Goal: Task Accomplishment & Management: Manage account settings

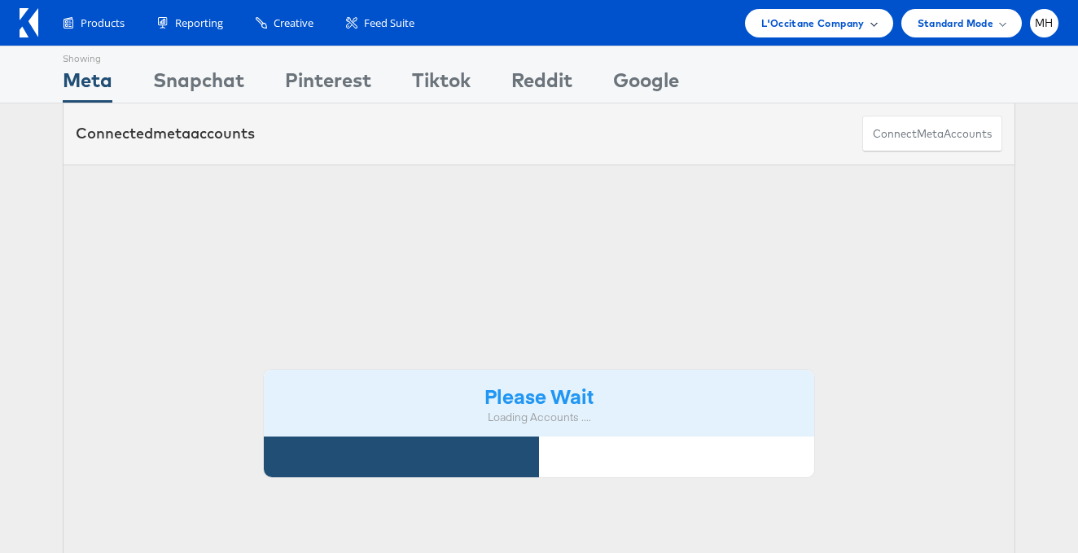
click at [867, 28] on div "L'Occitane Company" at bounding box center [818, 23] width 115 height 17
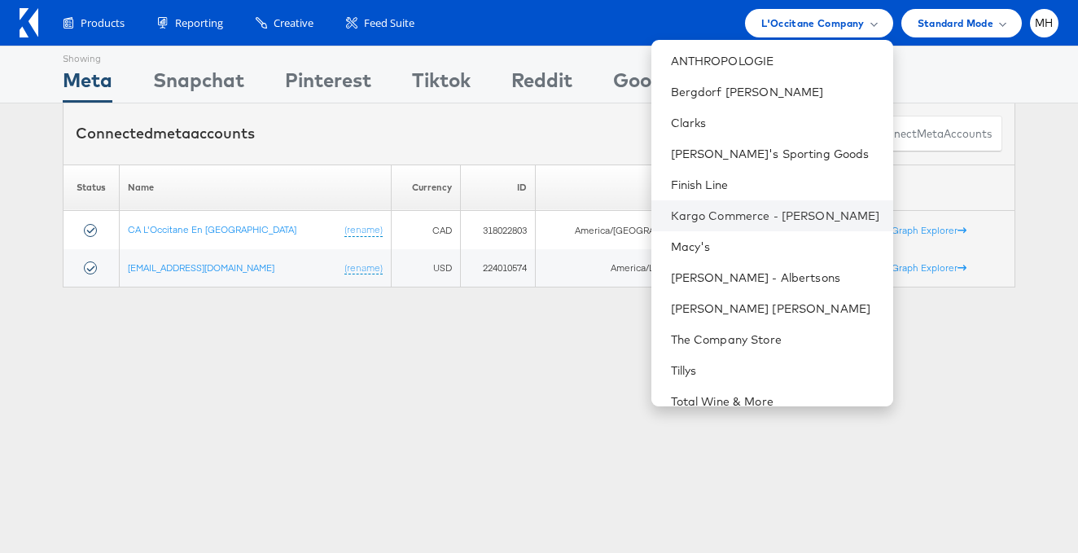
scroll to position [126, 0]
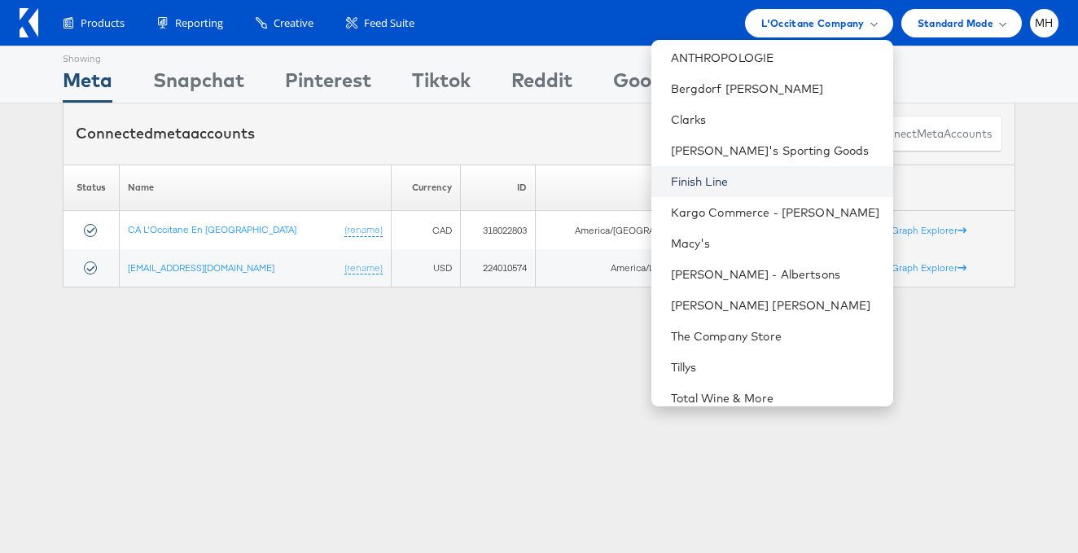
click at [777, 182] on link "Finish Line" at bounding box center [775, 181] width 209 height 16
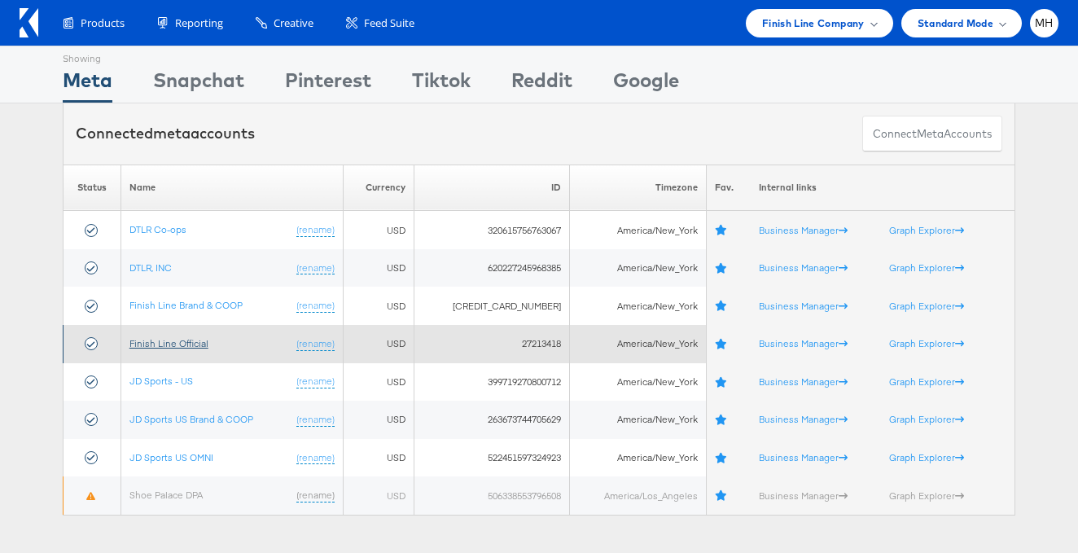
click at [183, 338] on link "Finish Line Official" at bounding box center [168, 343] width 79 height 12
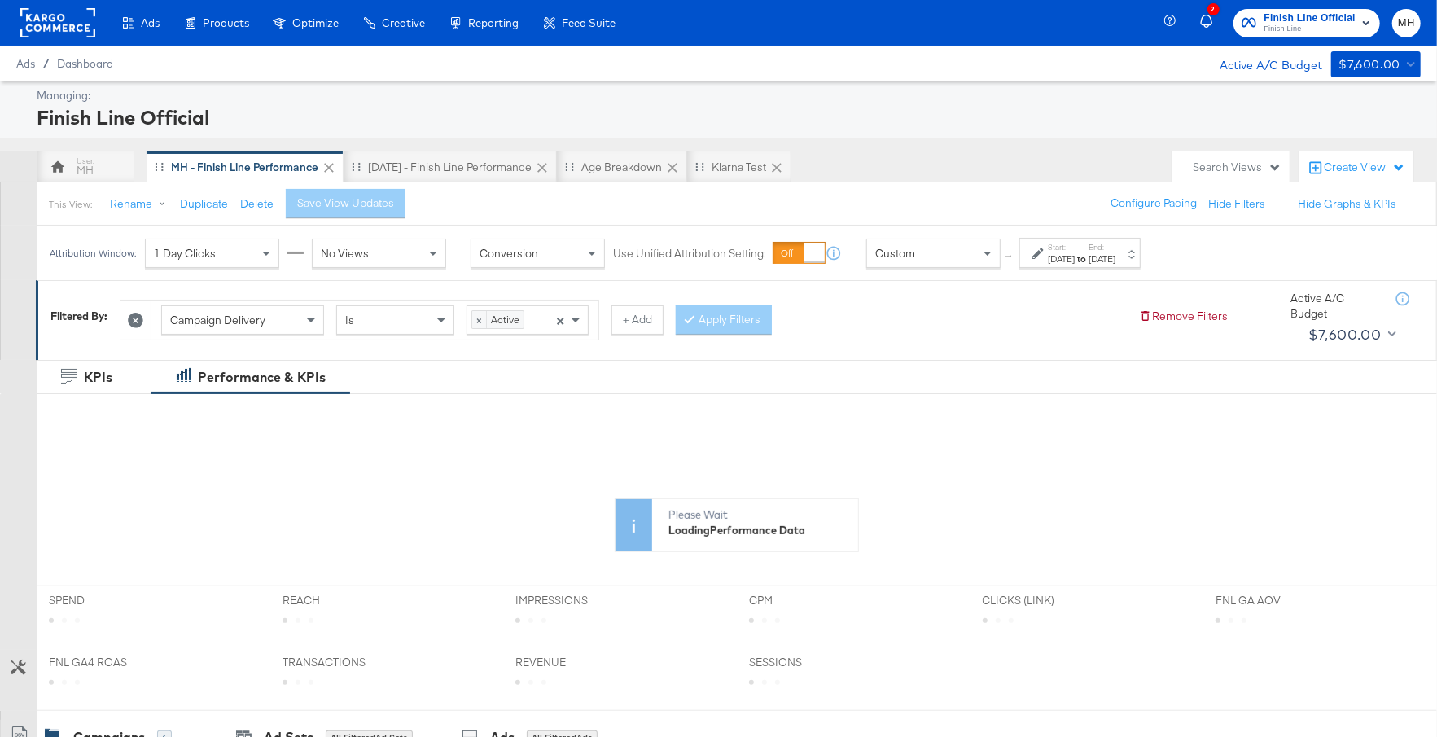
click at [1396, 65] on div "$7,600.00" at bounding box center [1370, 65] width 62 height 20
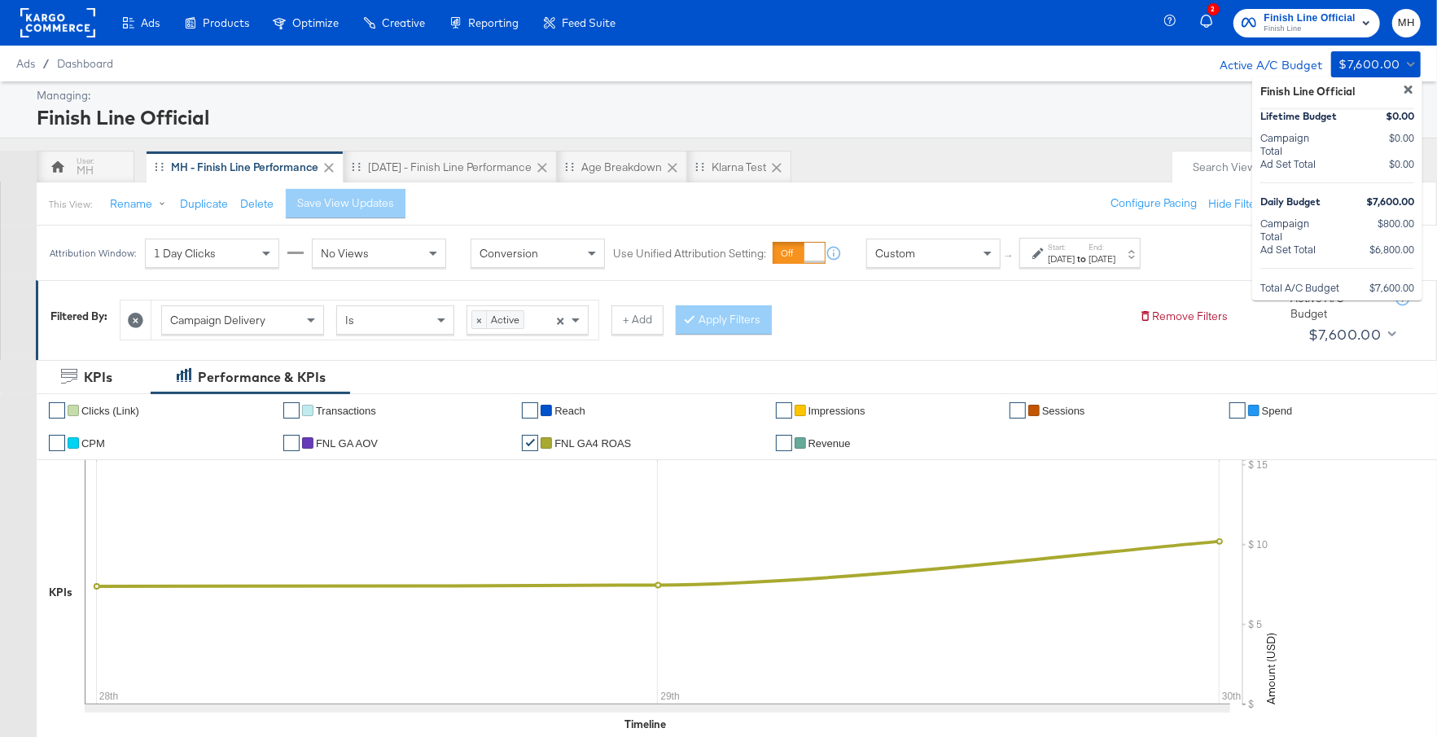
click at [1088, 151] on div at bounding box center [718, 368] width 1437 height 737
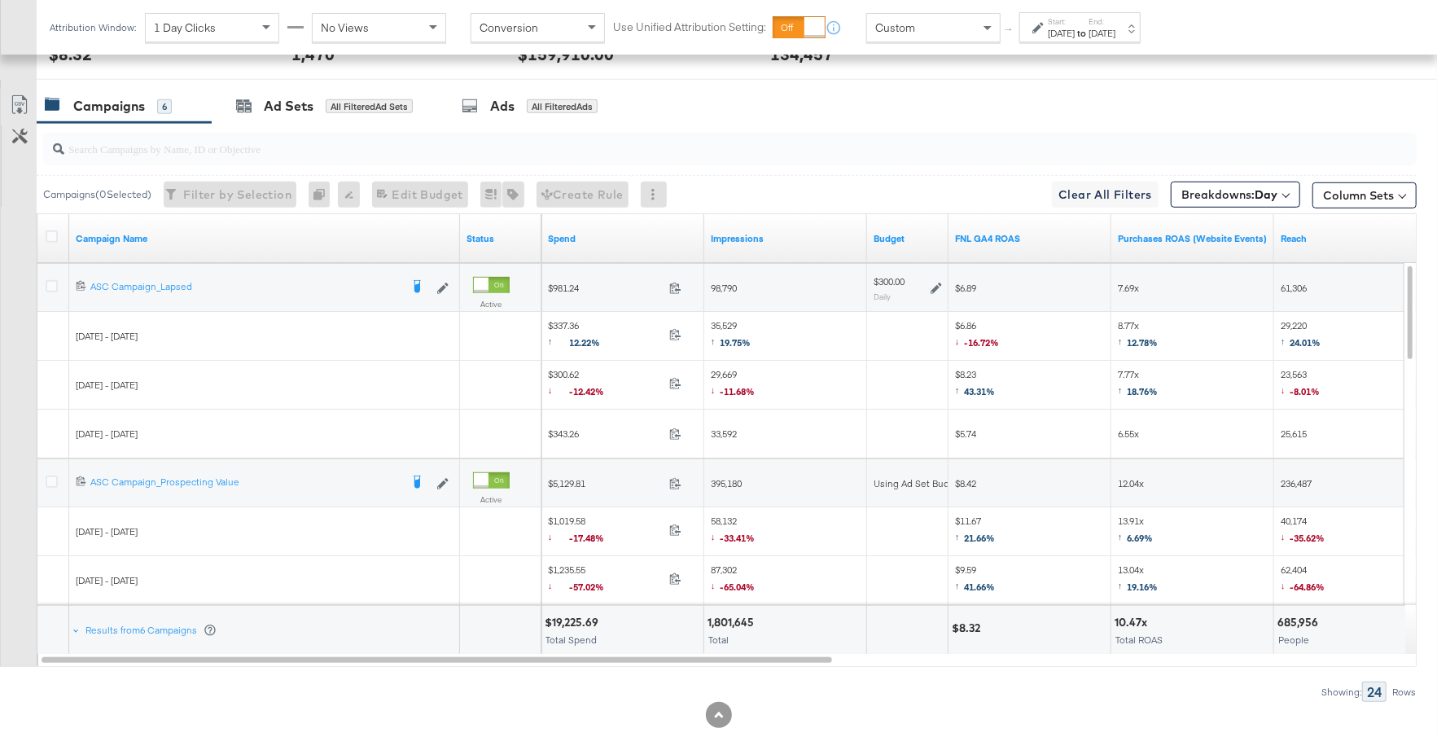
scroll to position [822, 0]
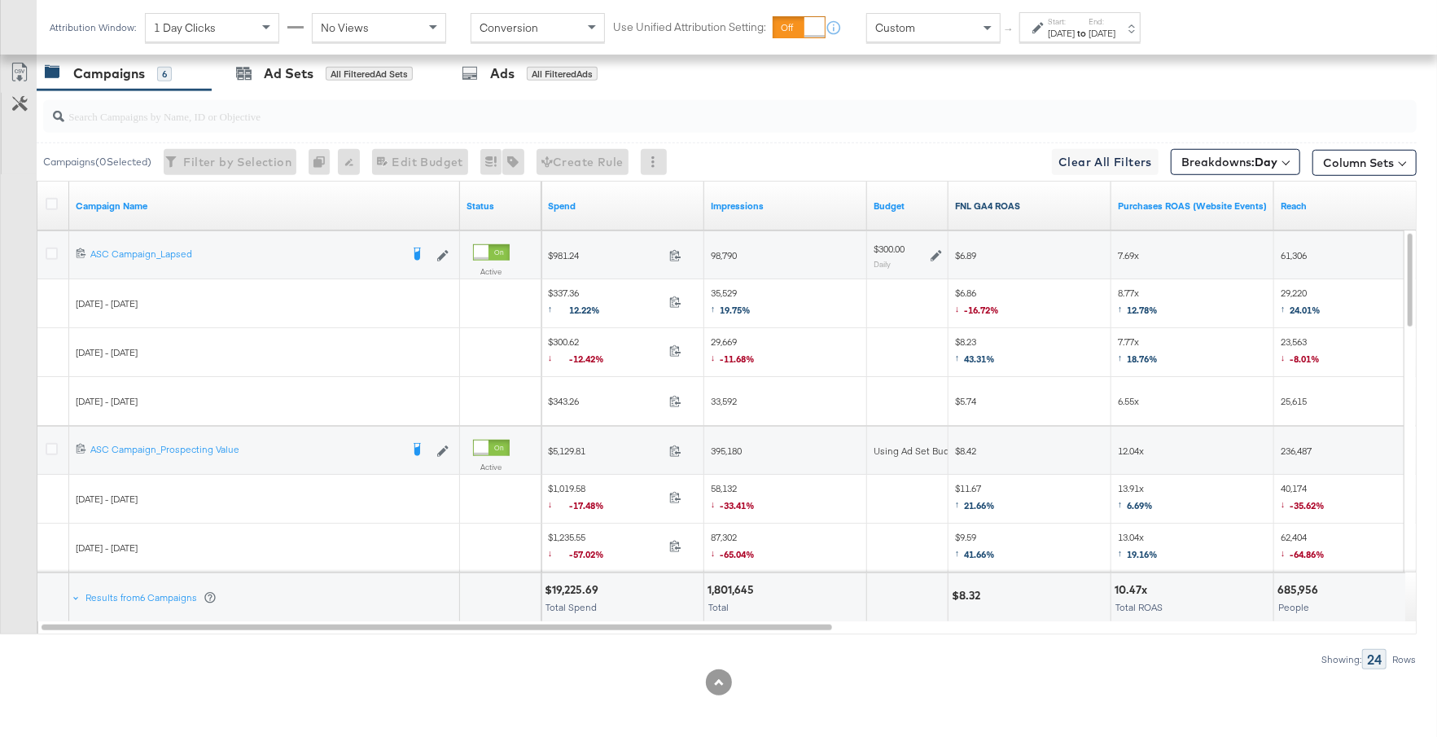
click at [1049, 205] on link "FNL GA4 ROAS" at bounding box center [1030, 205] width 150 height 13
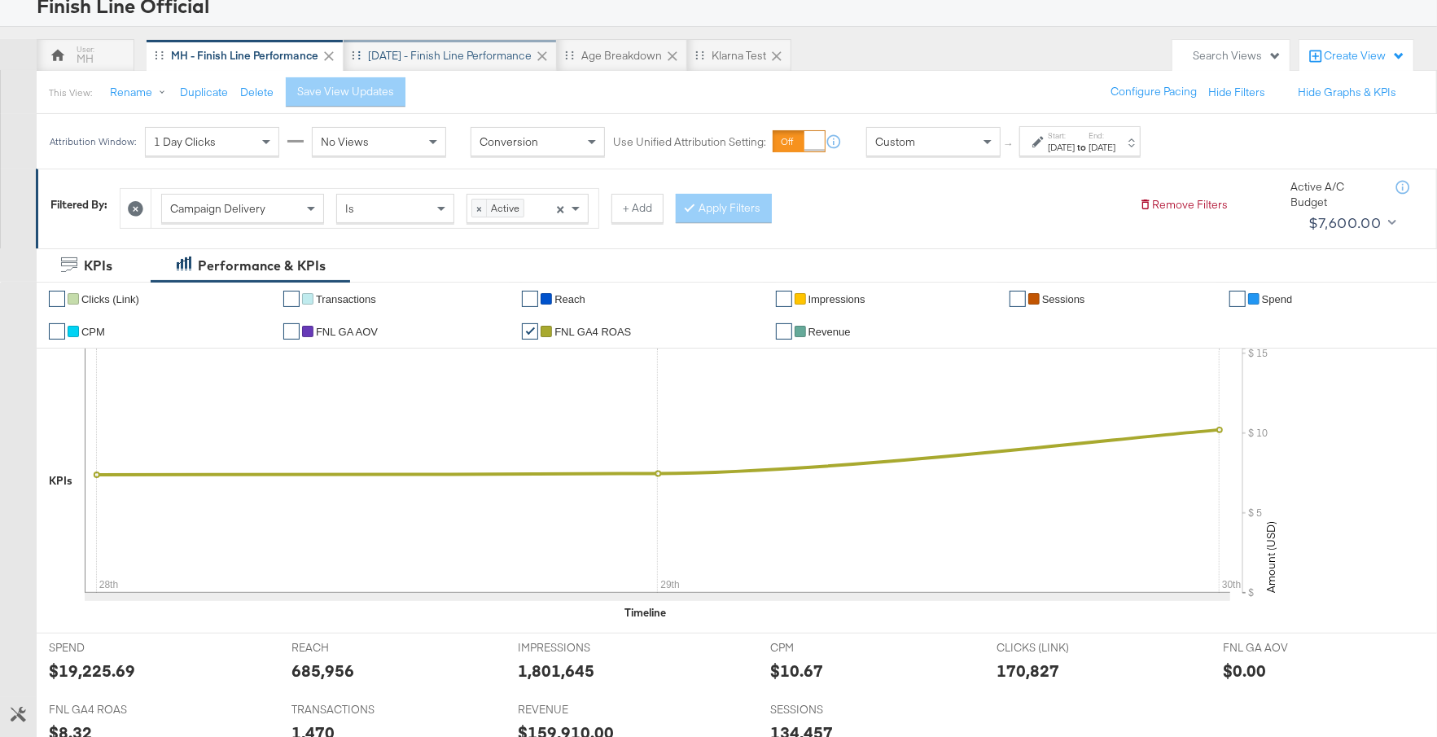
scroll to position [99, 0]
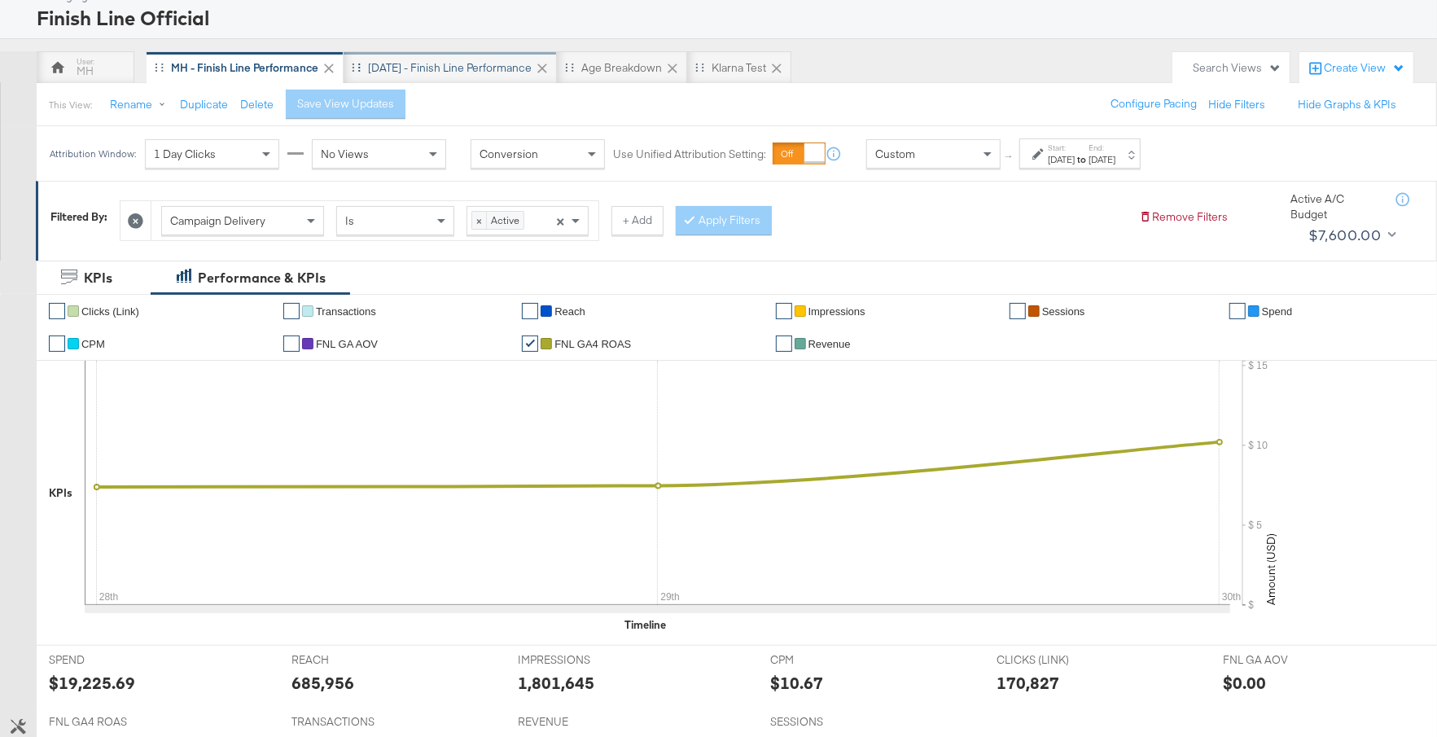
click at [422, 66] on div "Yesterday - Finish Line Performance" at bounding box center [450, 67] width 164 height 15
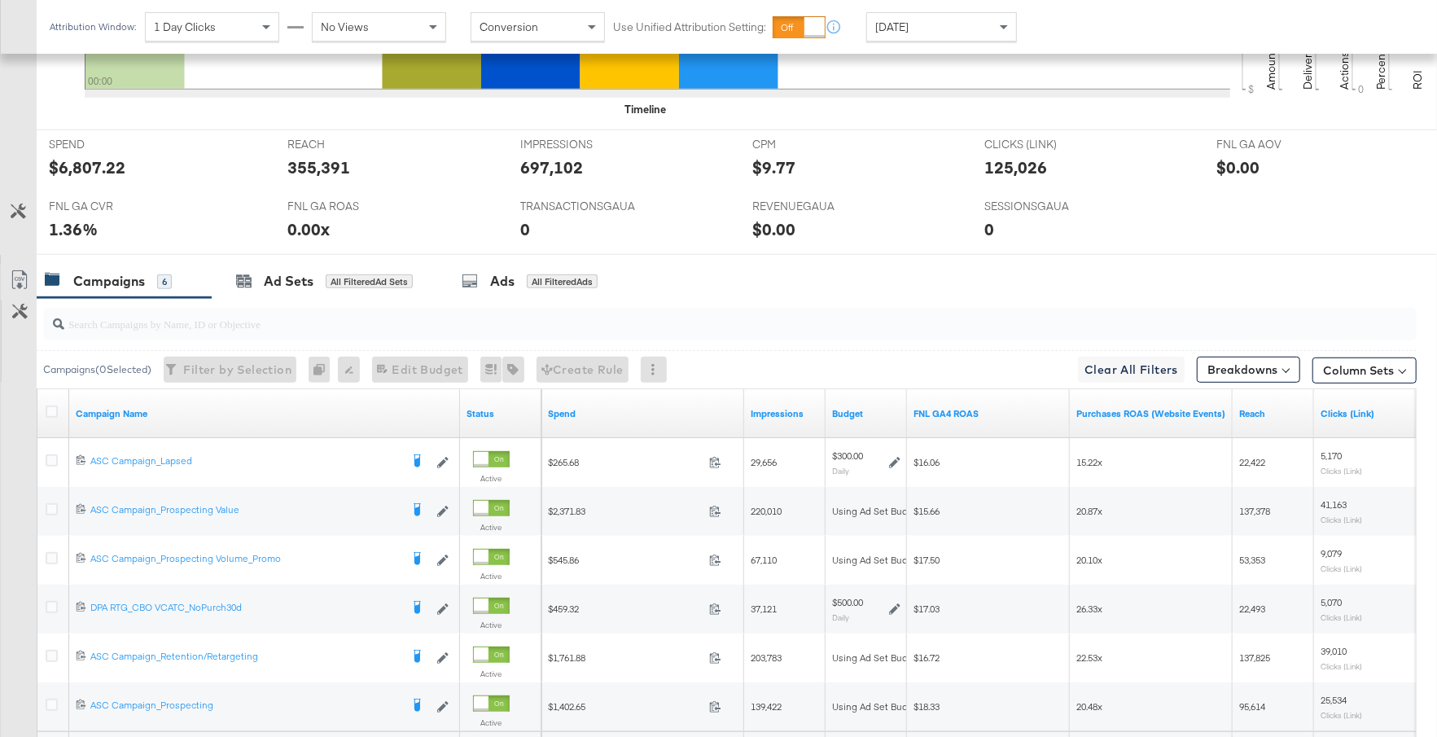
scroll to position [773, 0]
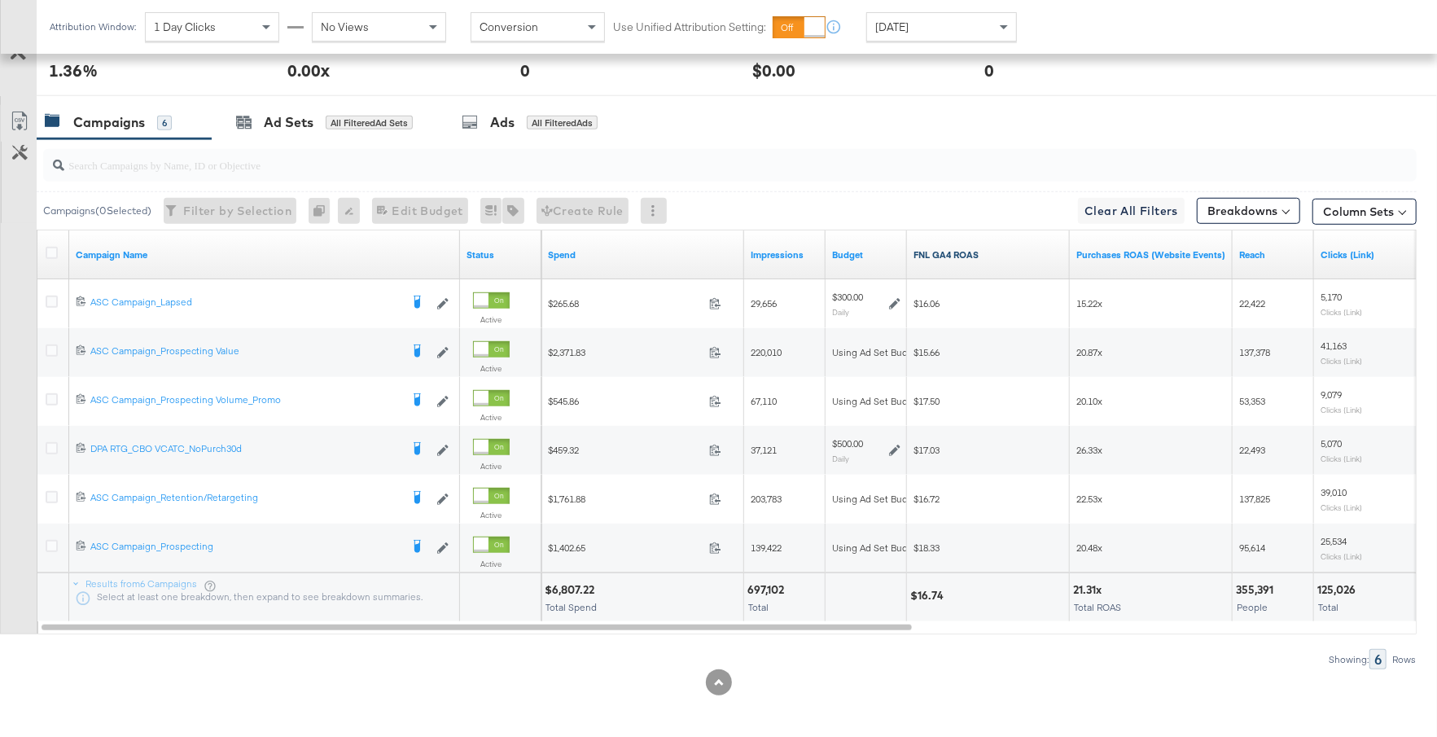
click at [987, 255] on link "FNL GA4 ROAS" at bounding box center [988, 254] width 150 height 13
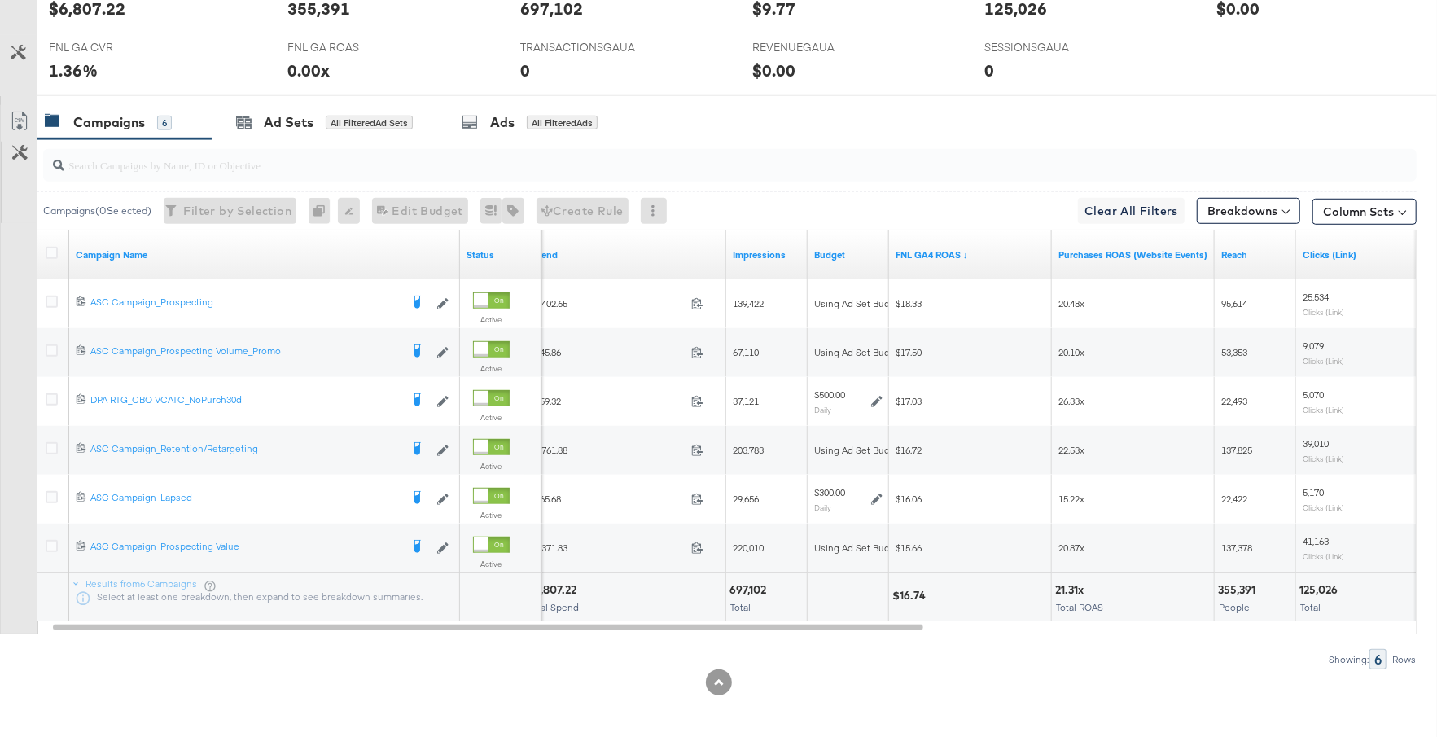
scroll to position [0, 0]
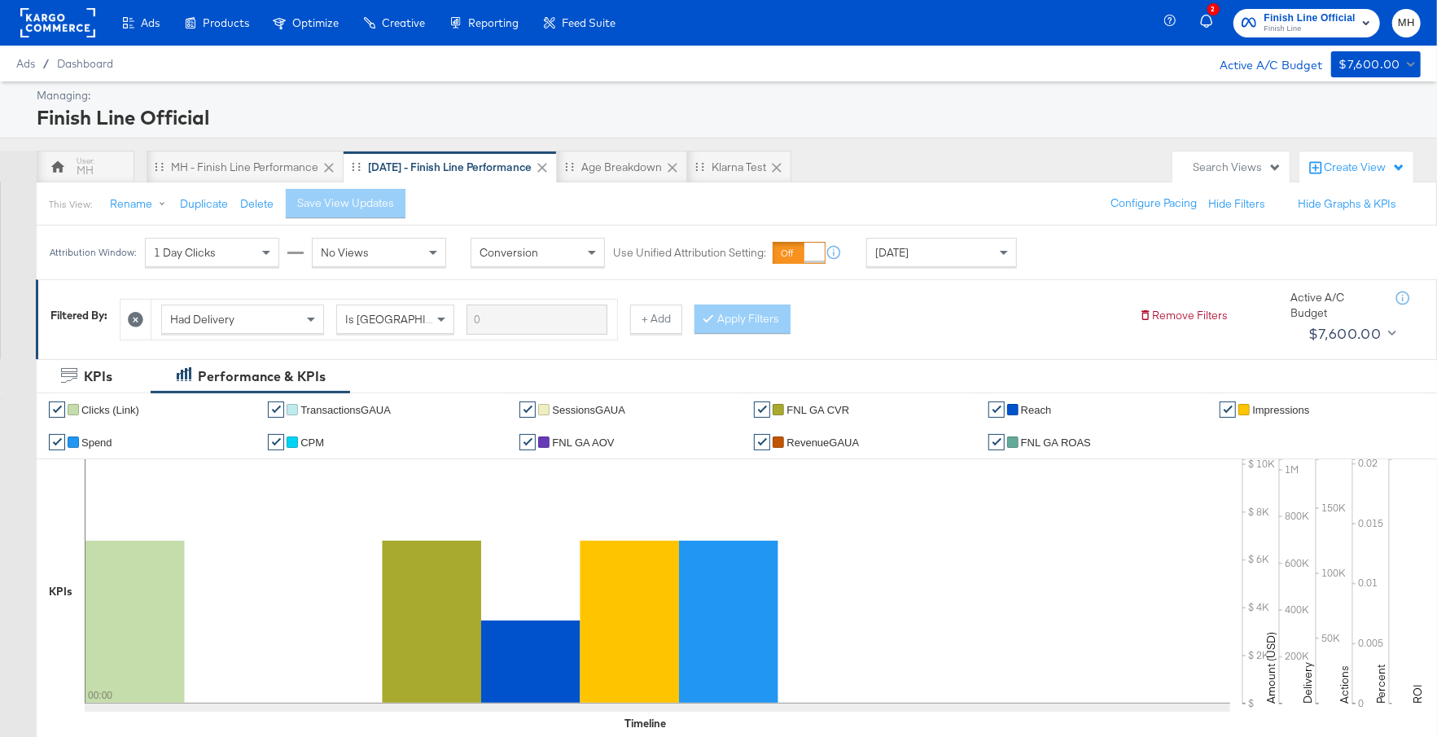
click at [1285, 46] on div "Ads / Dashboard Active A/C Budget $7,600.00" at bounding box center [718, 64] width 1437 height 36
click at [1294, 33] on span "Finish Line" at bounding box center [1309, 29] width 91 height 13
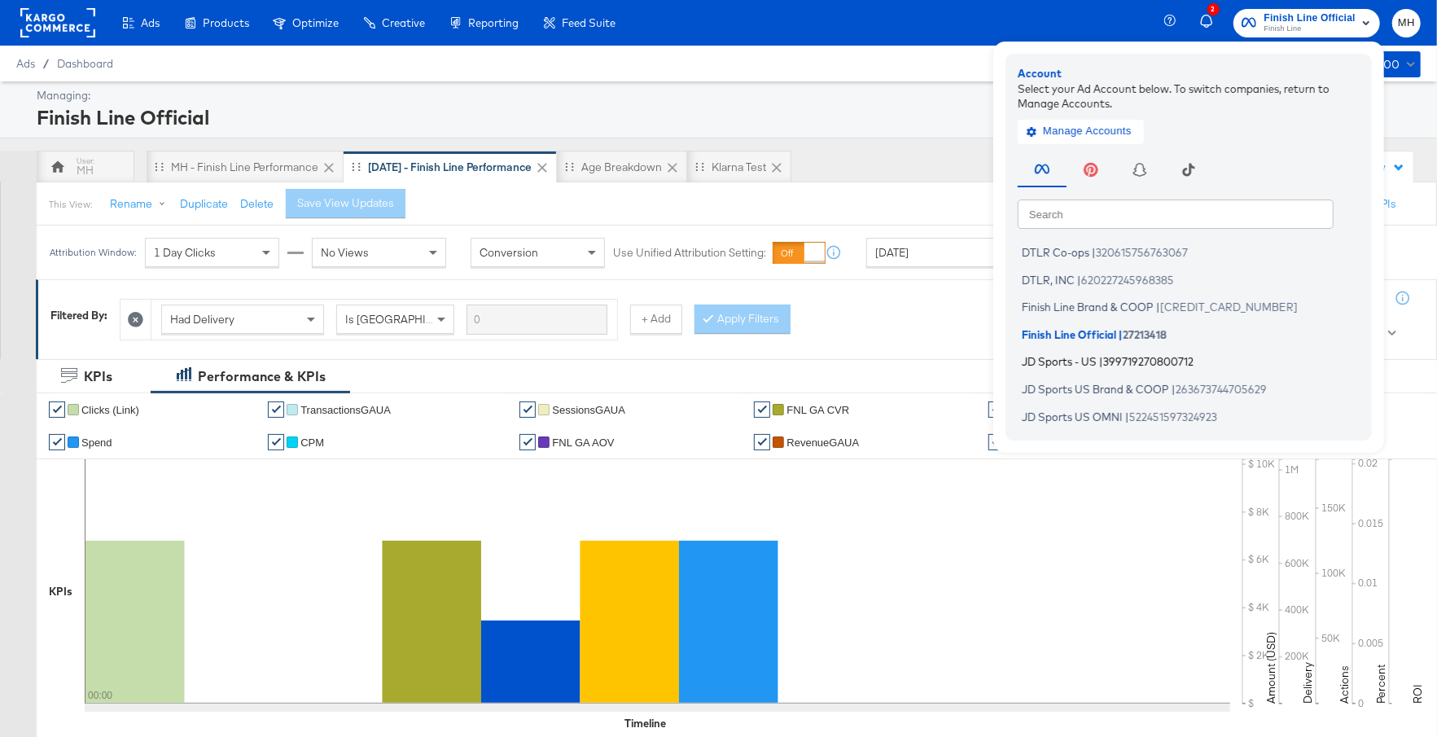
click at [1118, 358] on span "399719270800712" at bounding box center [1148, 361] width 90 height 13
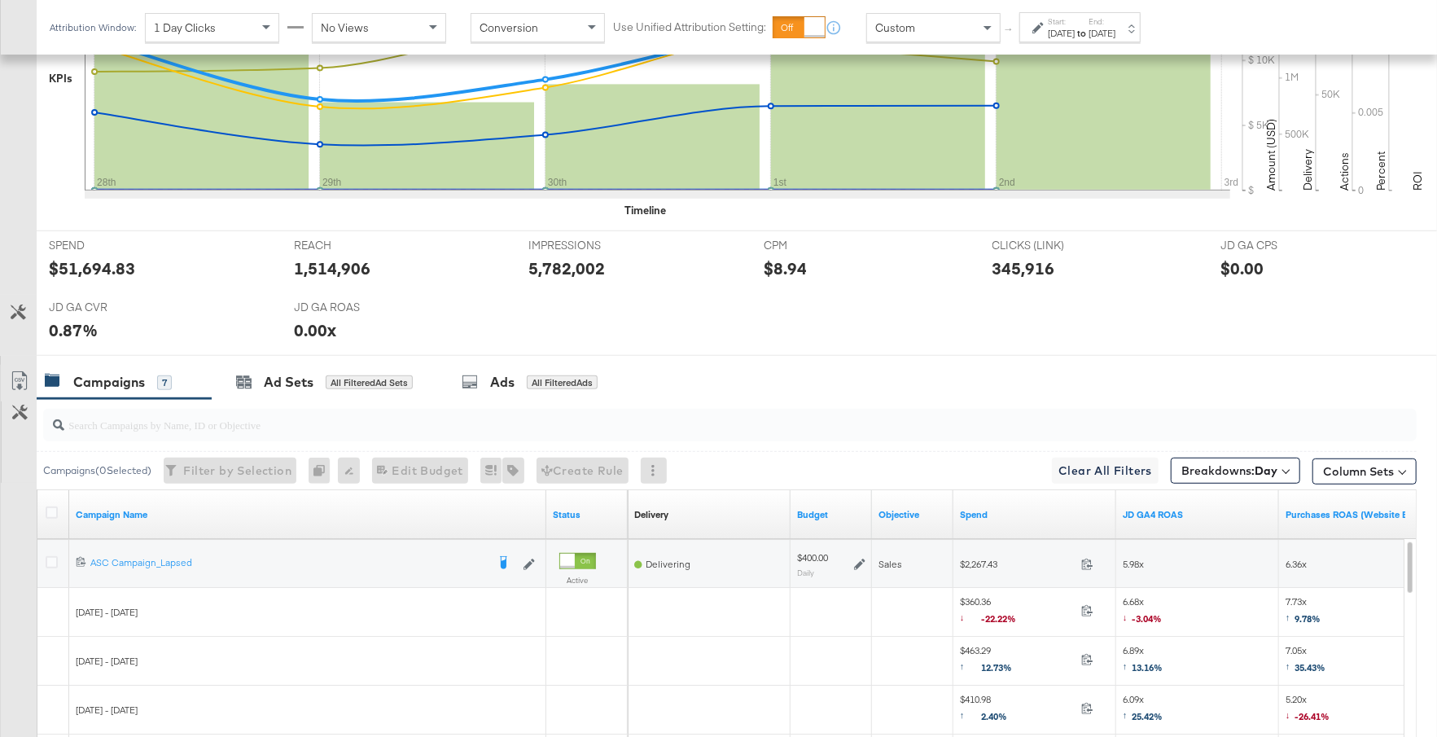
scroll to position [857, 0]
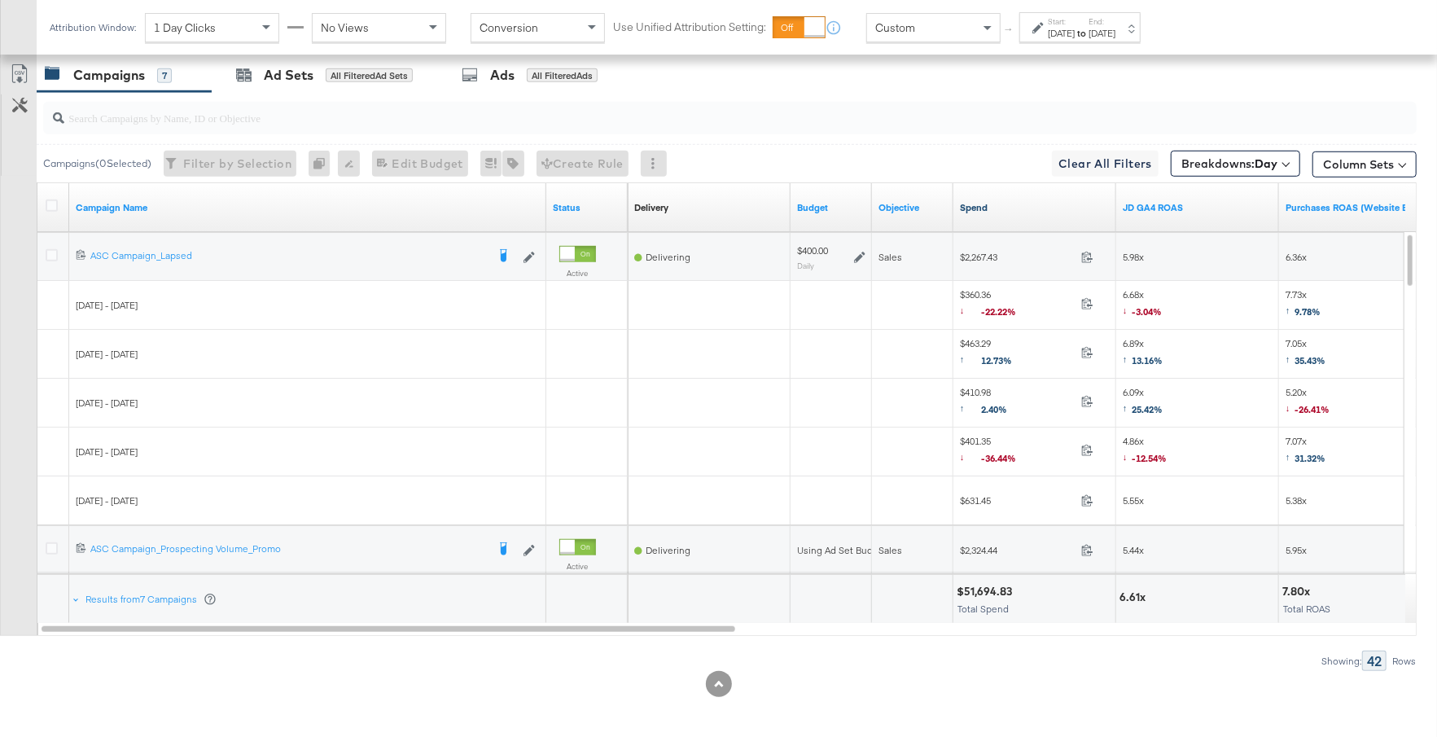
click at [1023, 208] on link "Spend" at bounding box center [1035, 207] width 150 height 13
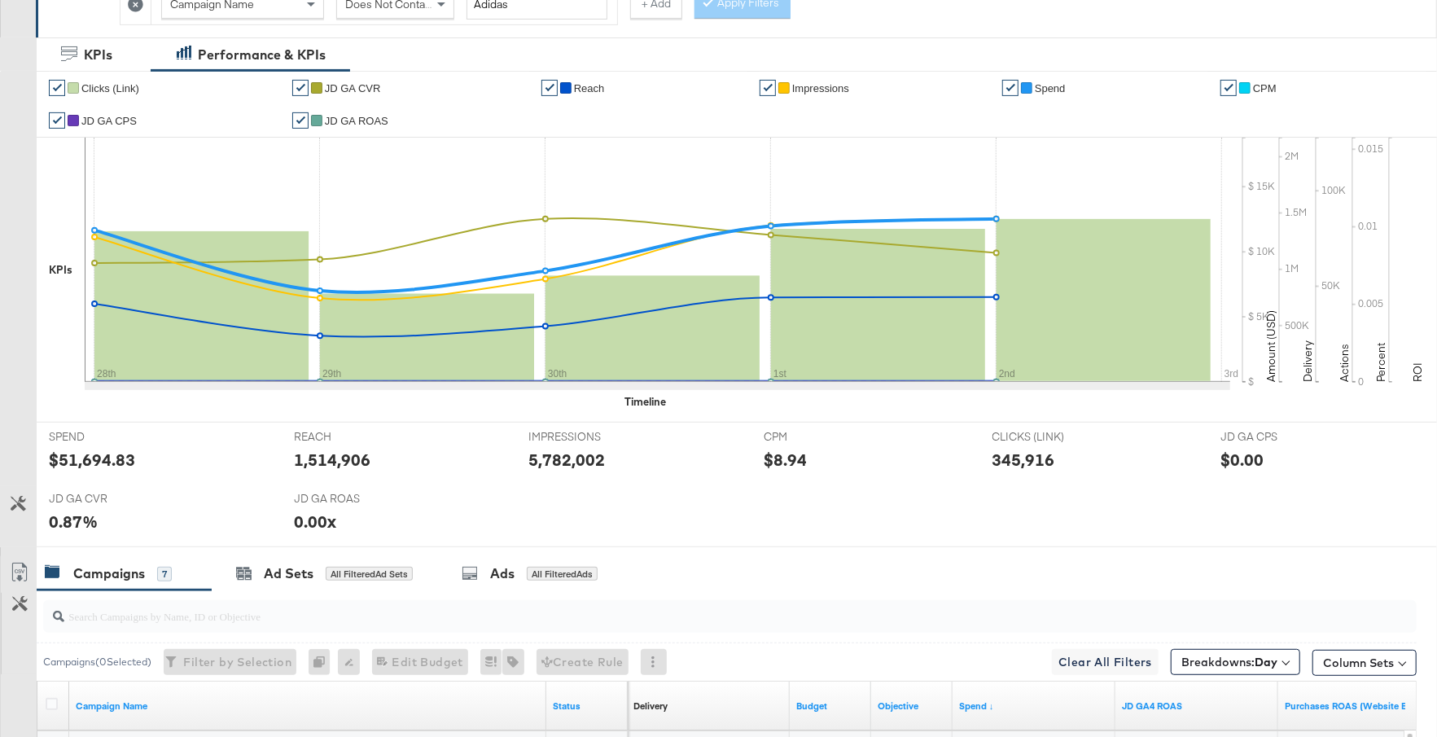
scroll to position [0, 0]
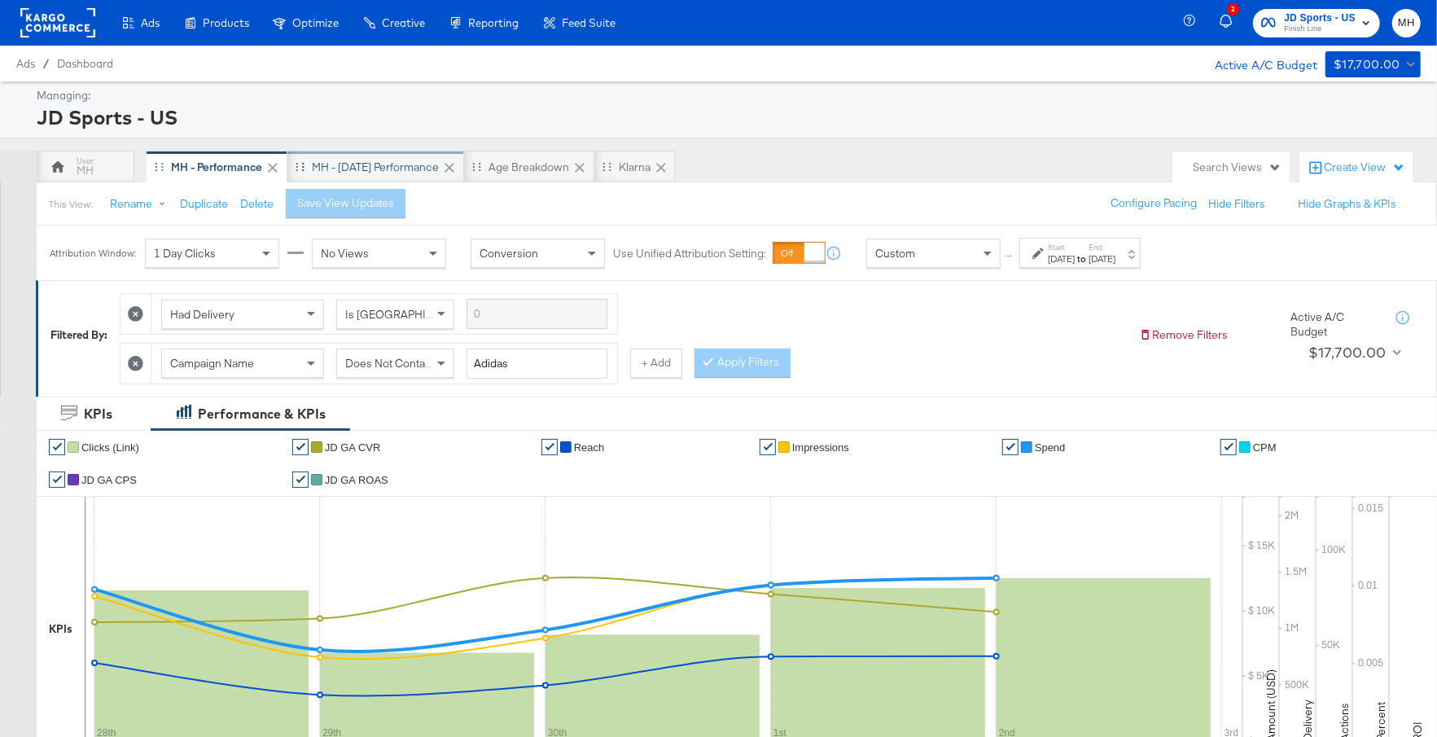
click at [418, 164] on div "MH - [DATE] Performance" at bounding box center [375, 167] width 127 height 15
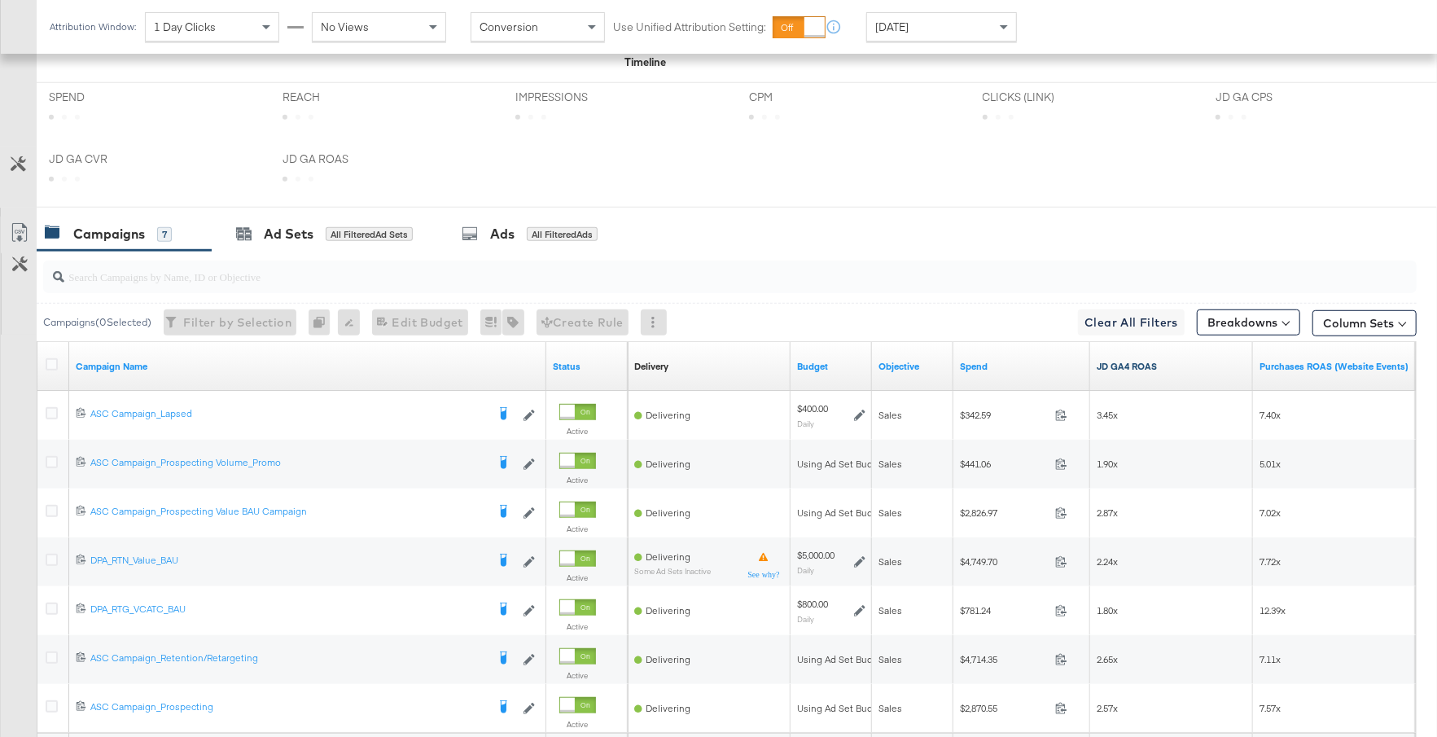
scroll to position [856, 0]
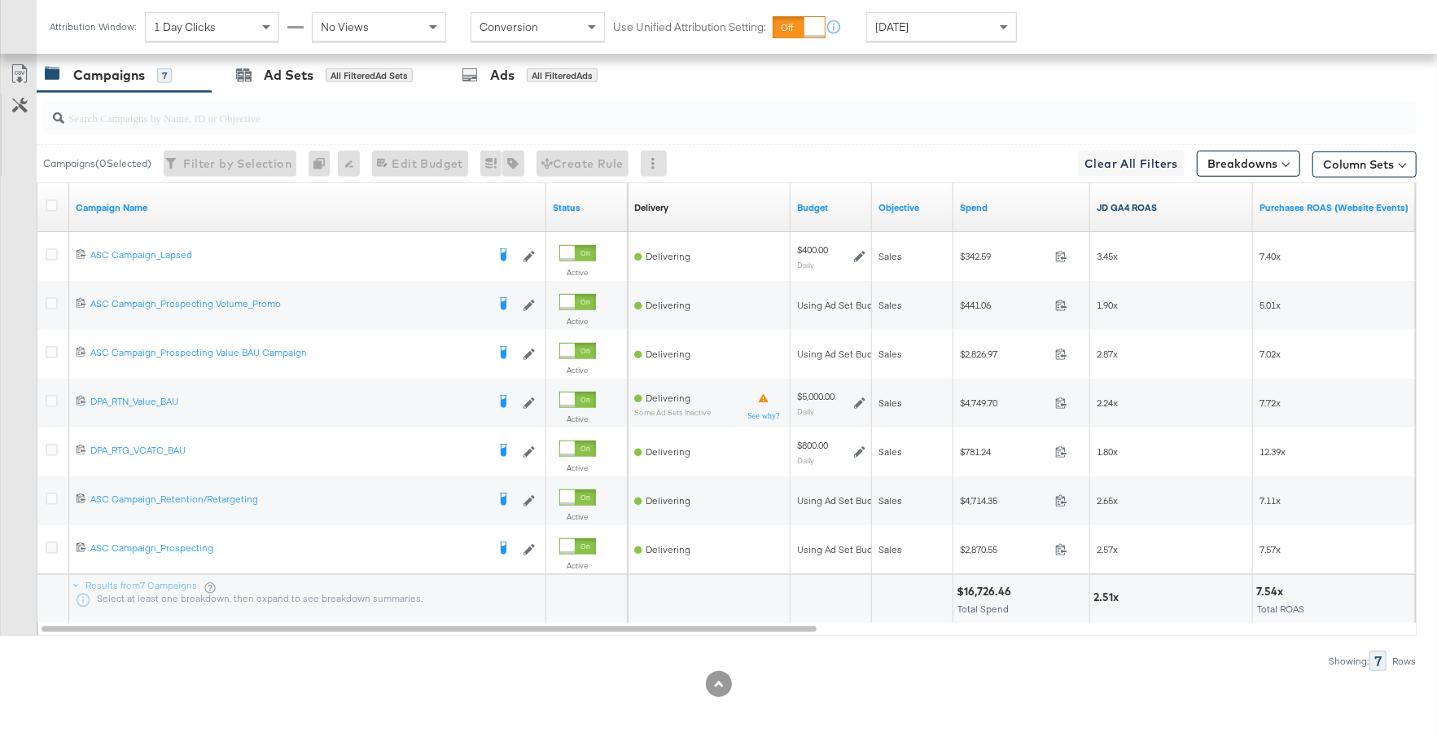
click at [1163, 203] on link "JD GA4 ROAS" at bounding box center [1172, 207] width 150 height 13
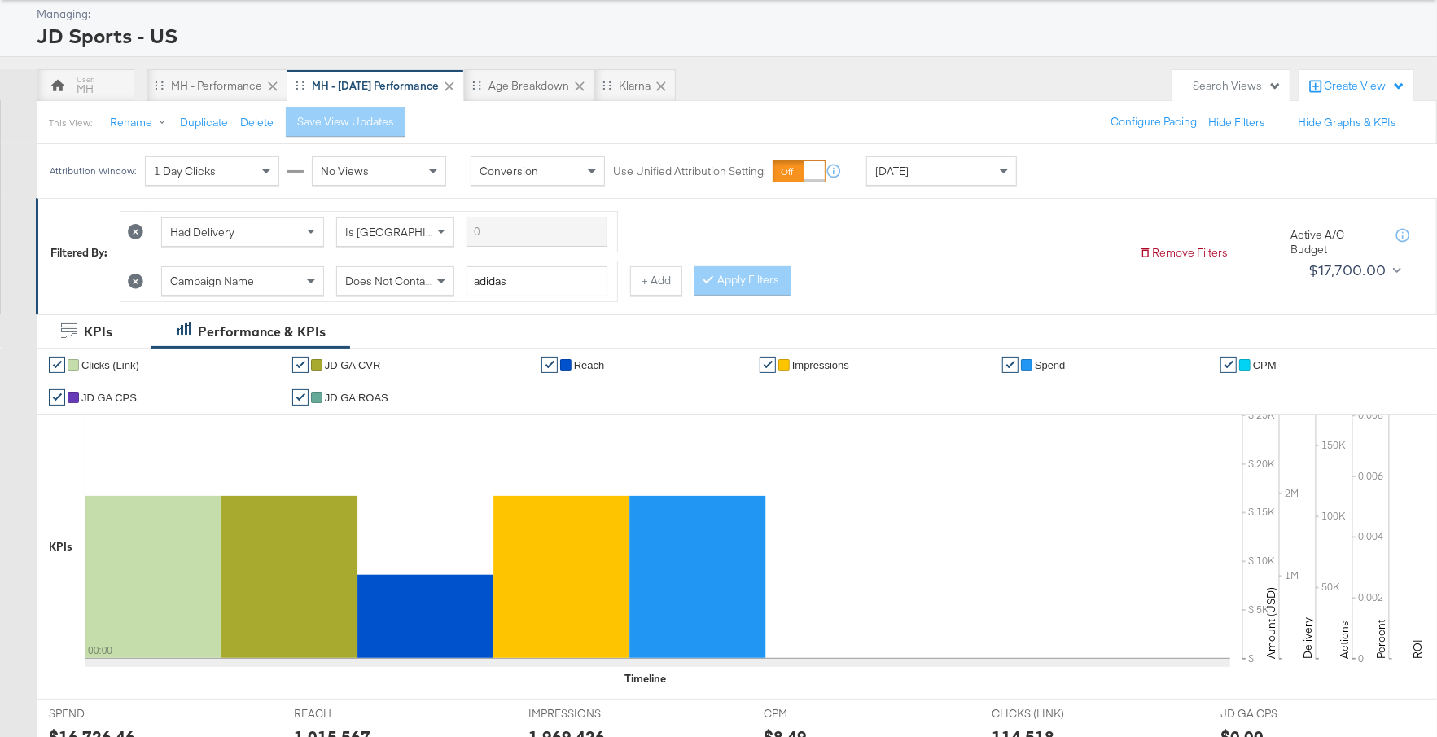
scroll to position [0, 0]
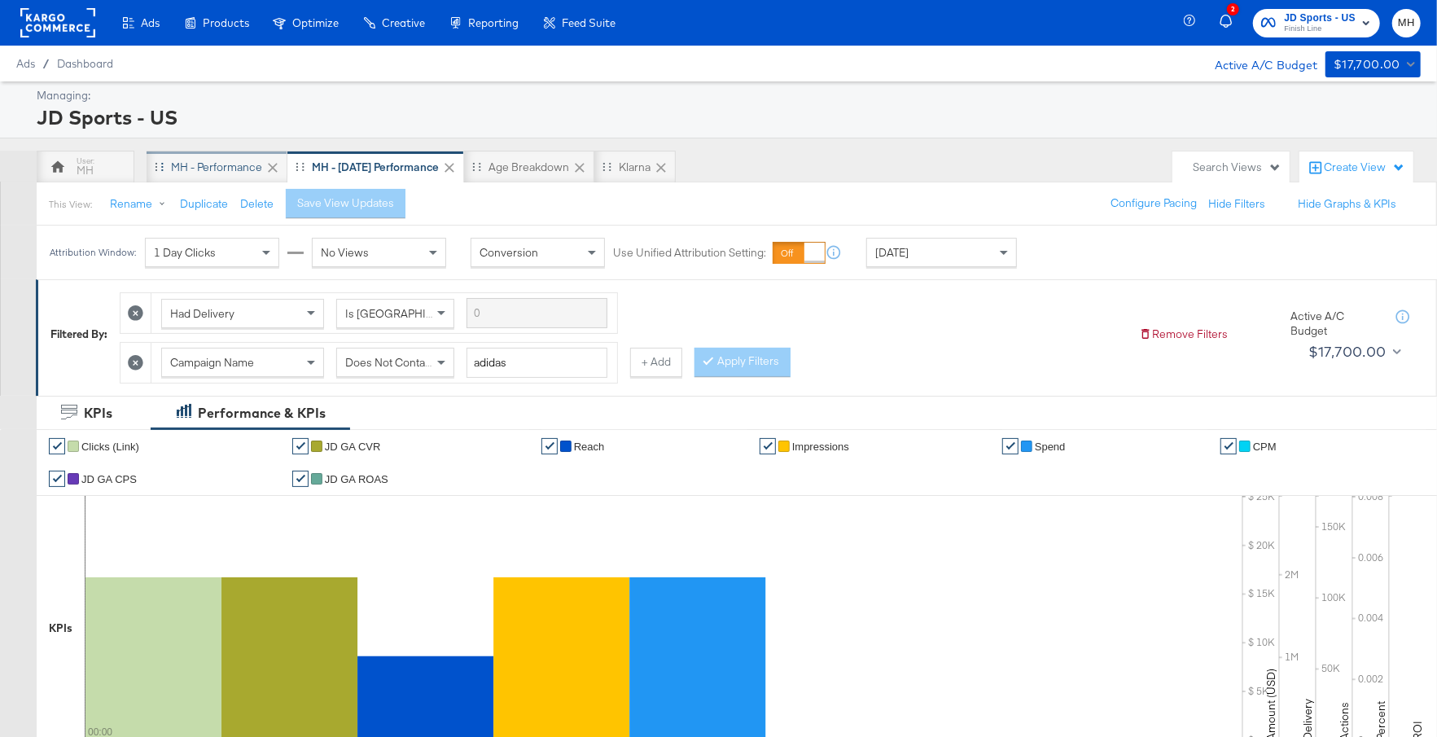
click at [237, 162] on div "MH - Performance" at bounding box center [216, 167] width 91 height 15
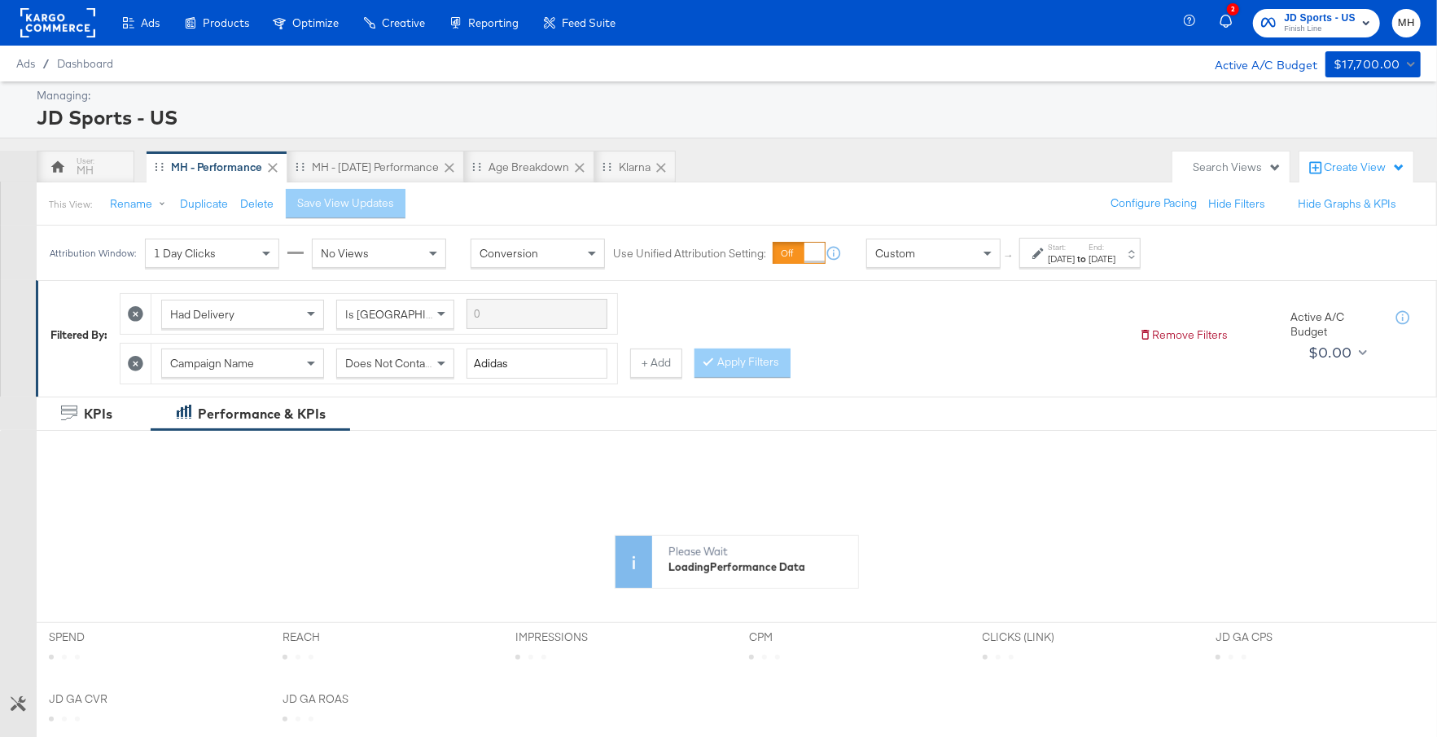
click at [1115, 257] on div "[DATE]" at bounding box center [1101, 258] width 27 height 13
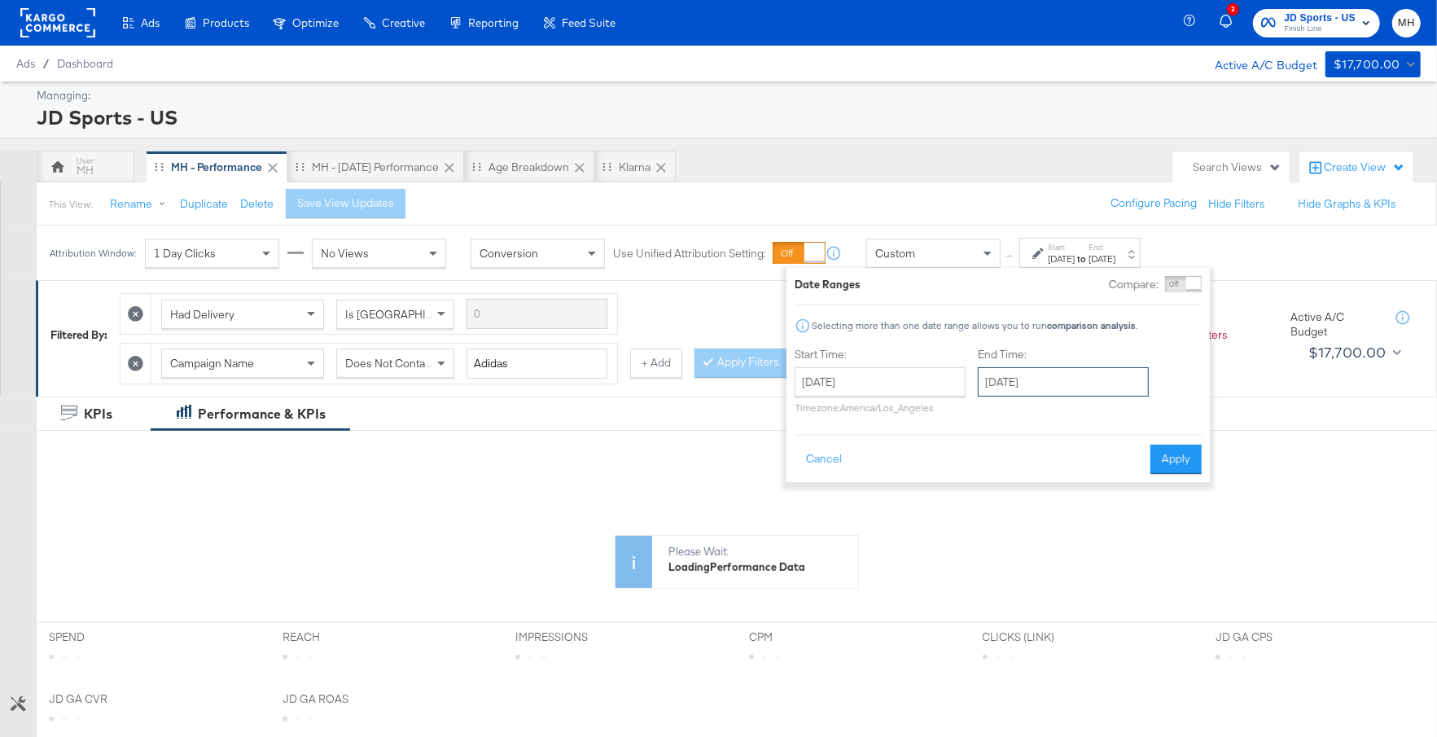
click at [1091, 391] on input "[DATE]" at bounding box center [1063, 381] width 171 height 29
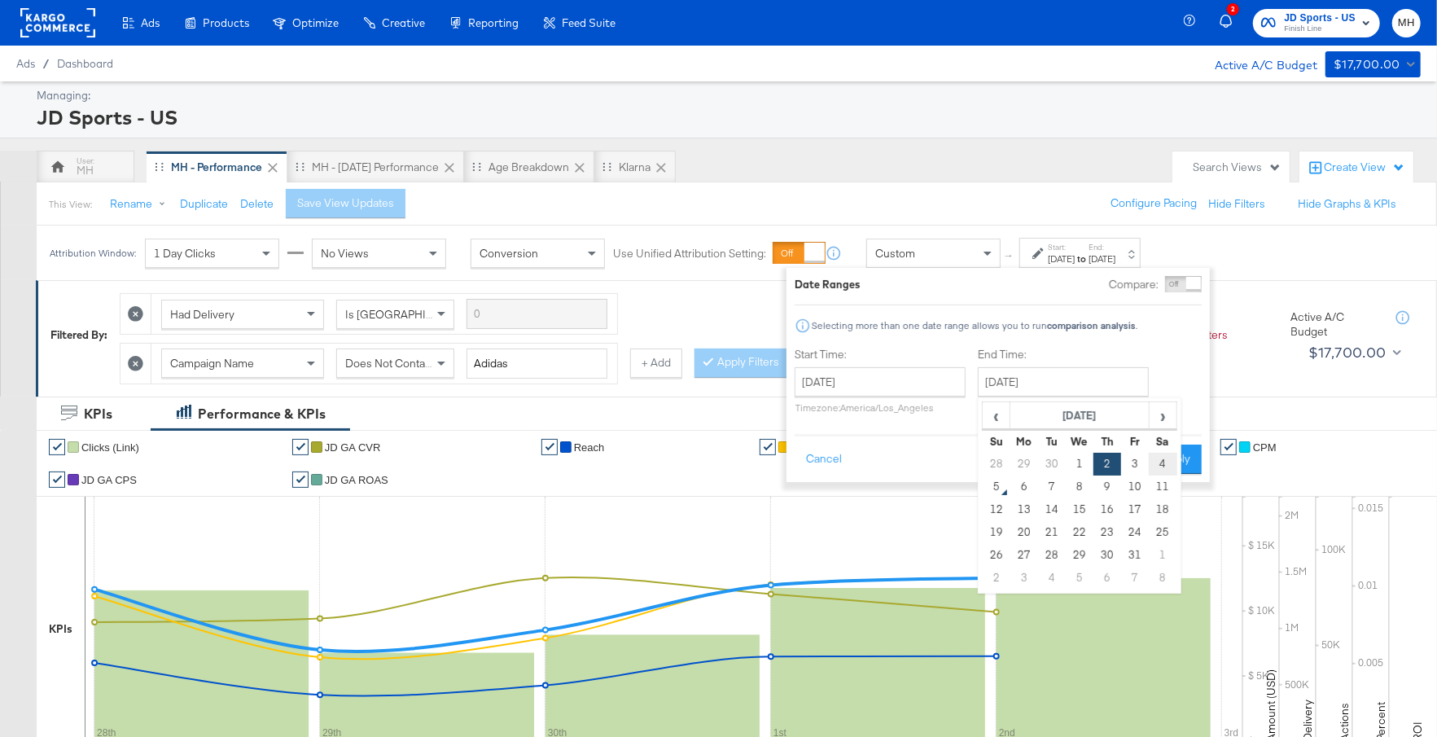
click at [1158, 459] on td "4" at bounding box center [1163, 464] width 28 height 23
type input "[DATE]"
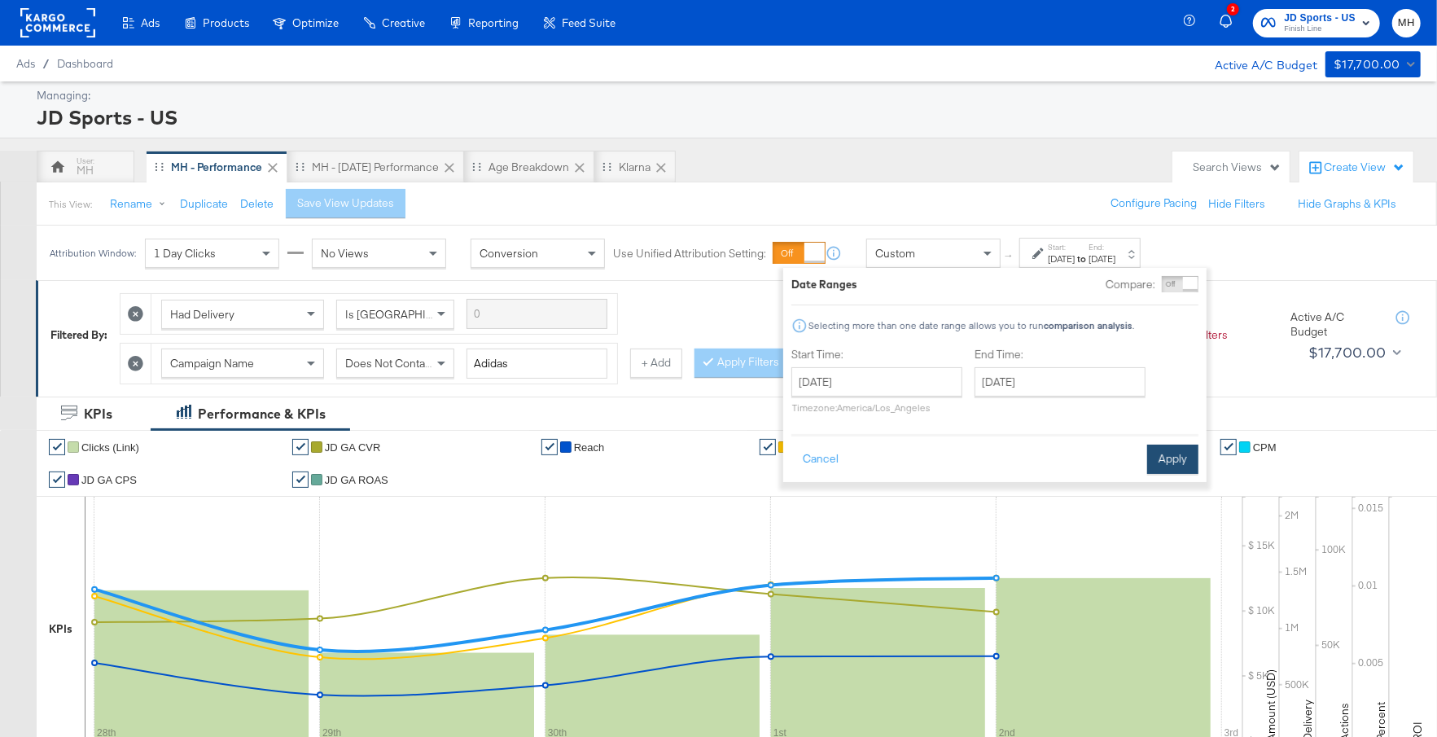
click at [1172, 458] on button "Apply" at bounding box center [1172, 459] width 51 height 29
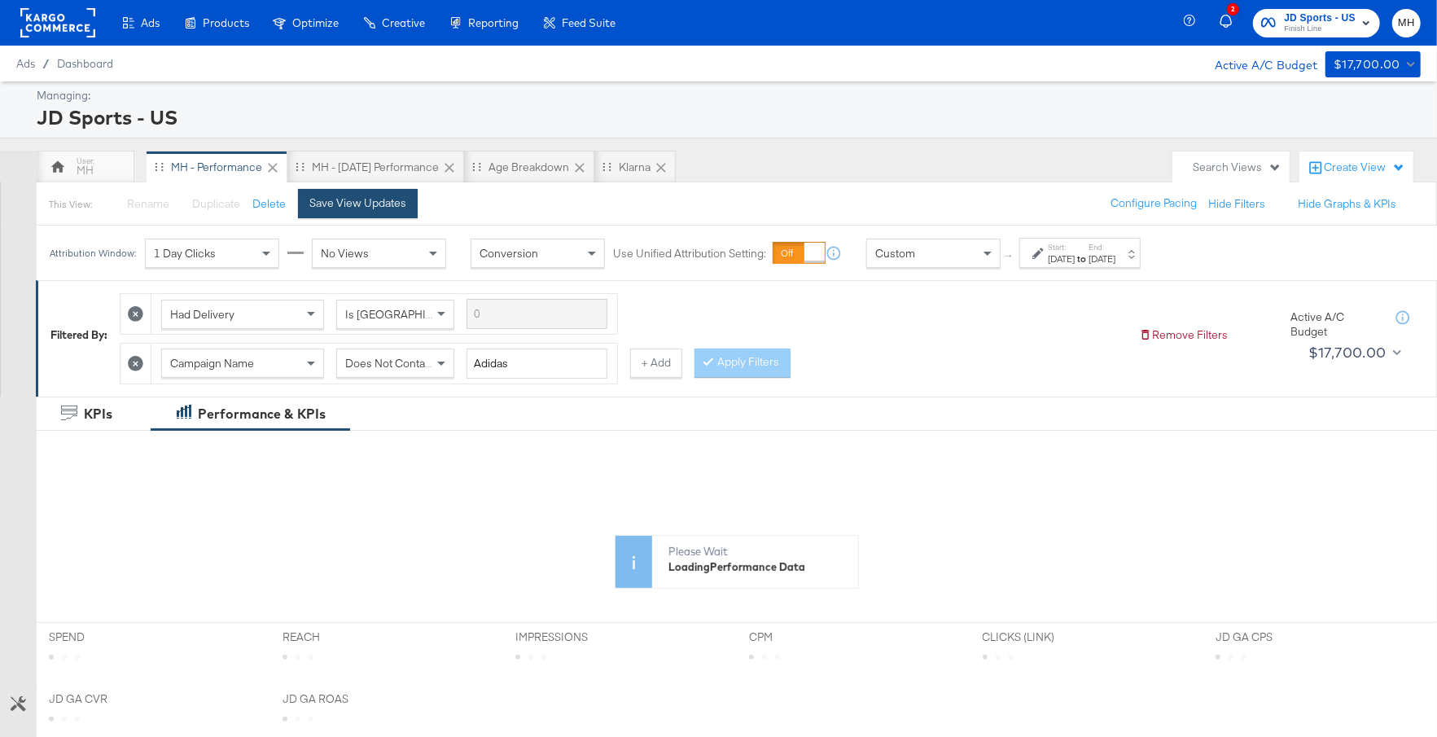
click at [360, 208] on div "Save View Updates" at bounding box center [357, 202] width 97 height 15
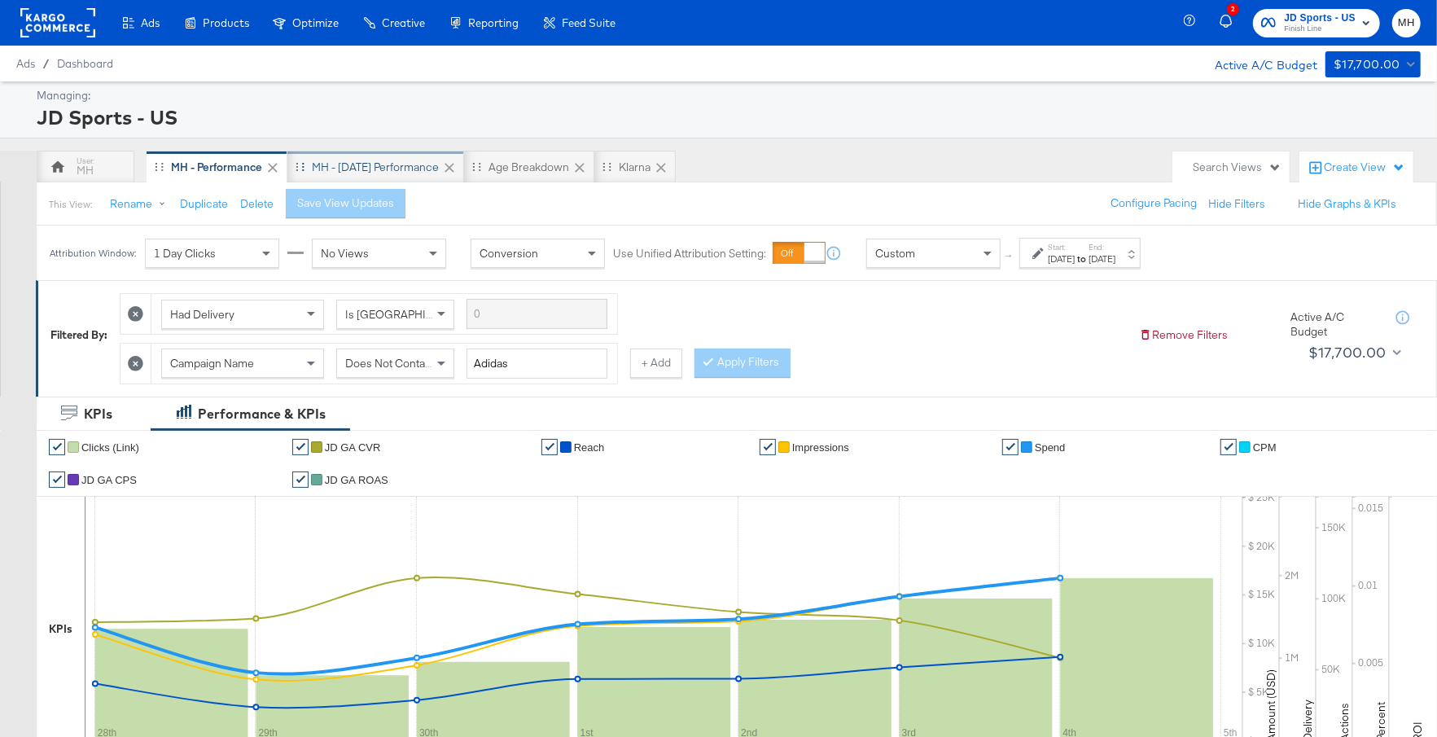
click at [401, 166] on div "MH - [DATE] Performance" at bounding box center [375, 167] width 127 height 15
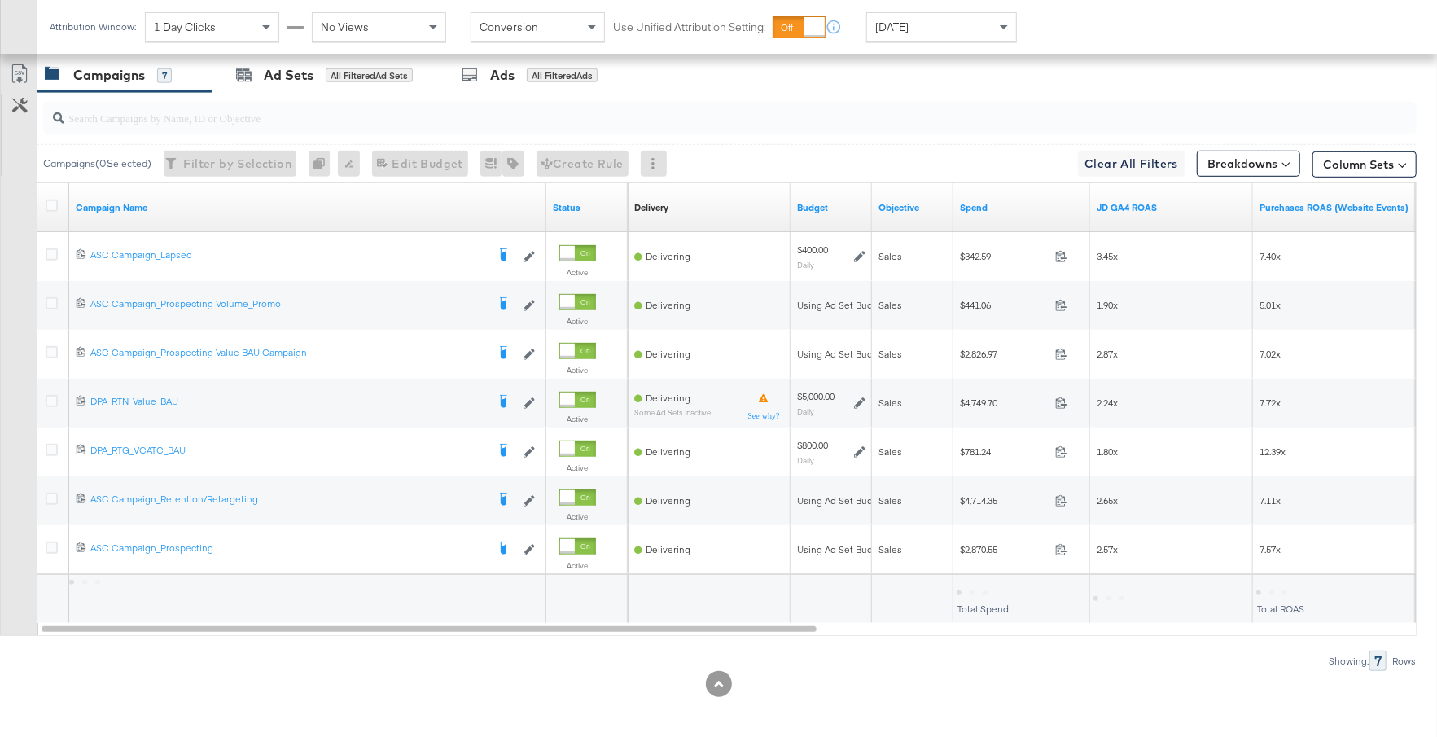
scroll to position [856, 0]
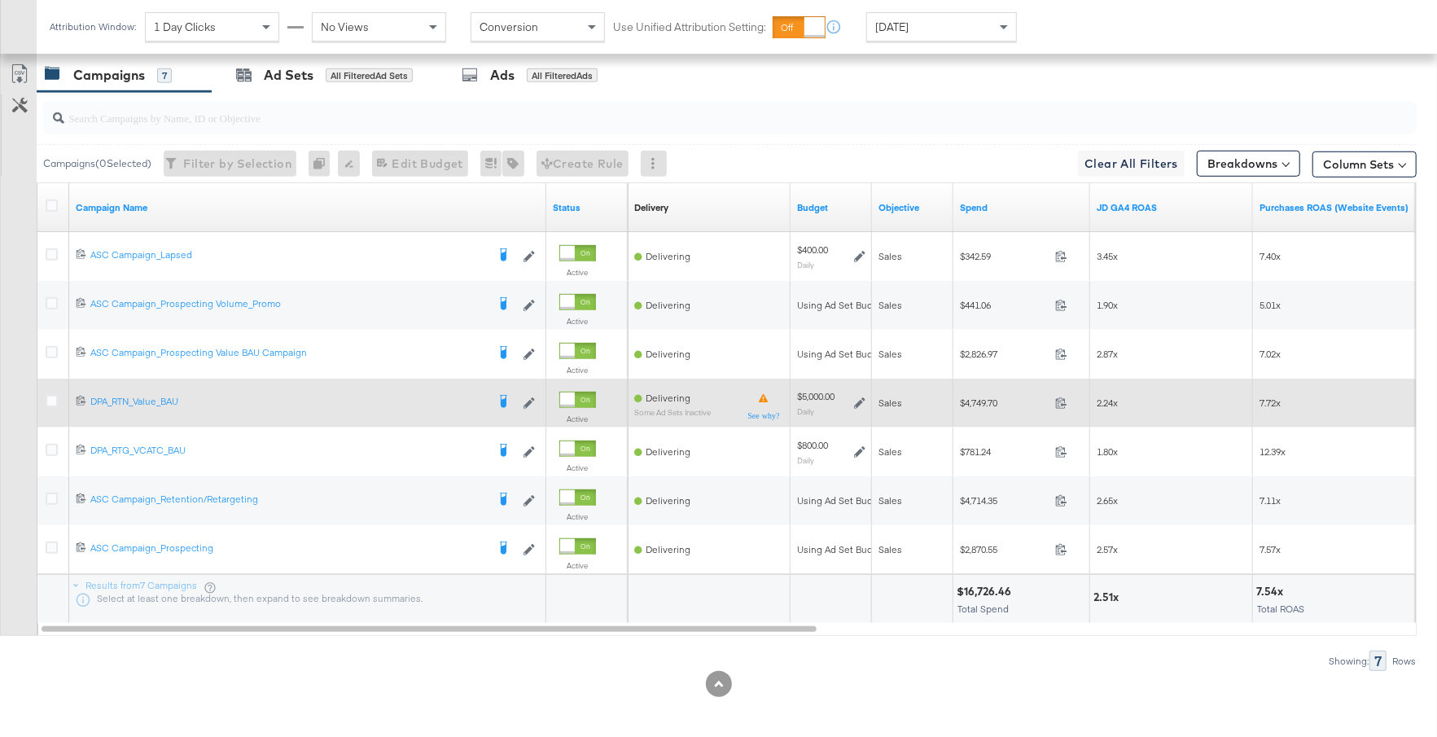
click at [854, 399] on icon at bounding box center [859, 402] width 11 height 11
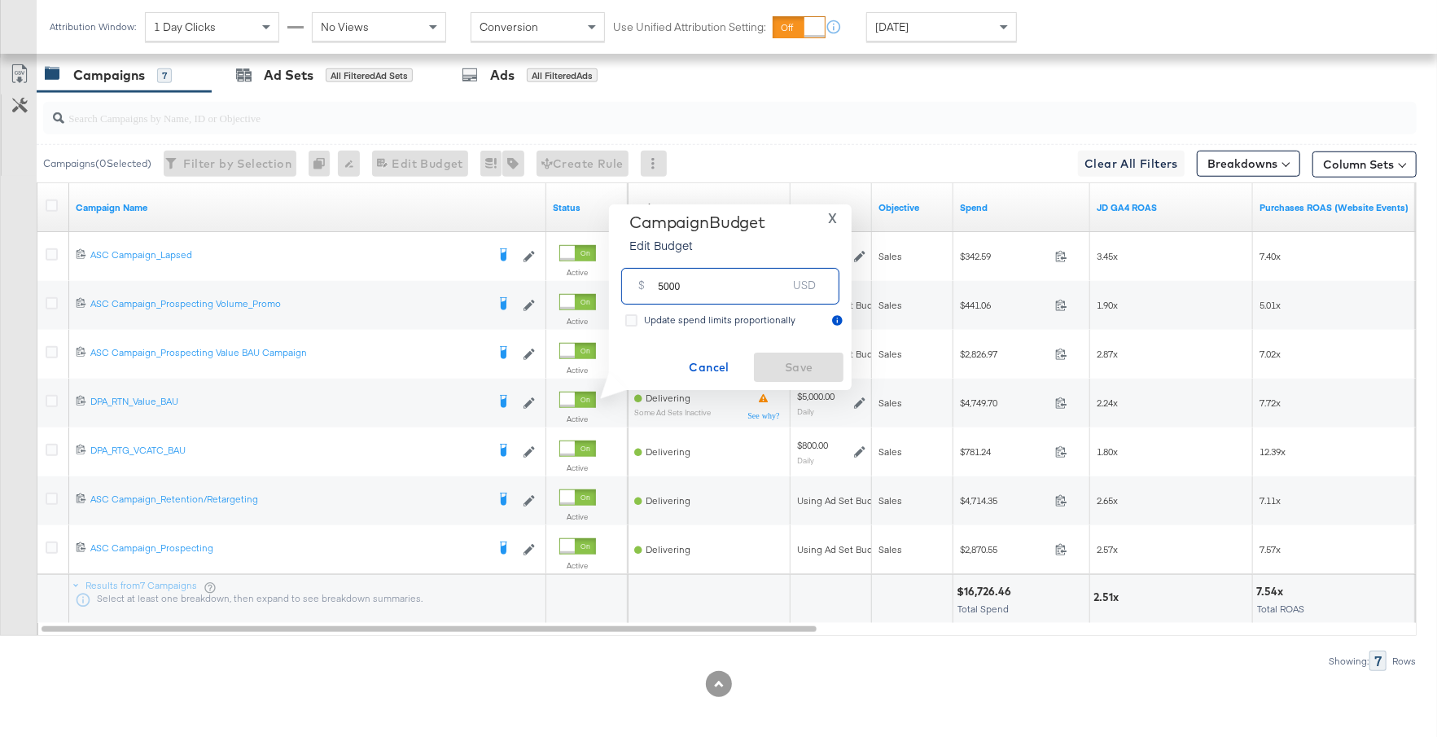
drag, startPoint x: 685, startPoint y: 292, endPoint x: 636, endPoint y: 292, distance: 49.7
click at [636, 292] on div "$ 5000 USD" at bounding box center [730, 286] width 218 height 37
type input "2000"
click at [799, 362] on span "Save" at bounding box center [798, 367] width 77 height 20
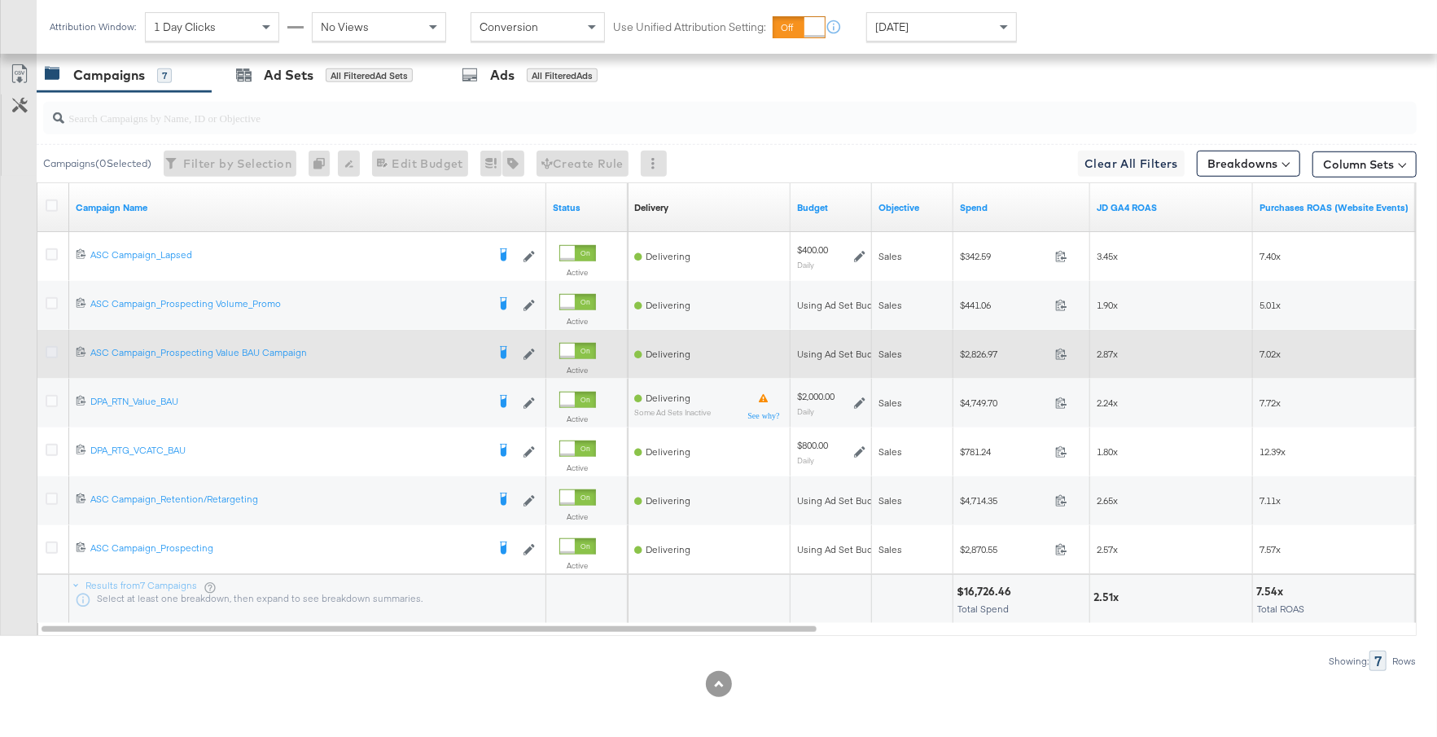
click at [54, 347] on icon at bounding box center [52, 352] width 12 height 12
click at [0, 0] on input "checkbox" at bounding box center [0, 0] width 0 height 0
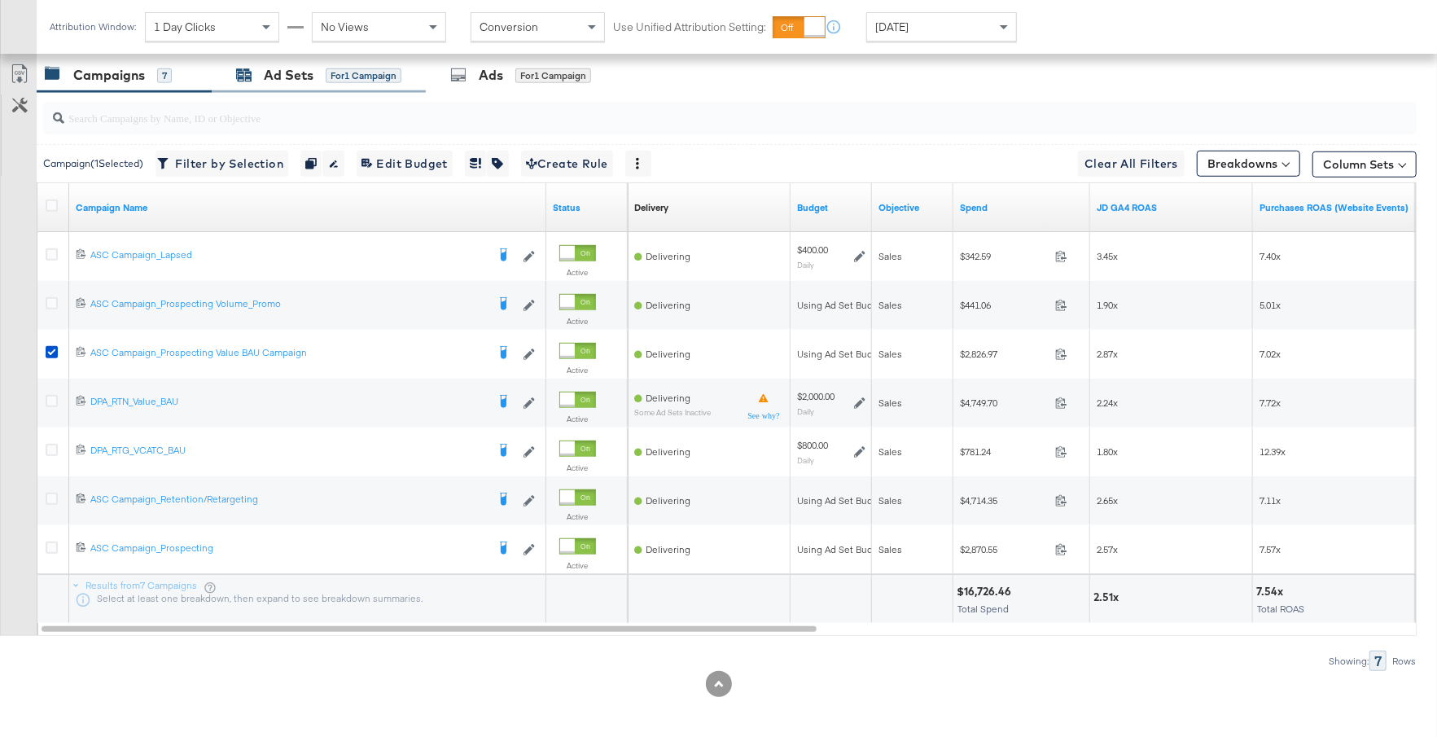
click at [356, 71] on div "for 1 Campaign" at bounding box center [364, 75] width 76 height 15
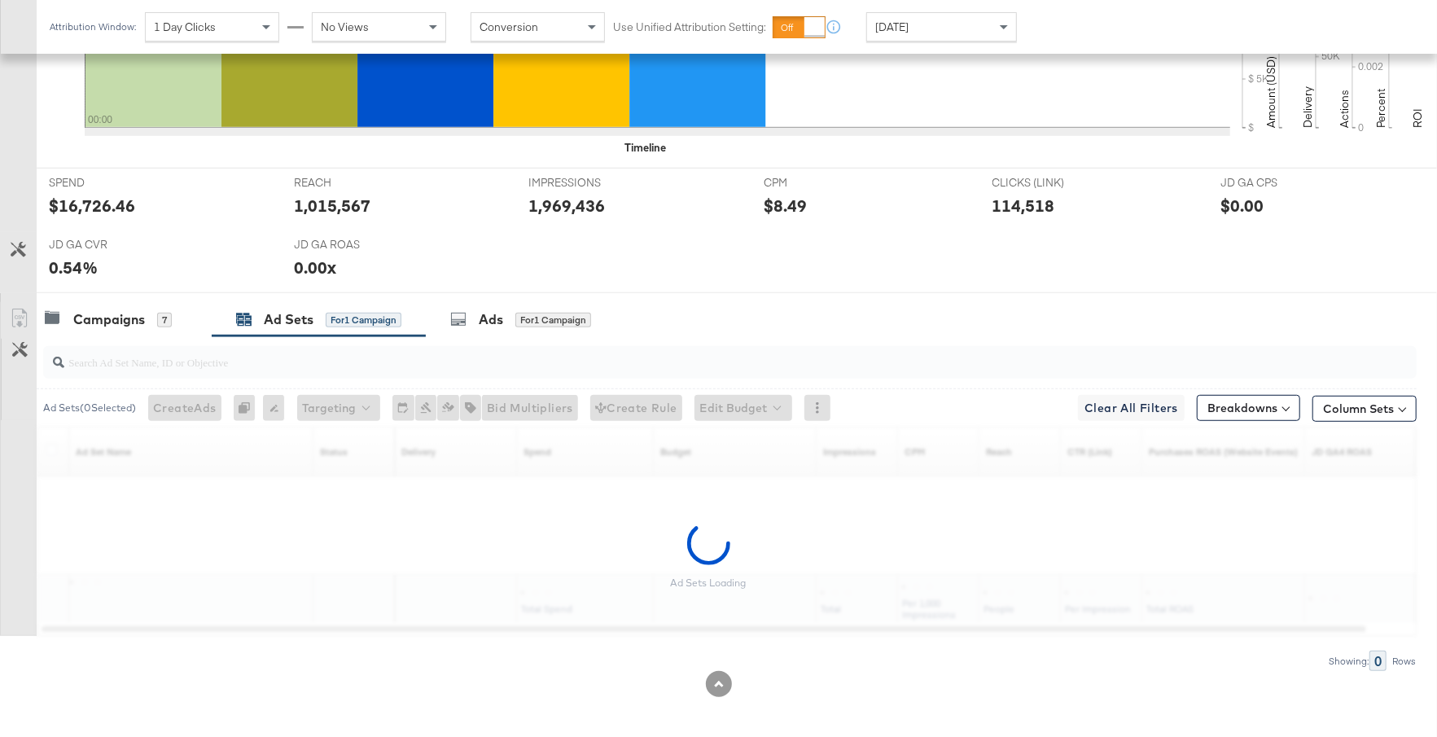
scroll to position [563, 0]
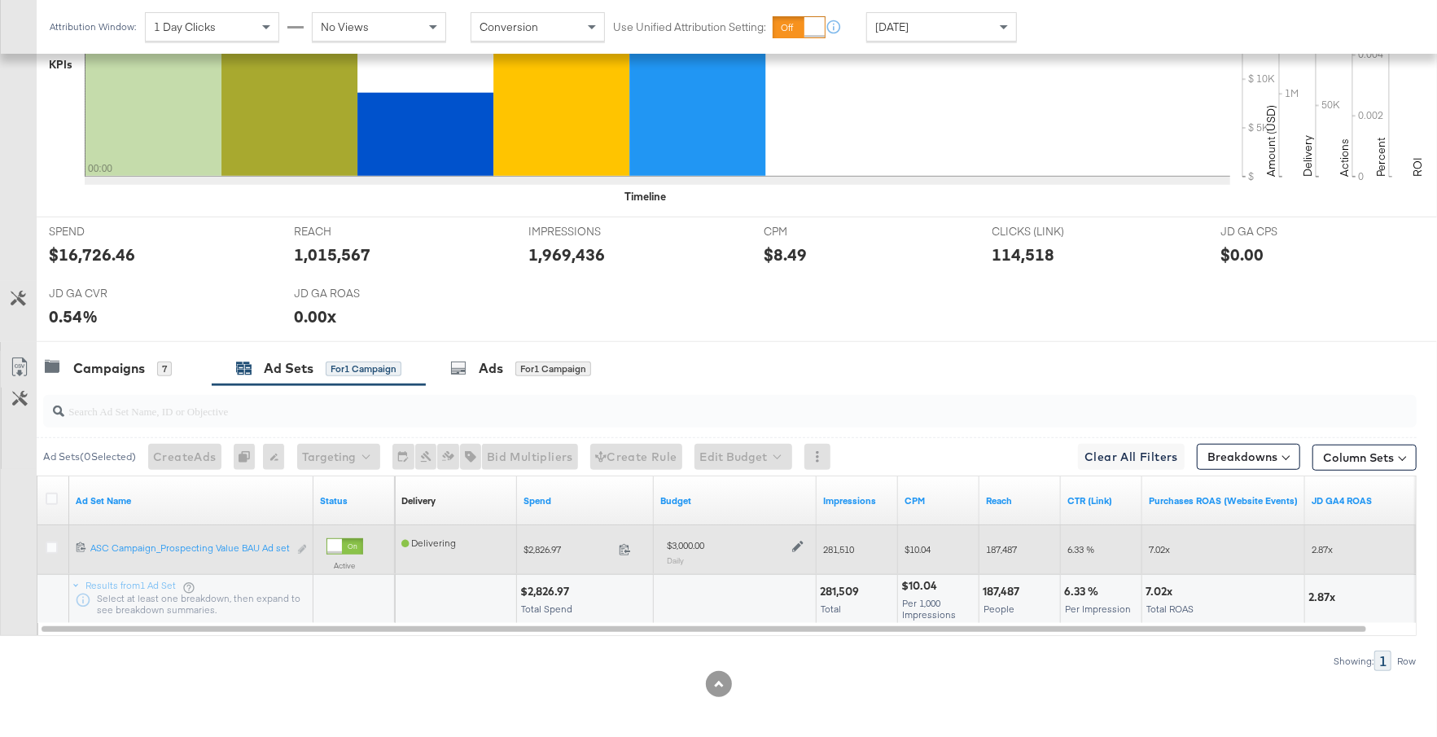
click at [798, 541] on icon at bounding box center [797, 546] width 11 height 11
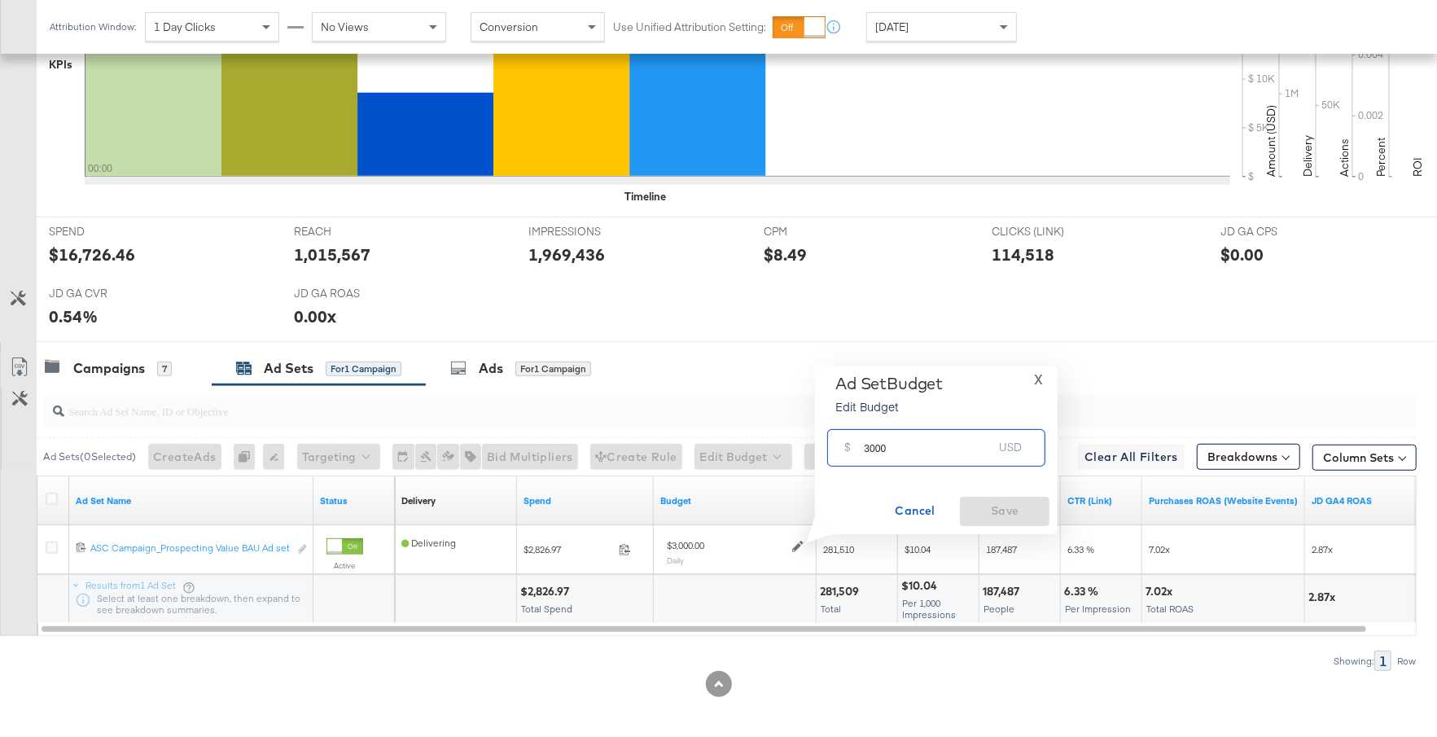
drag, startPoint x: 892, startPoint y: 448, endPoint x: 852, endPoint y: 448, distance: 40.7
click at [852, 448] on div "$ 3000 USD" at bounding box center [936, 447] width 218 height 37
type input "2000"
click at [1031, 506] on span "Save" at bounding box center [1004, 511] width 77 height 20
click at [154, 362] on div "Campaigns 7" at bounding box center [108, 368] width 127 height 19
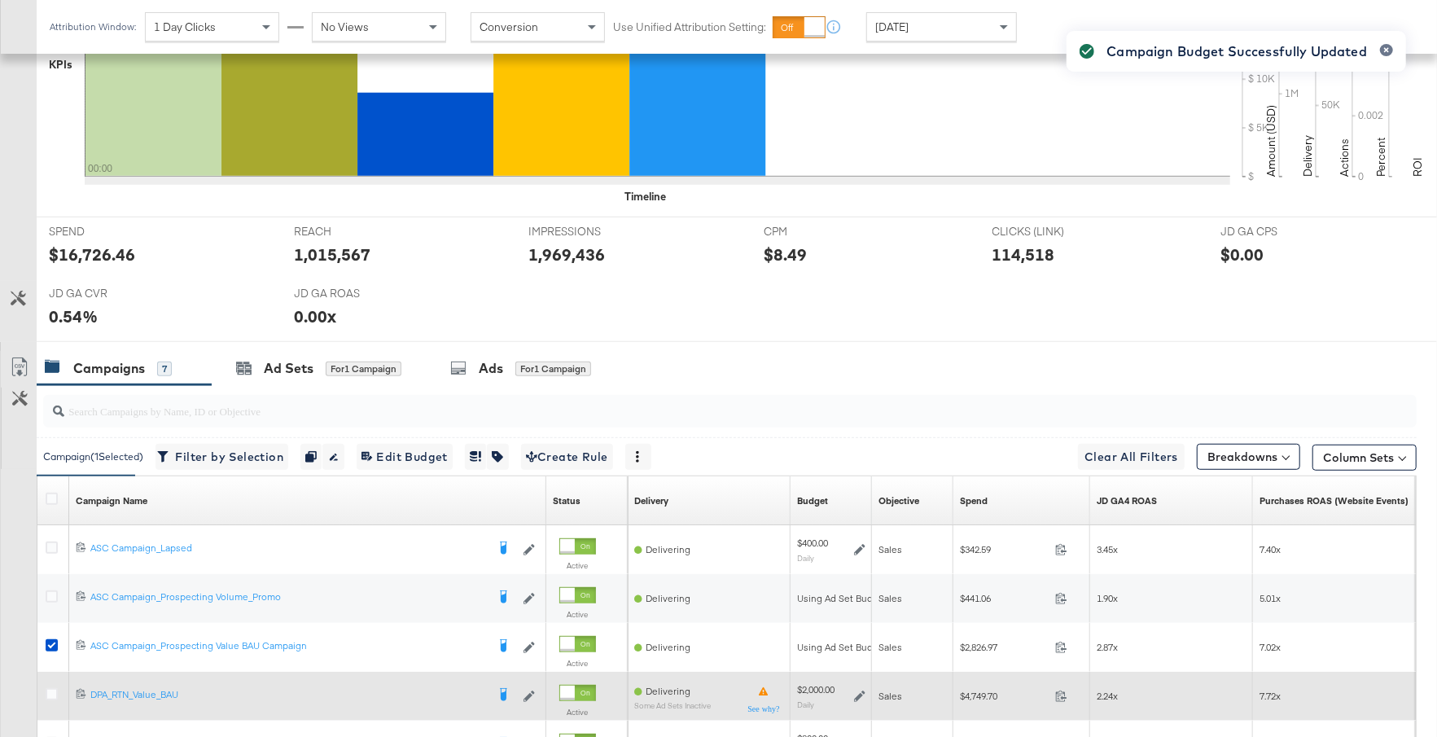
click at [861, 690] on icon at bounding box center [859, 695] width 11 height 11
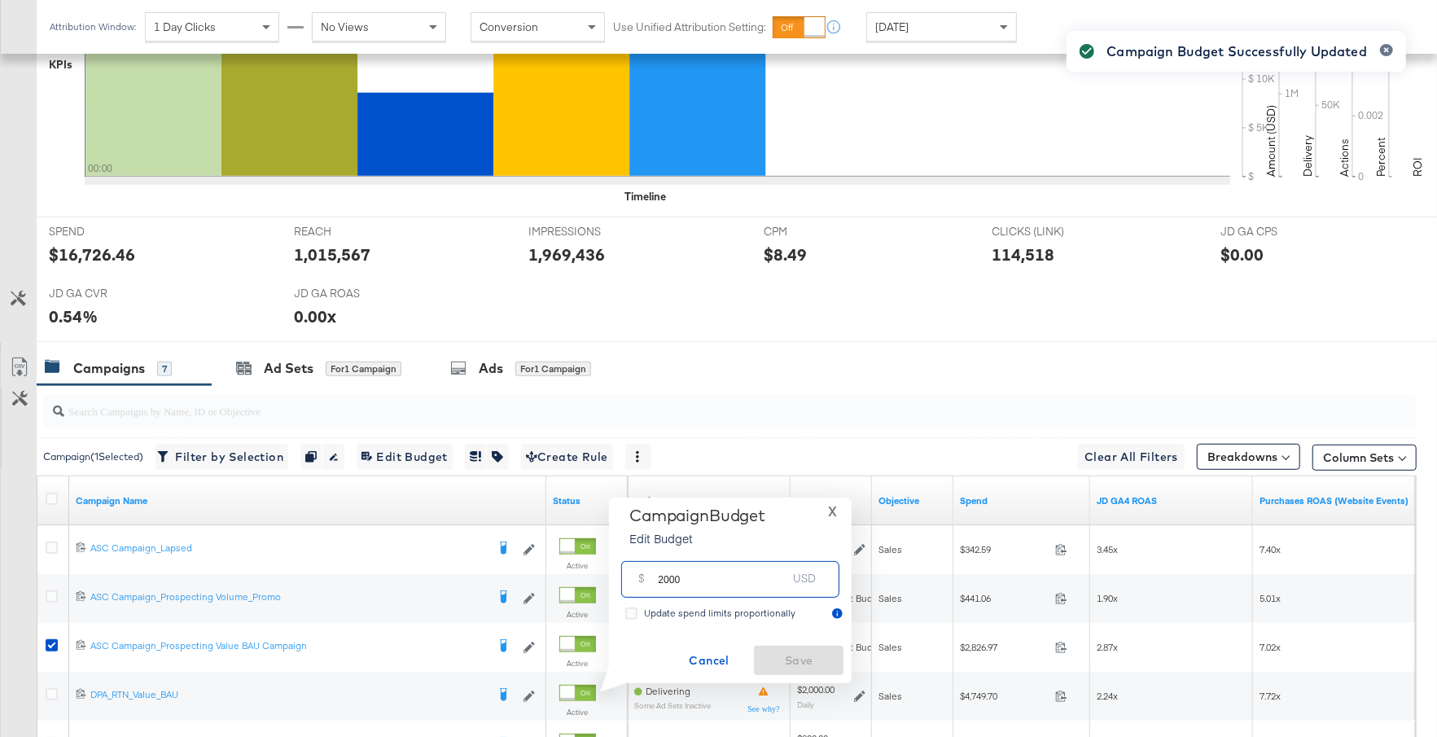
drag, startPoint x: 696, startPoint y: 580, endPoint x: 637, endPoint y: 580, distance: 58.6
click at [637, 580] on div "$ 2000 USD" at bounding box center [730, 579] width 218 height 37
type input "1500"
click at [799, 661] on span "Save" at bounding box center [798, 660] width 77 height 20
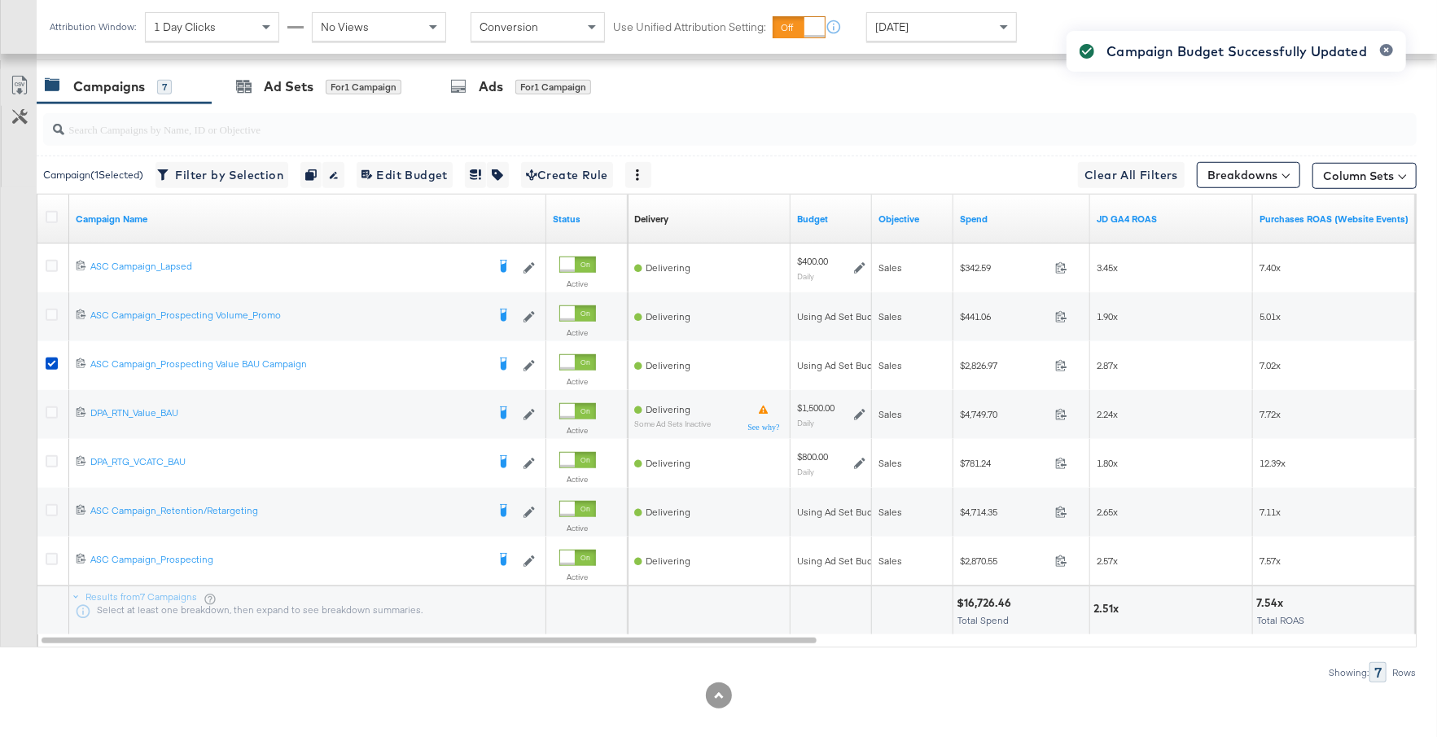
scroll to position [856, 0]
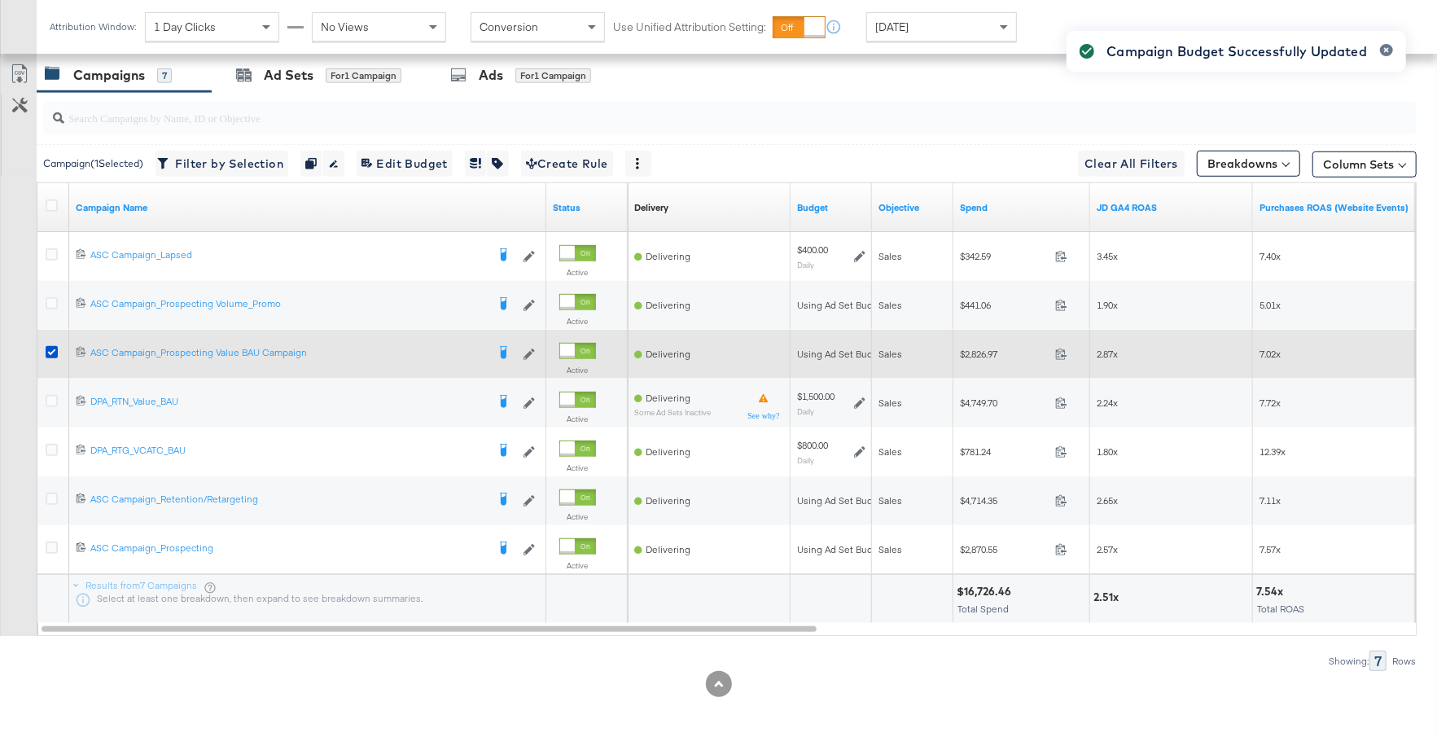
click at [44, 343] on div at bounding box center [54, 353] width 30 height 29
click at [53, 349] on icon at bounding box center [52, 352] width 12 height 12
click at [0, 0] on input "checkbox" at bounding box center [0, 0] width 0 height 0
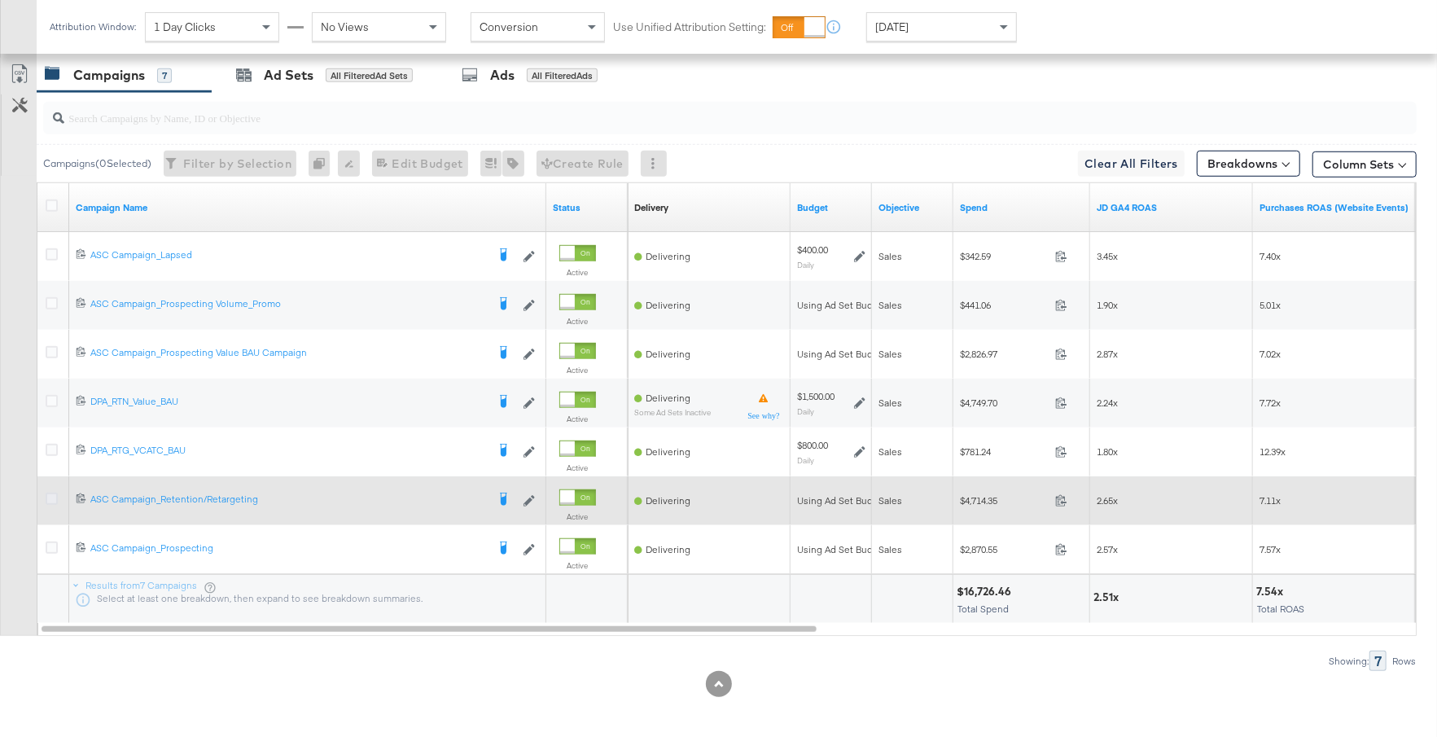
click at [46, 493] on icon at bounding box center [52, 499] width 12 height 12
click at [0, 0] on input "checkbox" at bounding box center [0, 0] width 0 height 0
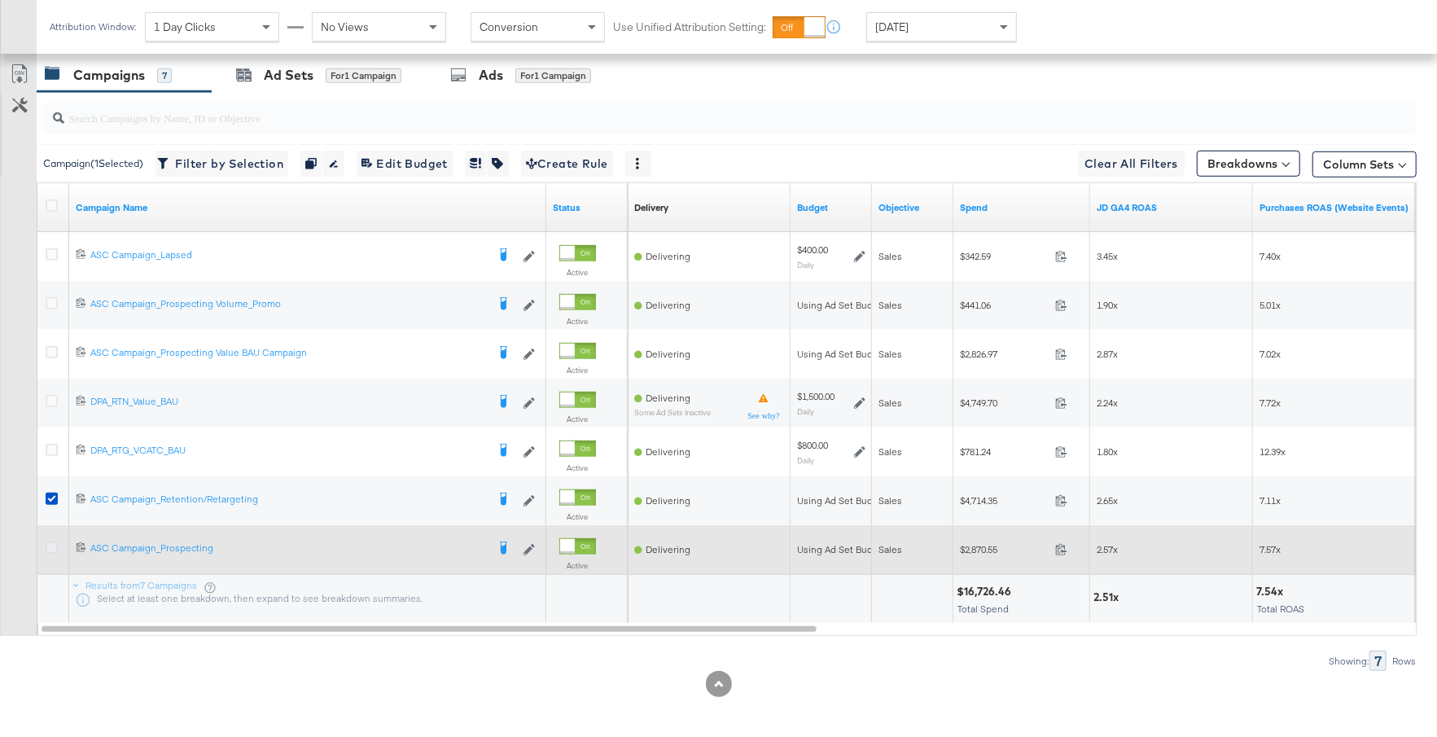
click at [50, 541] on icon at bounding box center [52, 547] width 12 height 12
click at [0, 0] on input "checkbox" at bounding box center [0, 0] width 0 height 0
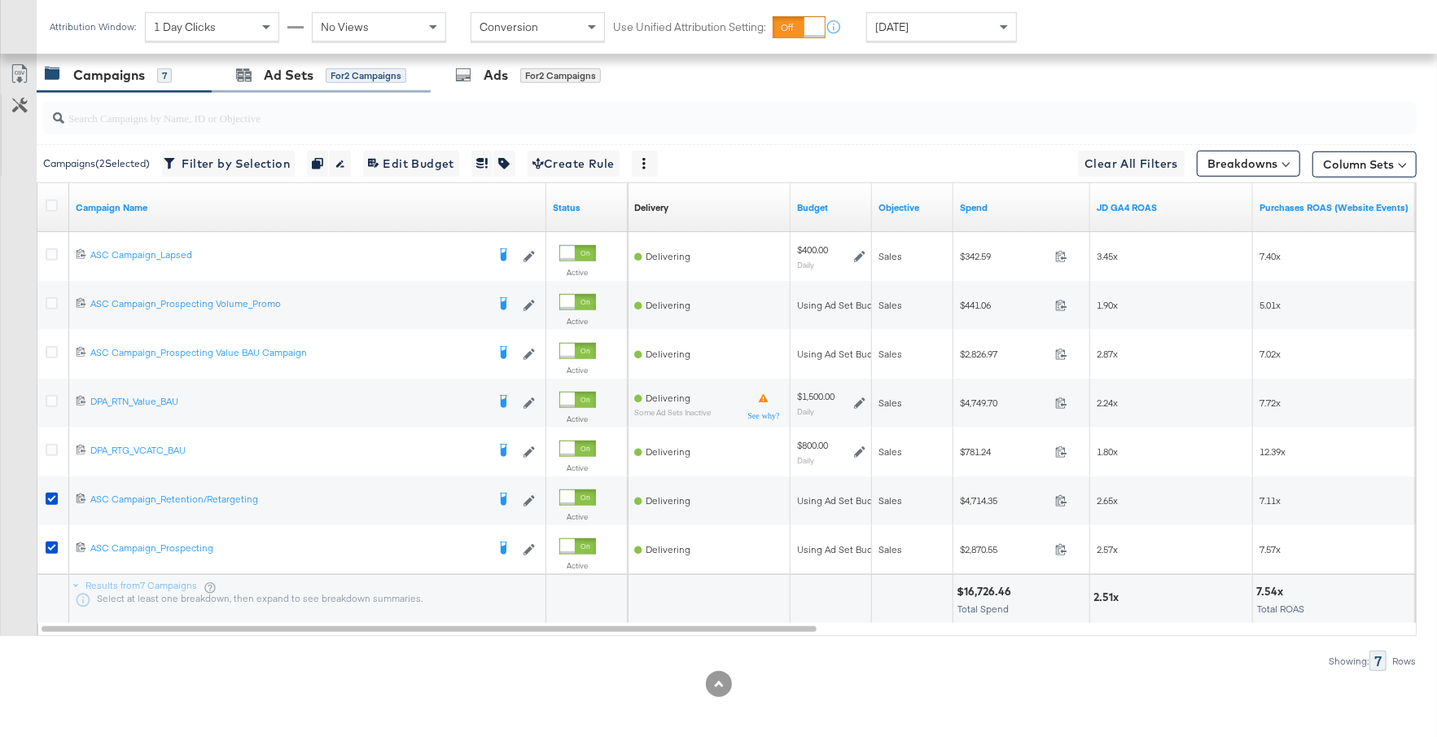
click at [357, 59] on div "Ad Sets for 2 Campaigns" at bounding box center [321, 75] width 219 height 35
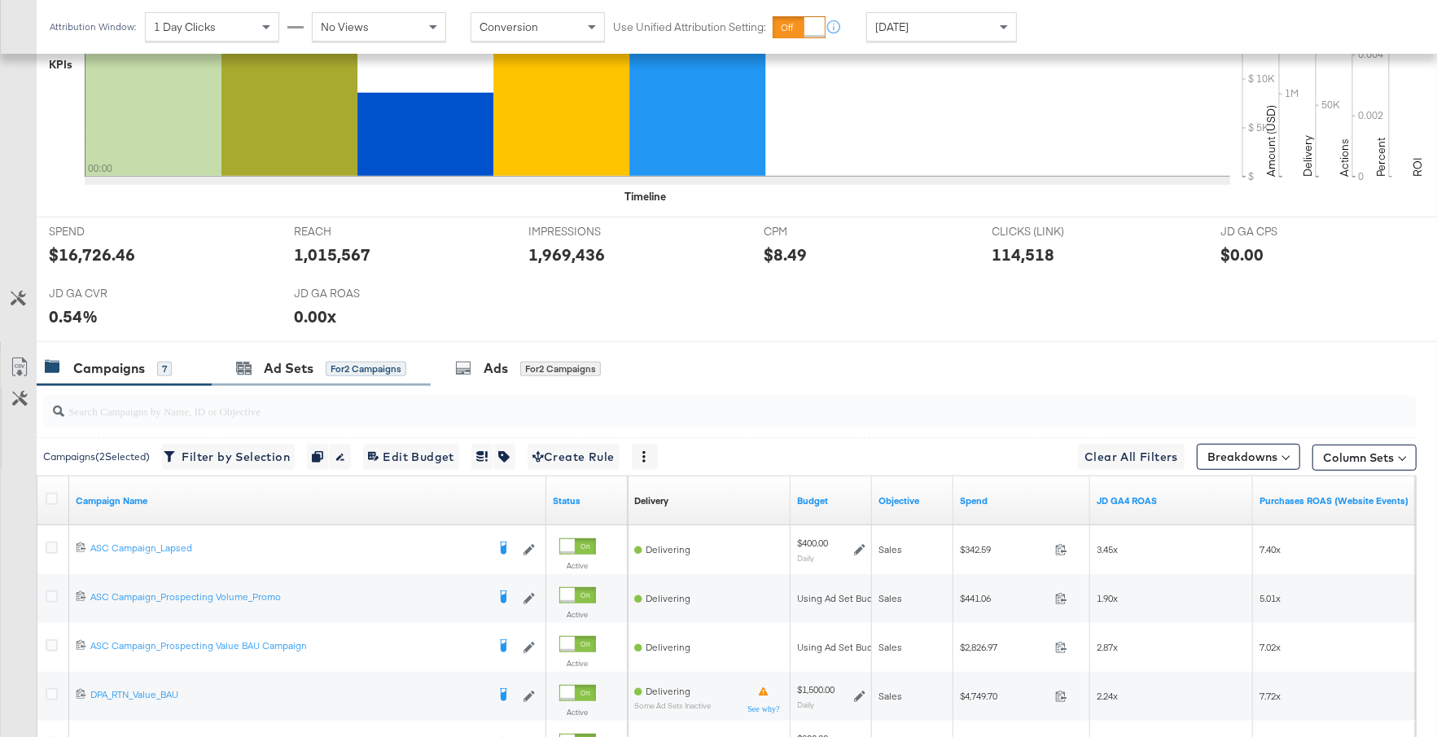
scroll to position [612, 0]
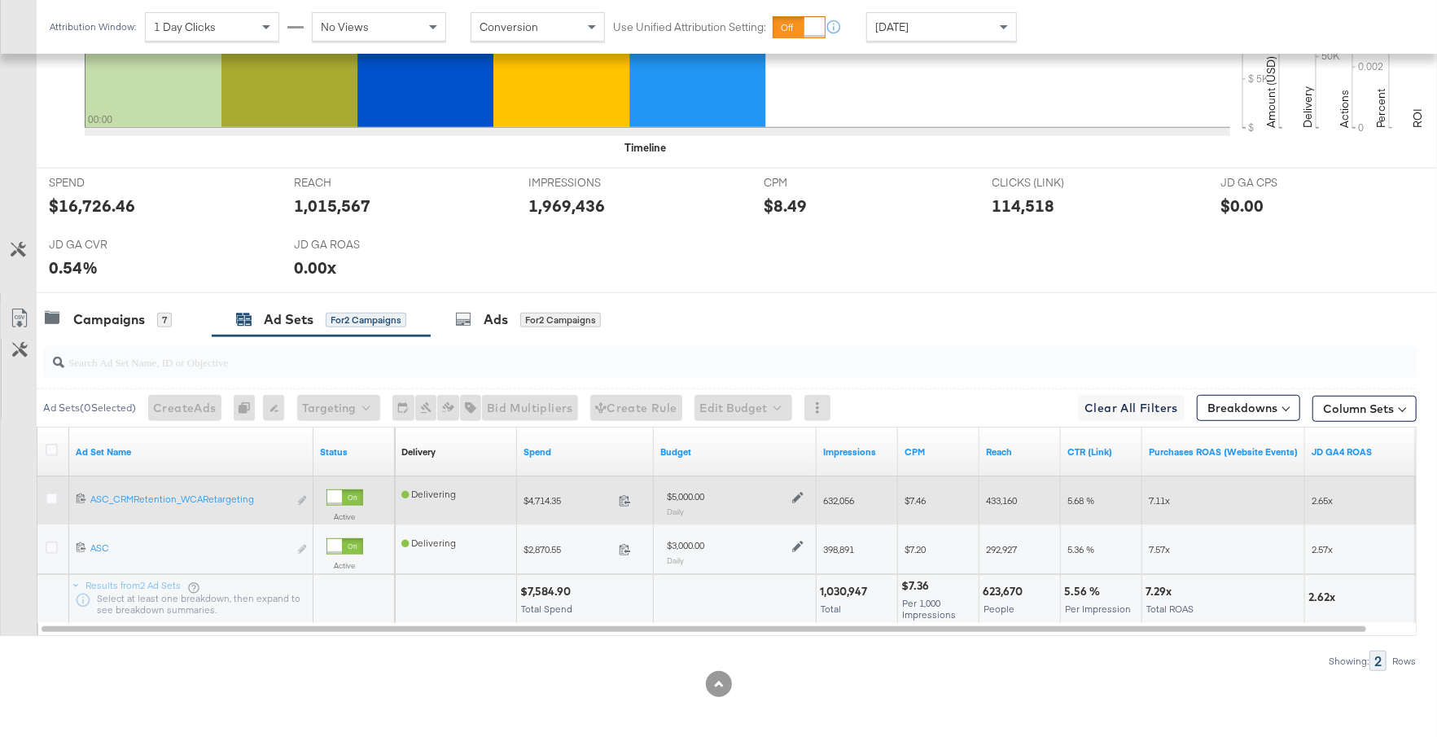
click at [797, 493] on icon at bounding box center [797, 497] width 11 height 11
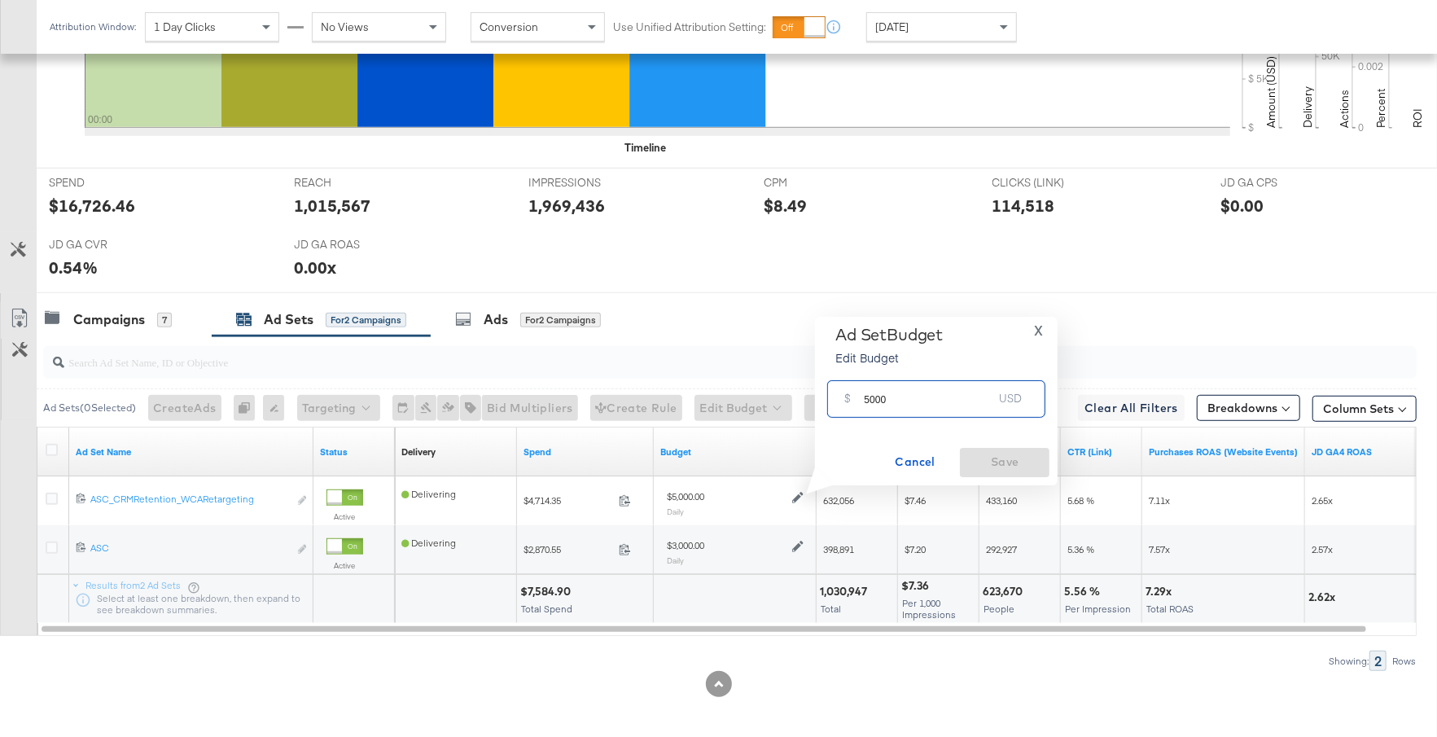
drag, startPoint x: 891, startPoint y: 397, endPoint x: 852, endPoint y: 397, distance: 39.1
click at [852, 397] on div "$ 5000 USD" at bounding box center [936, 398] width 218 height 37
type input "3000"
click at [1009, 462] on span "Save" at bounding box center [1004, 462] width 77 height 20
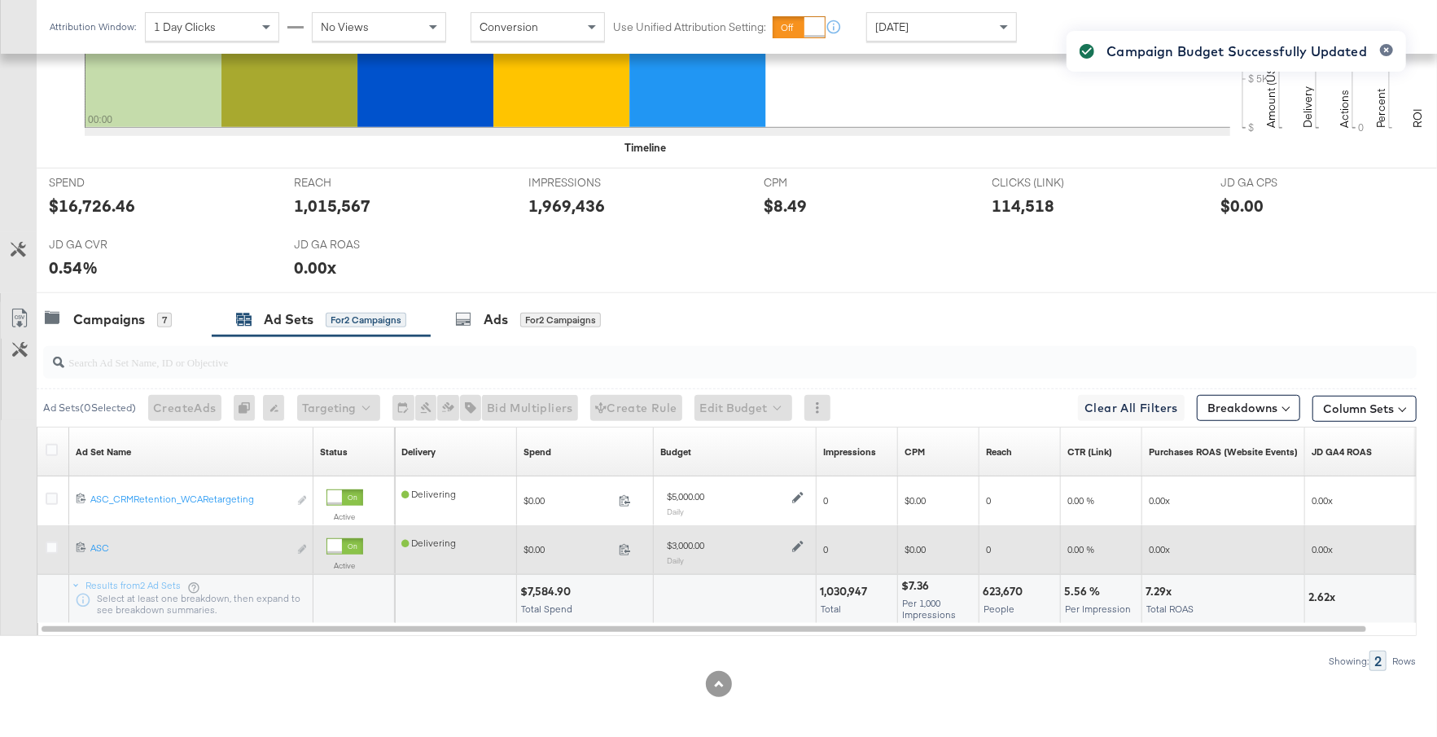
click at [799, 543] on icon at bounding box center [797, 546] width 11 height 11
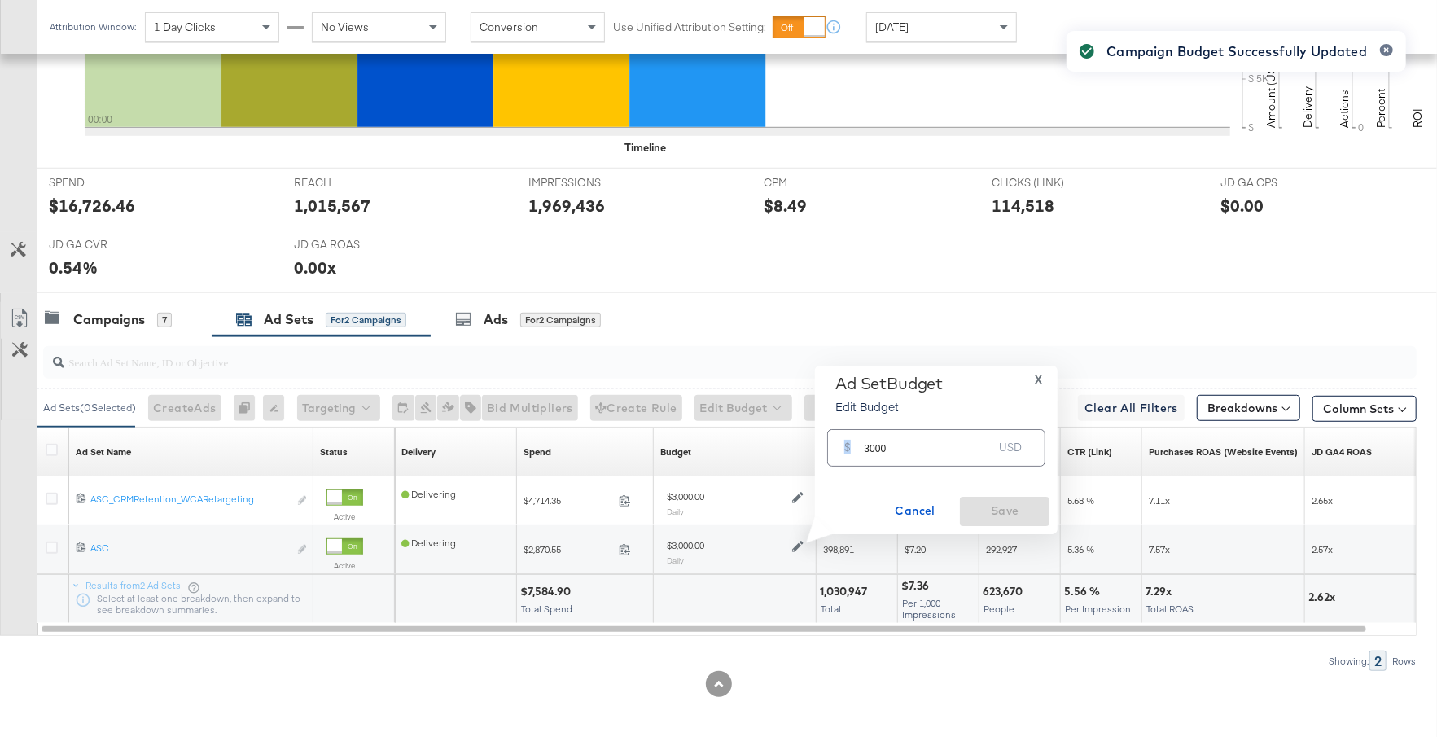
drag, startPoint x: 888, startPoint y: 460, endPoint x: 859, endPoint y: 447, distance: 32.1
click at [859, 447] on div "$ 3000 USD" at bounding box center [936, 447] width 218 height 37
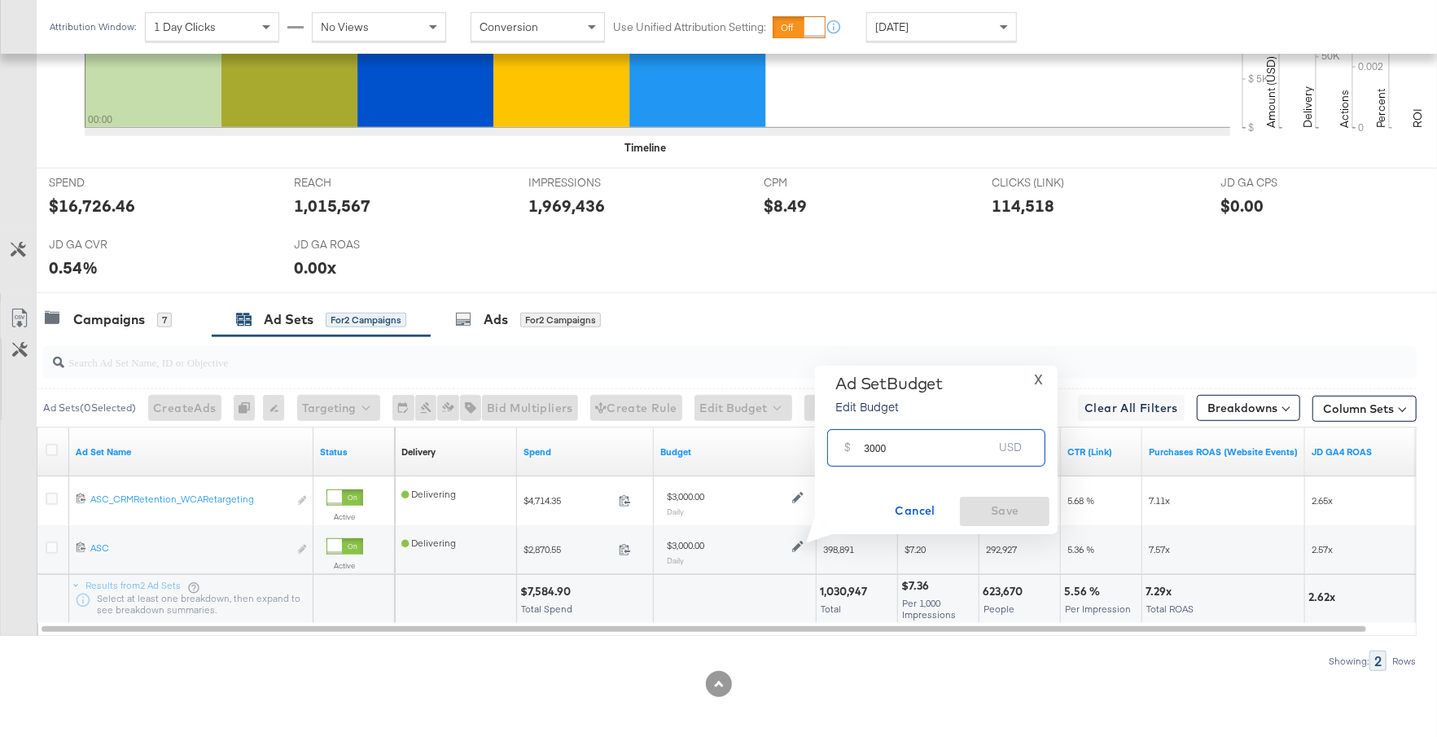
drag, startPoint x: 894, startPoint y: 449, endPoint x: 858, endPoint y: 449, distance: 35.8
click at [858, 449] on div "$ 3000 USD" at bounding box center [936, 447] width 218 height 37
type input "2500"
click at [1041, 522] on button "Save" at bounding box center [1005, 511] width 90 height 29
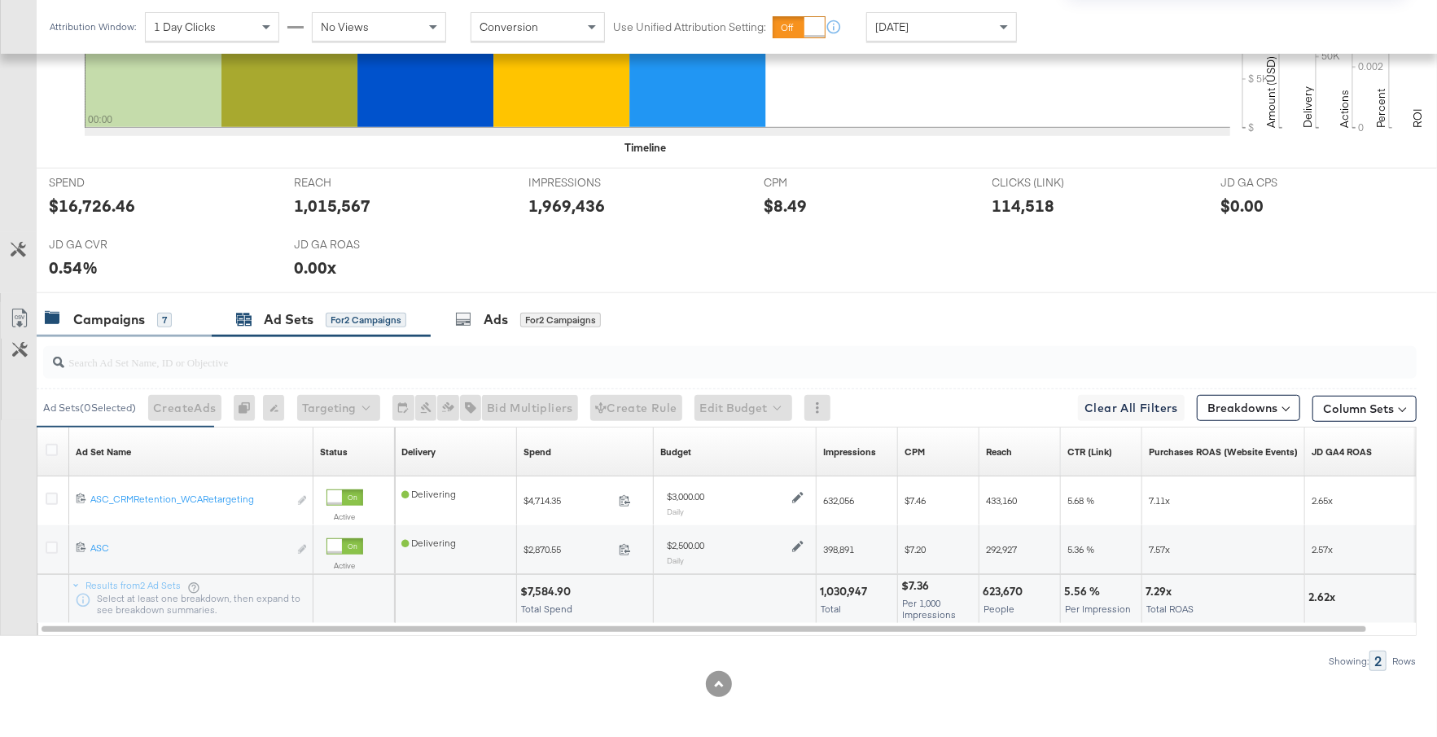
click at [157, 316] on div "7" at bounding box center [164, 320] width 15 height 15
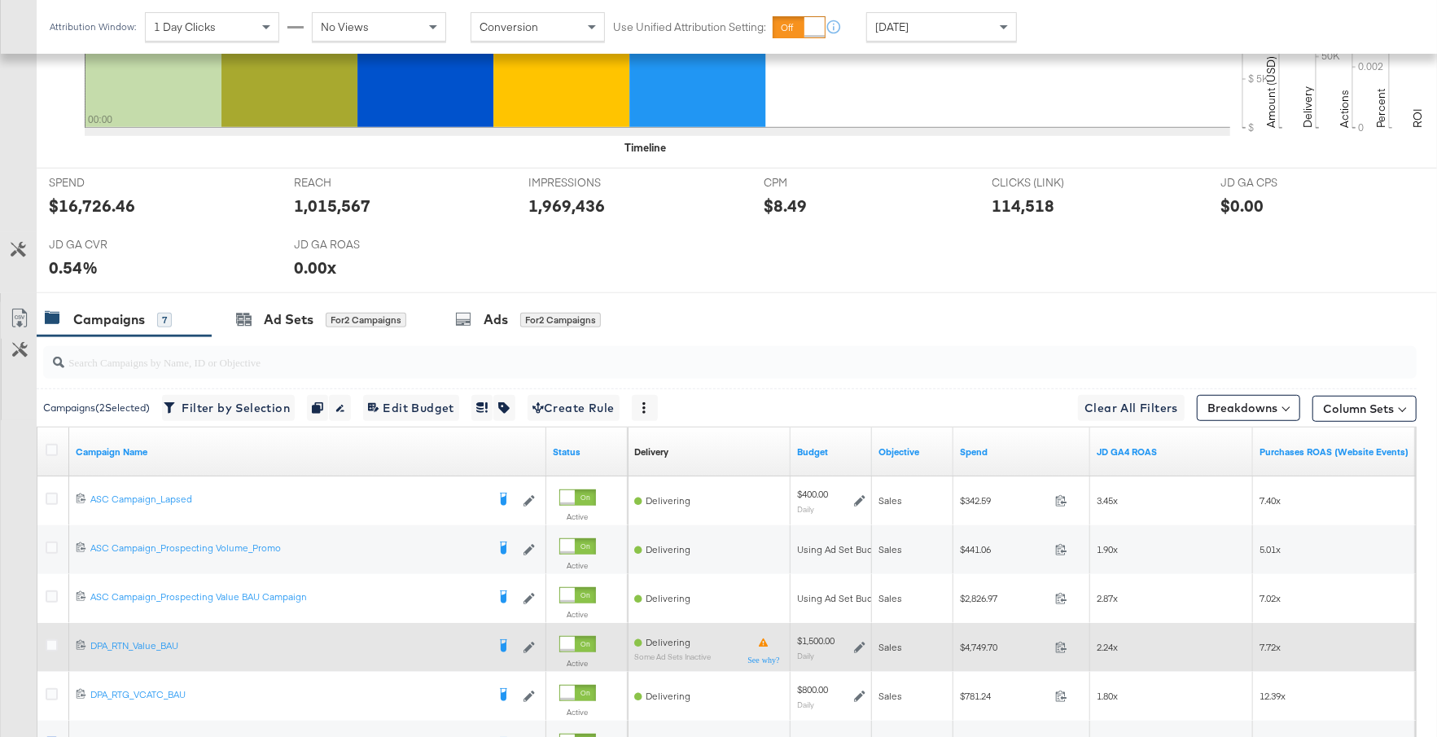
scroll to position [688, 0]
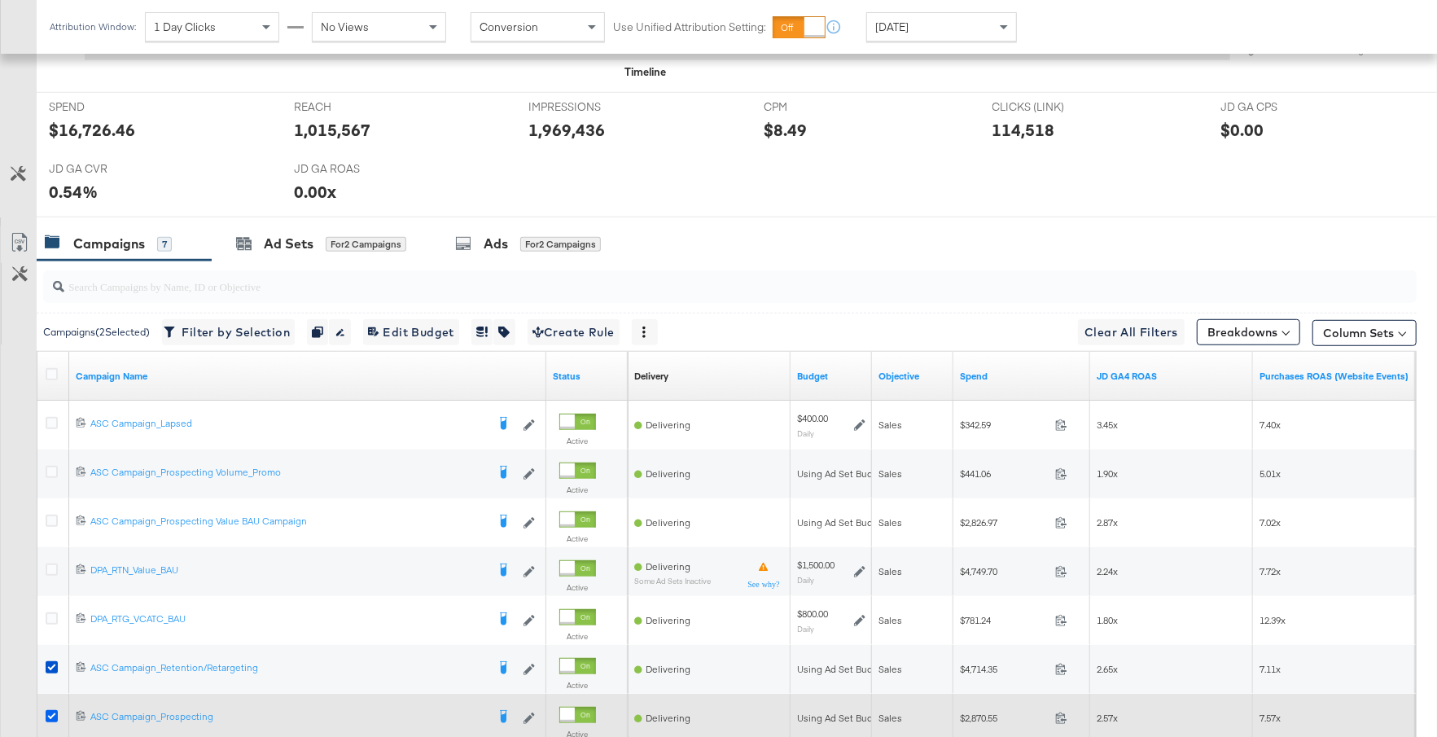
click at [53, 716] on icon at bounding box center [52, 716] width 12 height 12
click at [0, 0] on input "checkbox" at bounding box center [0, 0] width 0 height 0
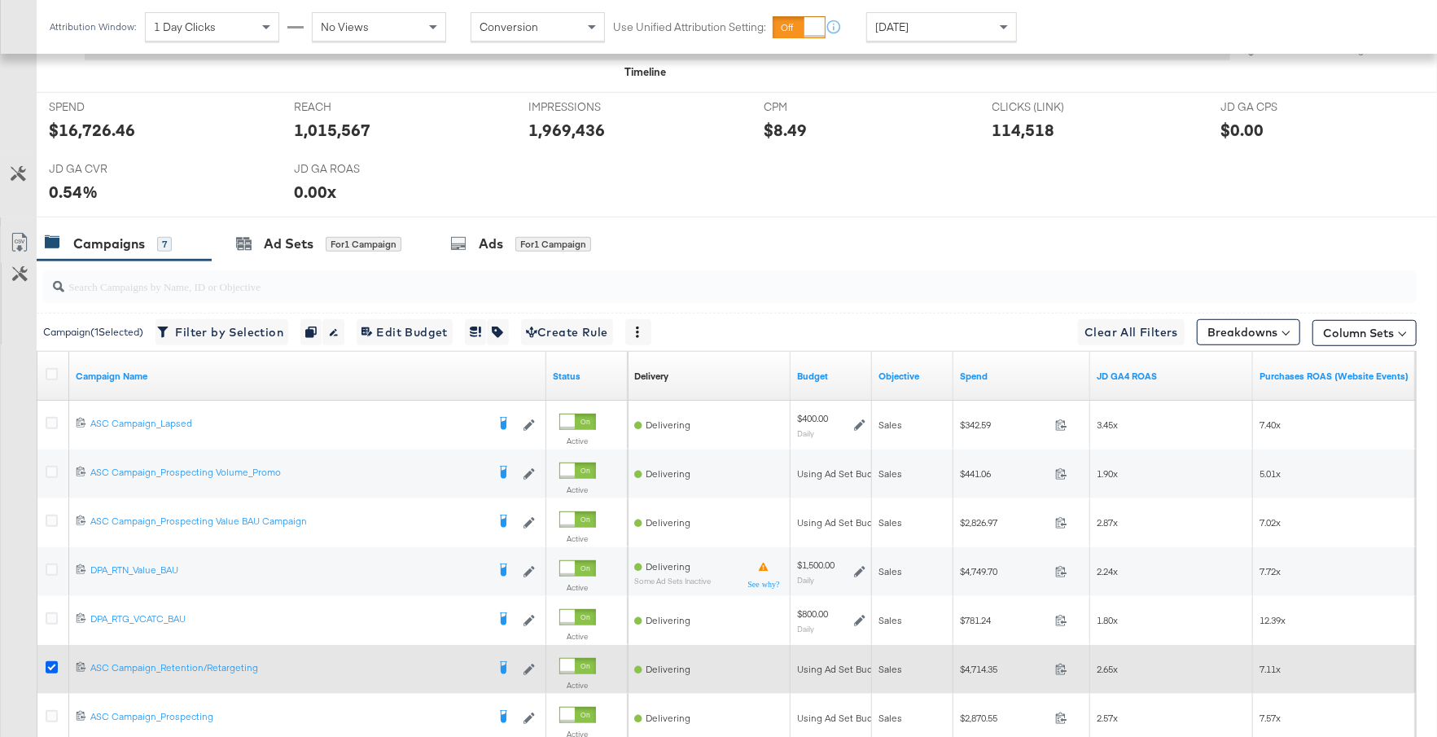
click at [50, 661] on icon at bounding box center [52, 667] width 12 height 12
click at [0, 0] on input "checkbox" at bounding box center [0, 0] width 0 height 0
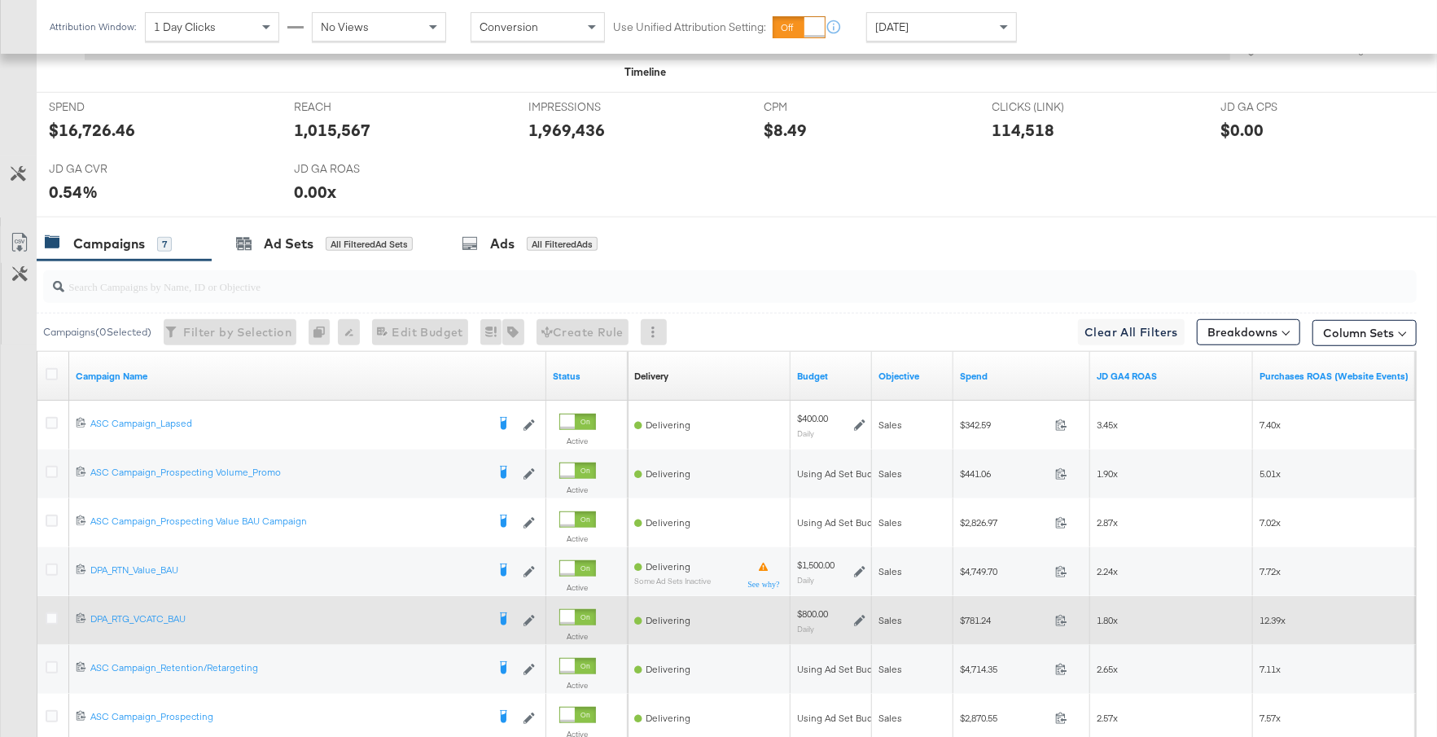
click at [863, 615] on icon at bounding box center [859, 620] width 11 height 11
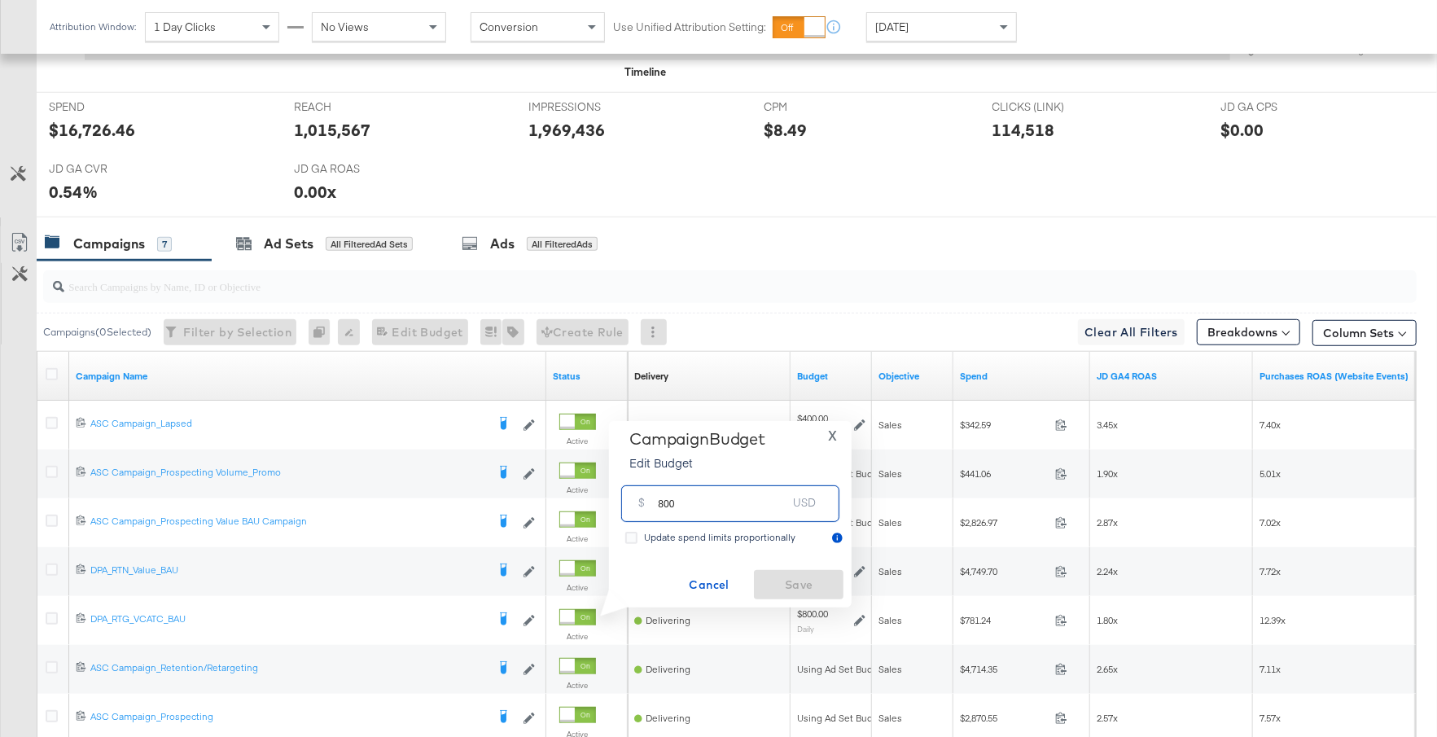
drag, startPoint x: 684, startPoint y: 501, endPoint x: 642, endPoint y: 501, distance: 42.3
click at [642, 501] on div "$ 800 USD" at bounding box center [730, 503] width 218 height 37
type input "400"
click at [781, 586] on span "Save" at bounding box center [798, 585] width 77 height 20
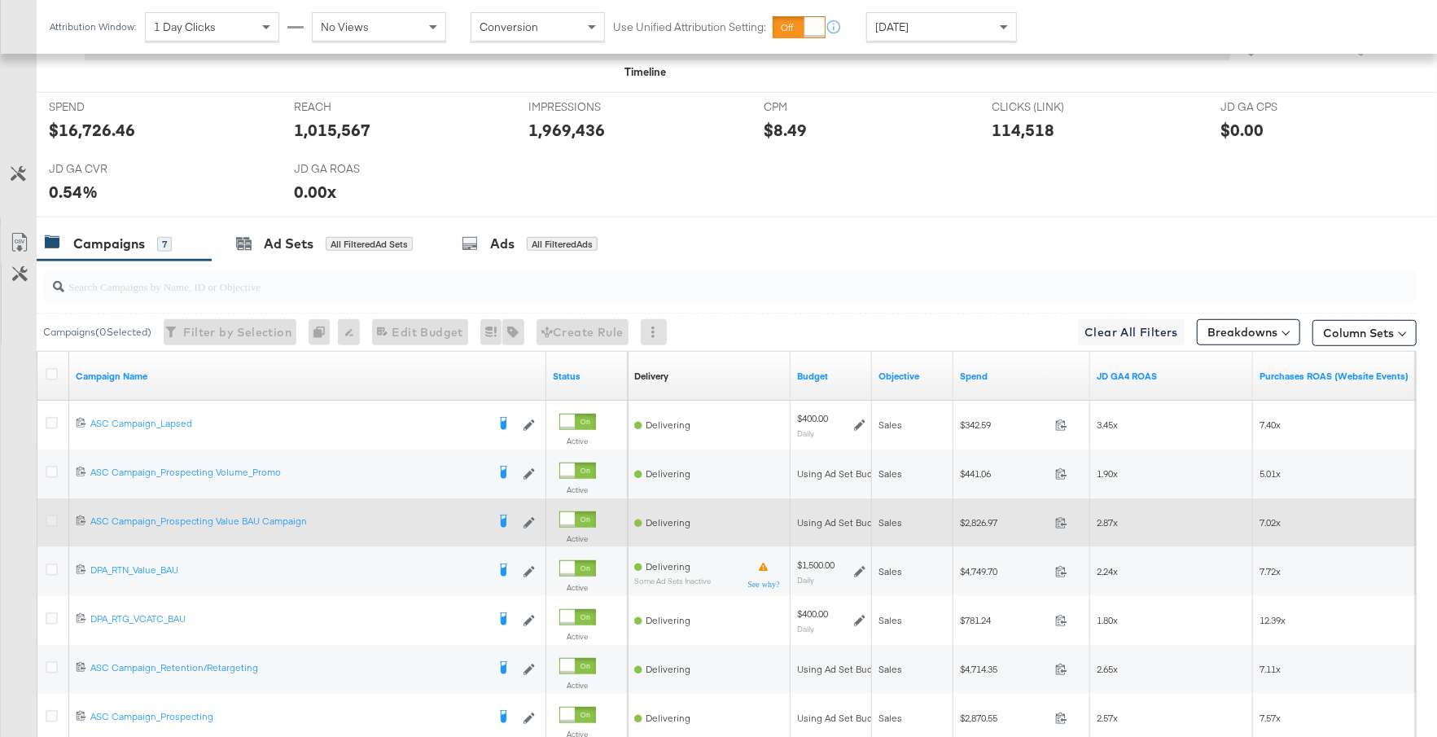
click at [49, 515] on icon at bounding box center [52, 521] width 12 height 12
click at [0, 0] on input "checkbox" at bounding box center [0, 0] width 0 height 0
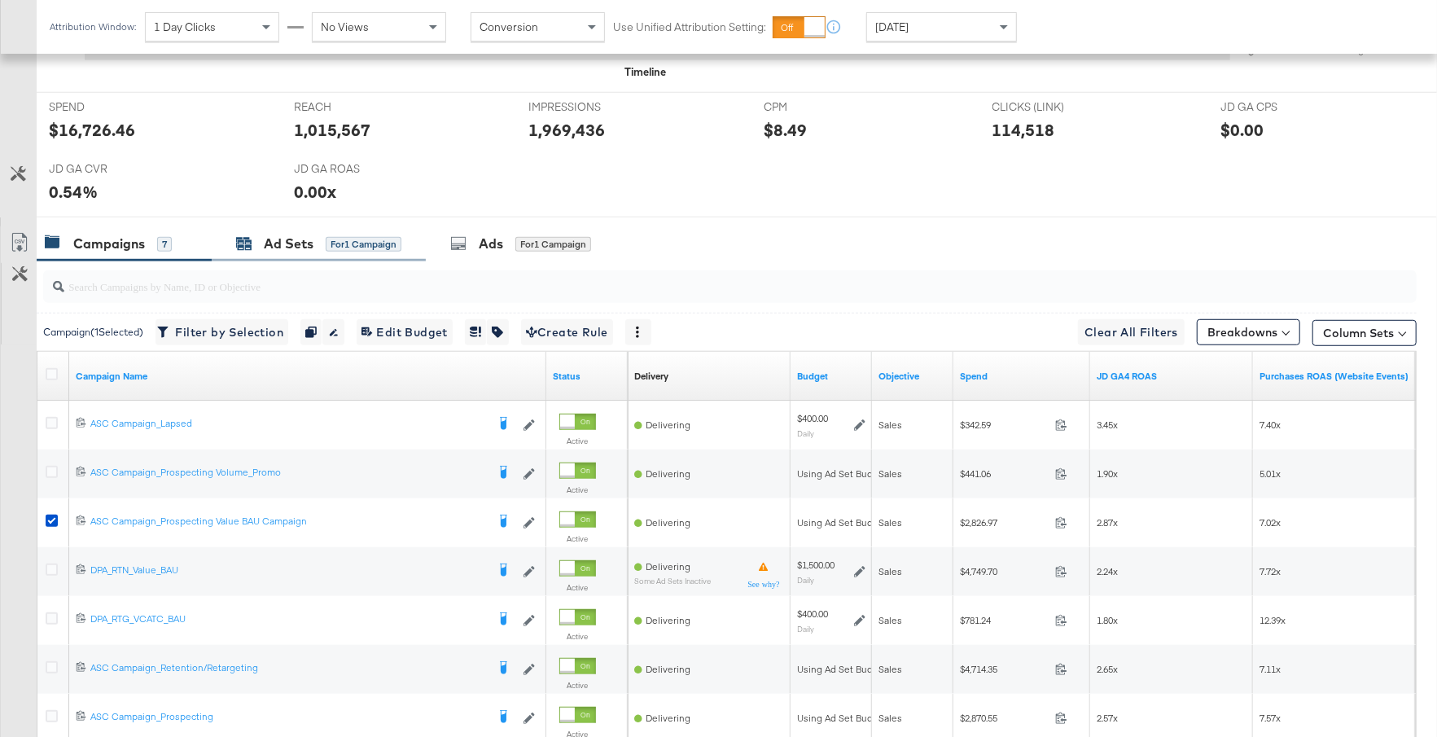
click at [346, 241] on div "for 1 Campaign" at bounding box center [364, 244] width 76 height 15
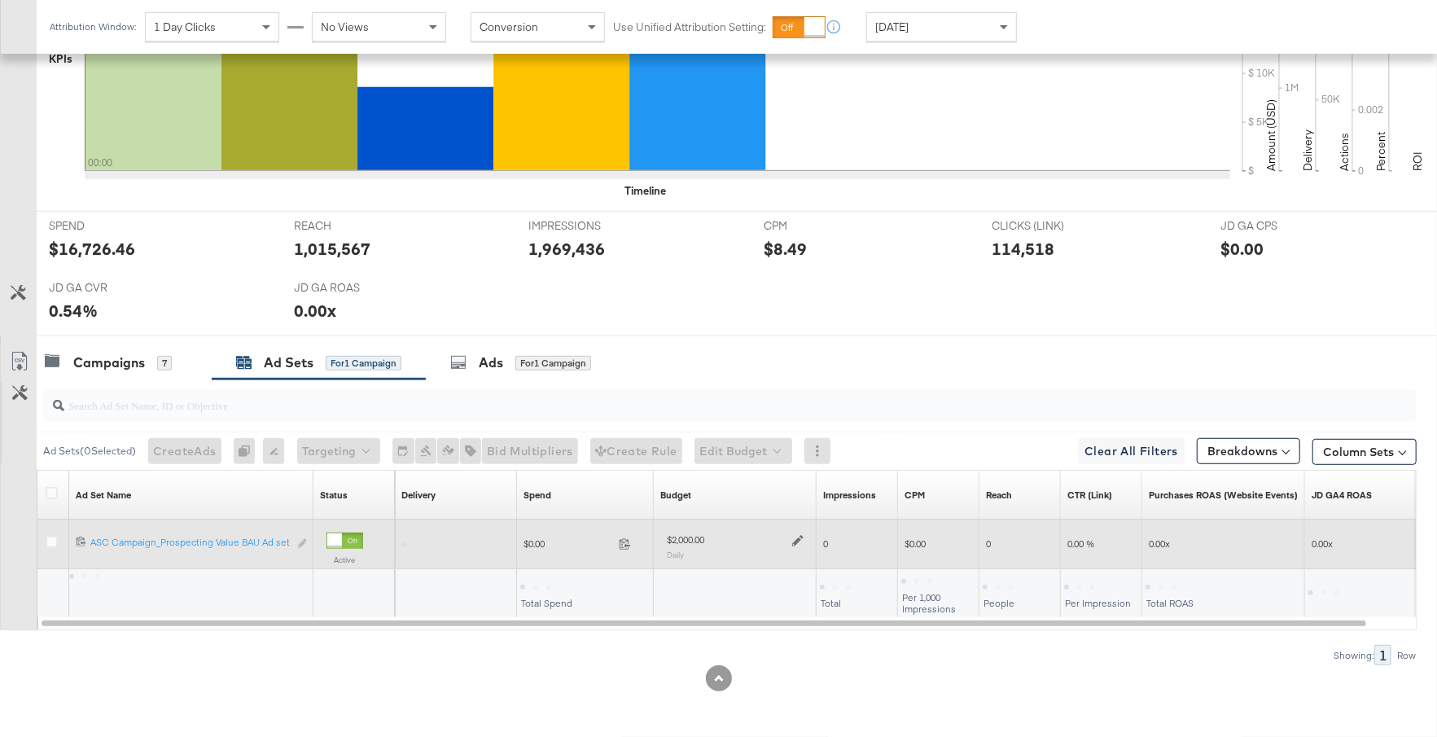
scroll to position [563, 0]
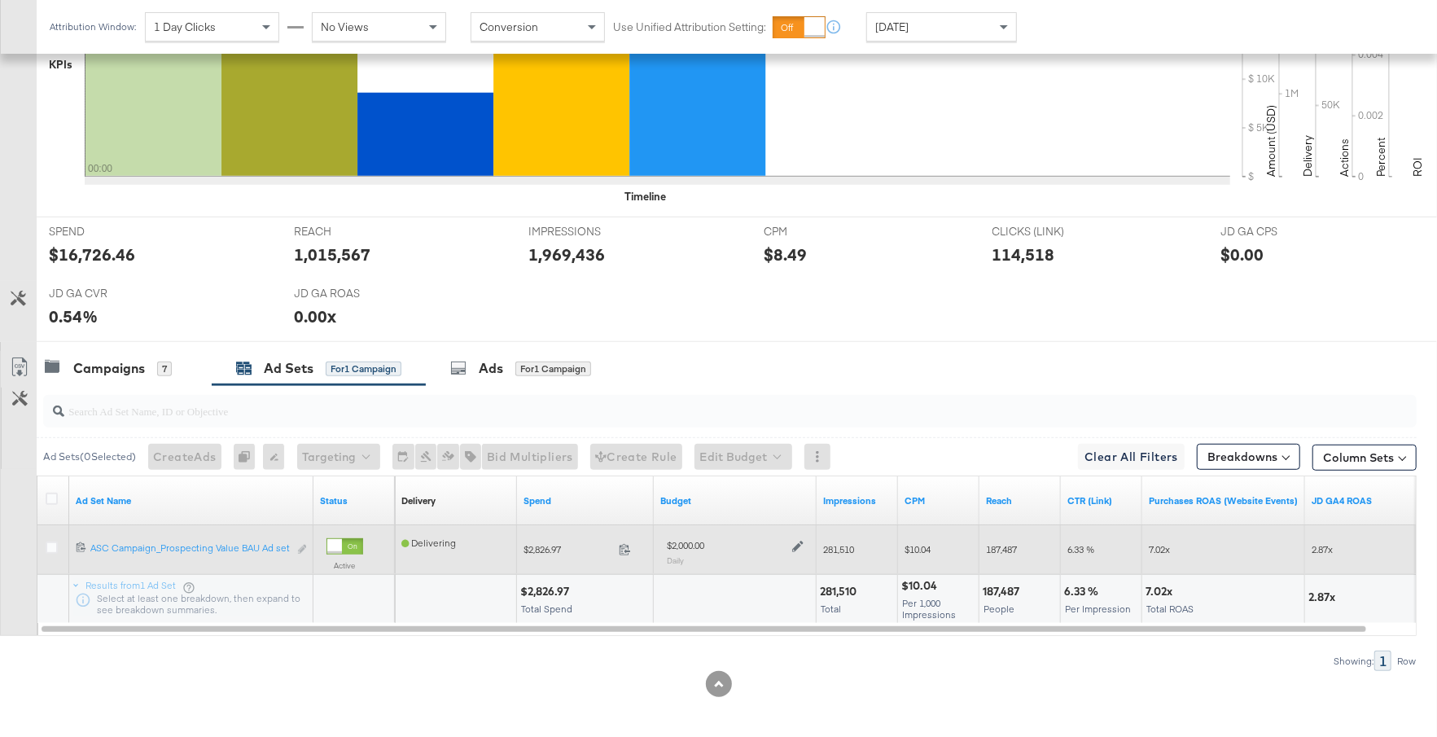
click at [797, 541] on icon at bounding box center [797, 546] width 11 height 11
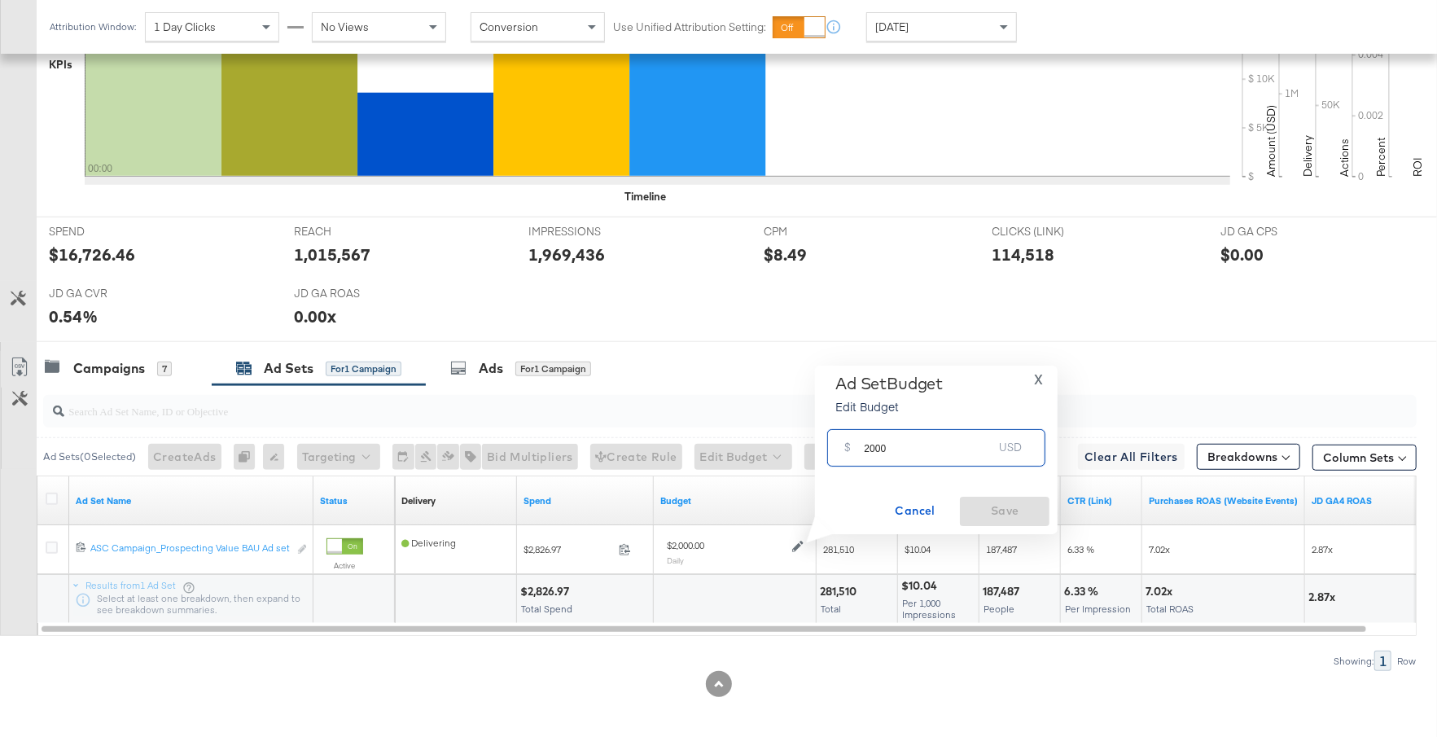
drag, startPoint x: 894, startPoint y: 455, endPoint x: 855, endPoint y: 453, distance: 39.1
click at [855, 453] on div "$ 2000 USD" at bounding box center [936, 447] width 218 height 37
type input "1800"
click at [989, 507] on span "Save" at bounding box center [1004, 511] width 77 height 20
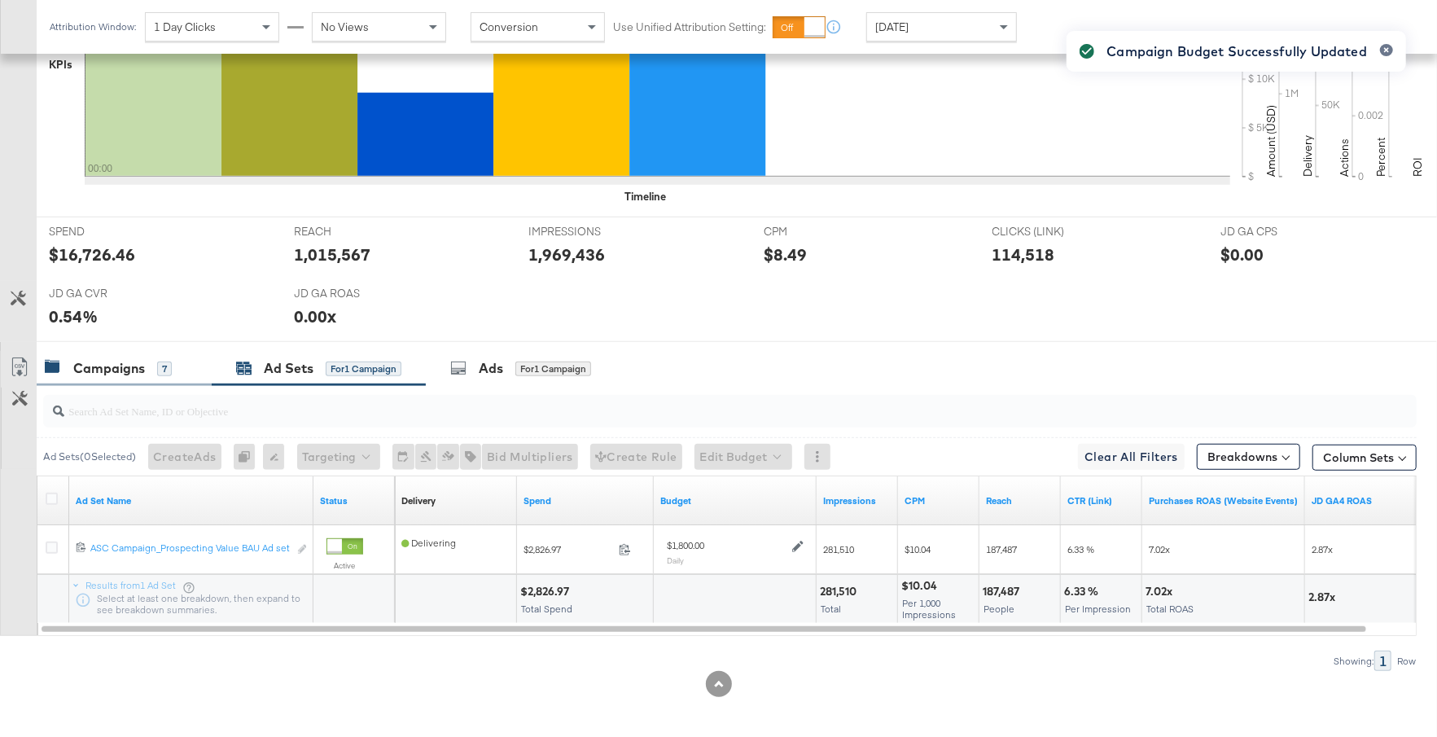
click at [143, 366] on div "Campaigns" at bounding box center [109, 368] width 72 height 19
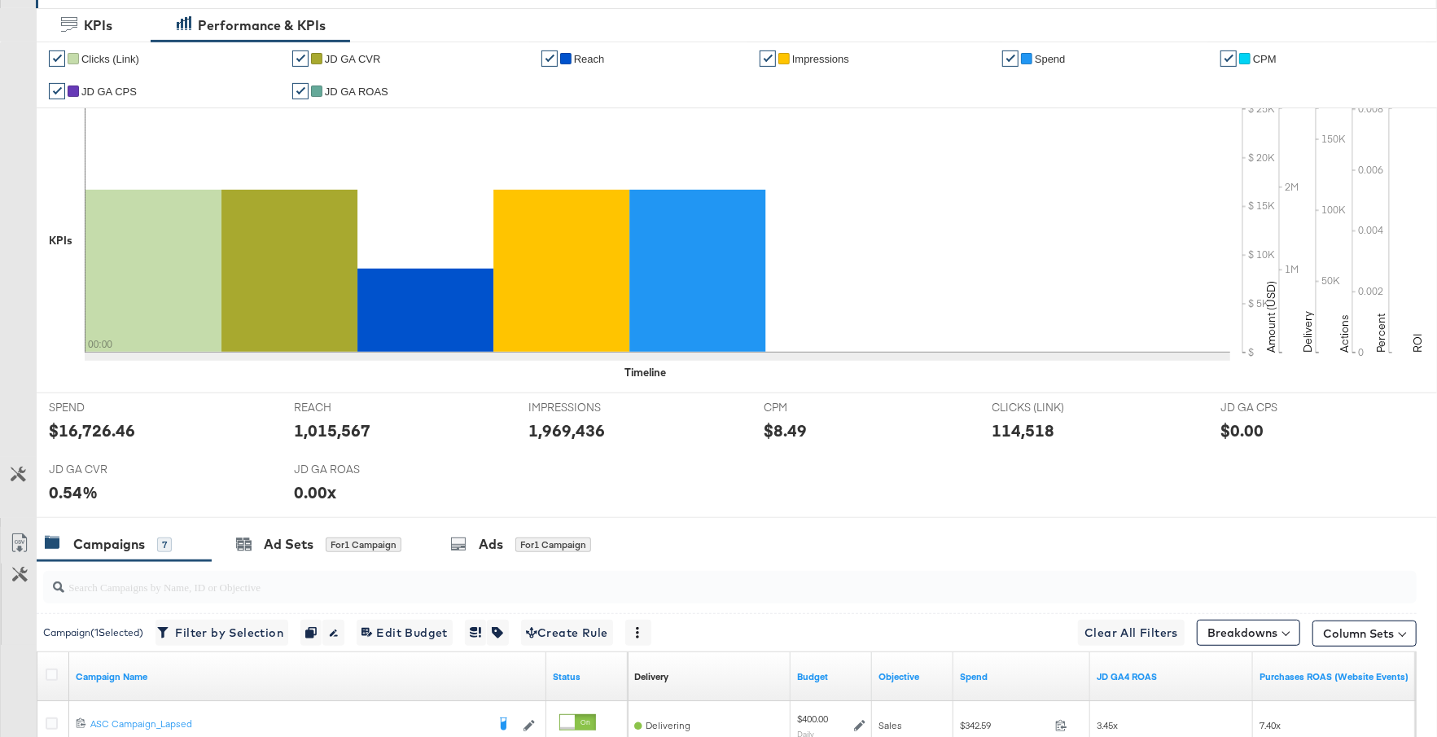
scroll to position [856, 0]
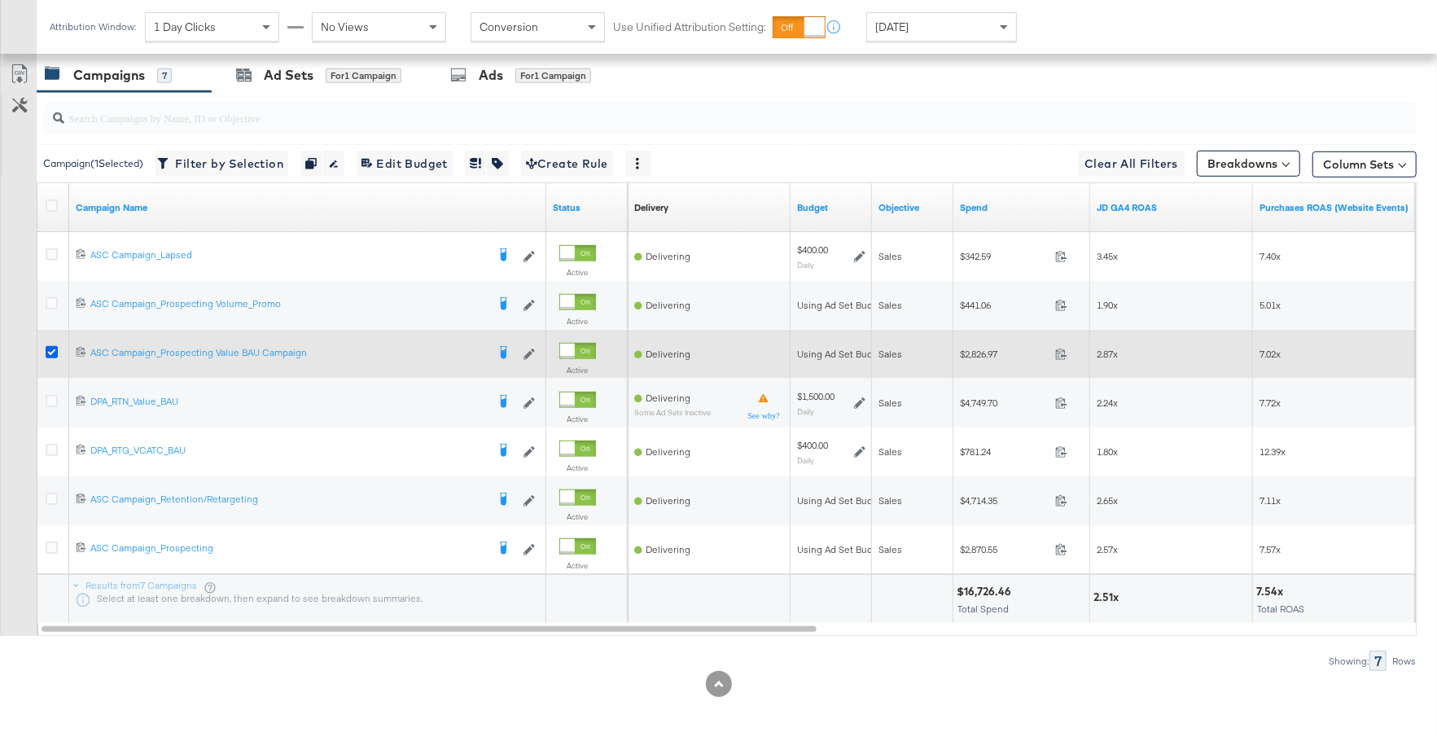
click at [51, 348] on icon at bounding box center [52, 352] width 12 height 12
click at [0, 0] on input "checkbox" at bounding box center [0, 0] width 0 height 0
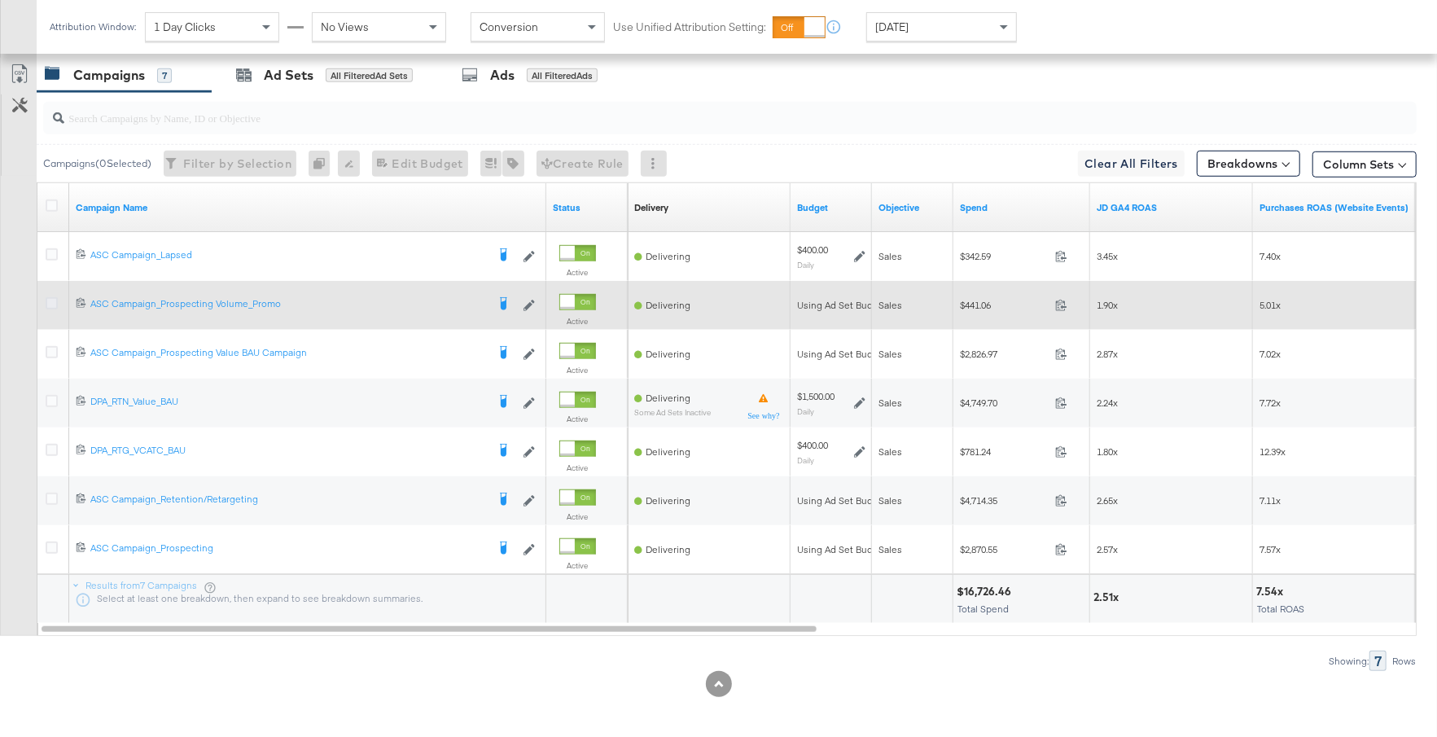
click at [55, 297] on icon at bounding box center [52, 303] width 12 height 12
click at [0, 0] on input "checkbox" at bounding box center [0, 0] width 0 height 0
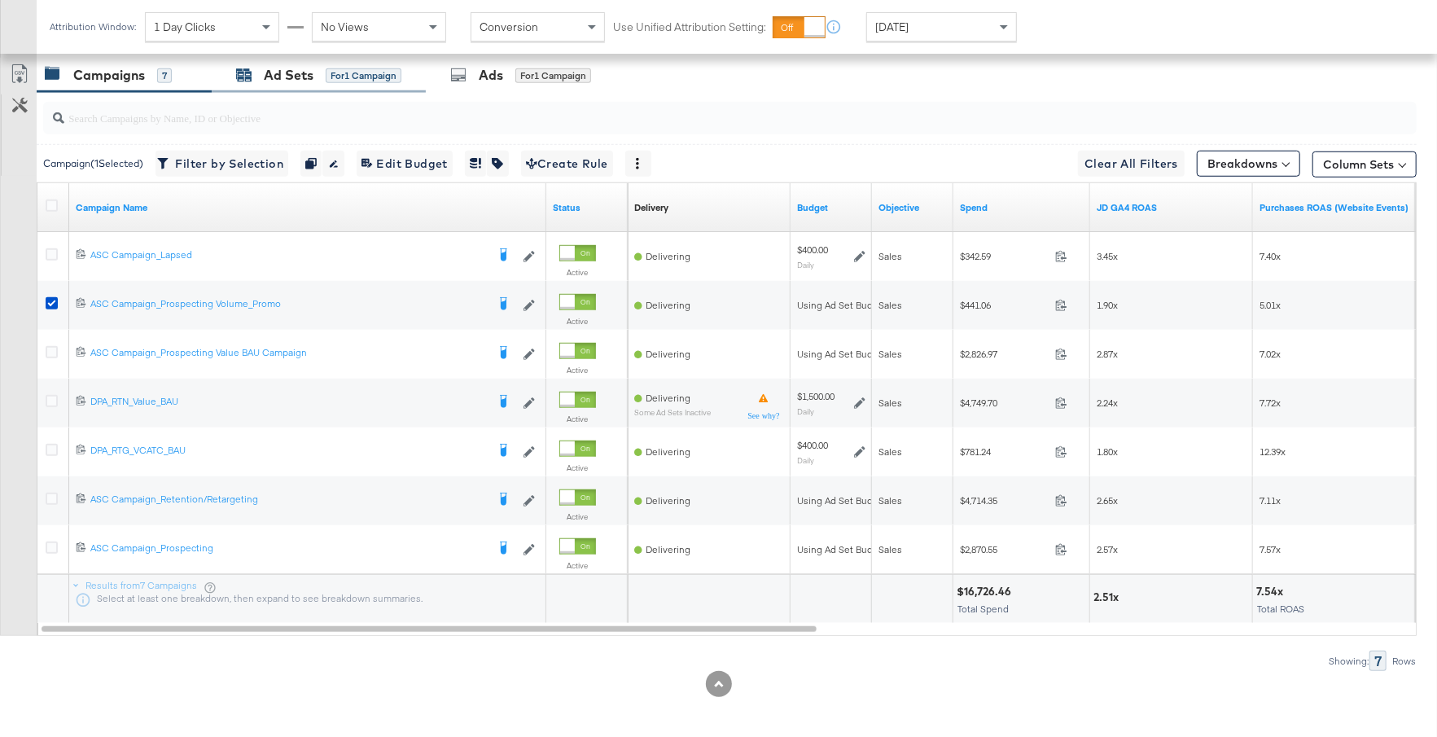
click at [298, 77] on div "Ad Sets" at bounding box center [289, 75] width 50 height 19
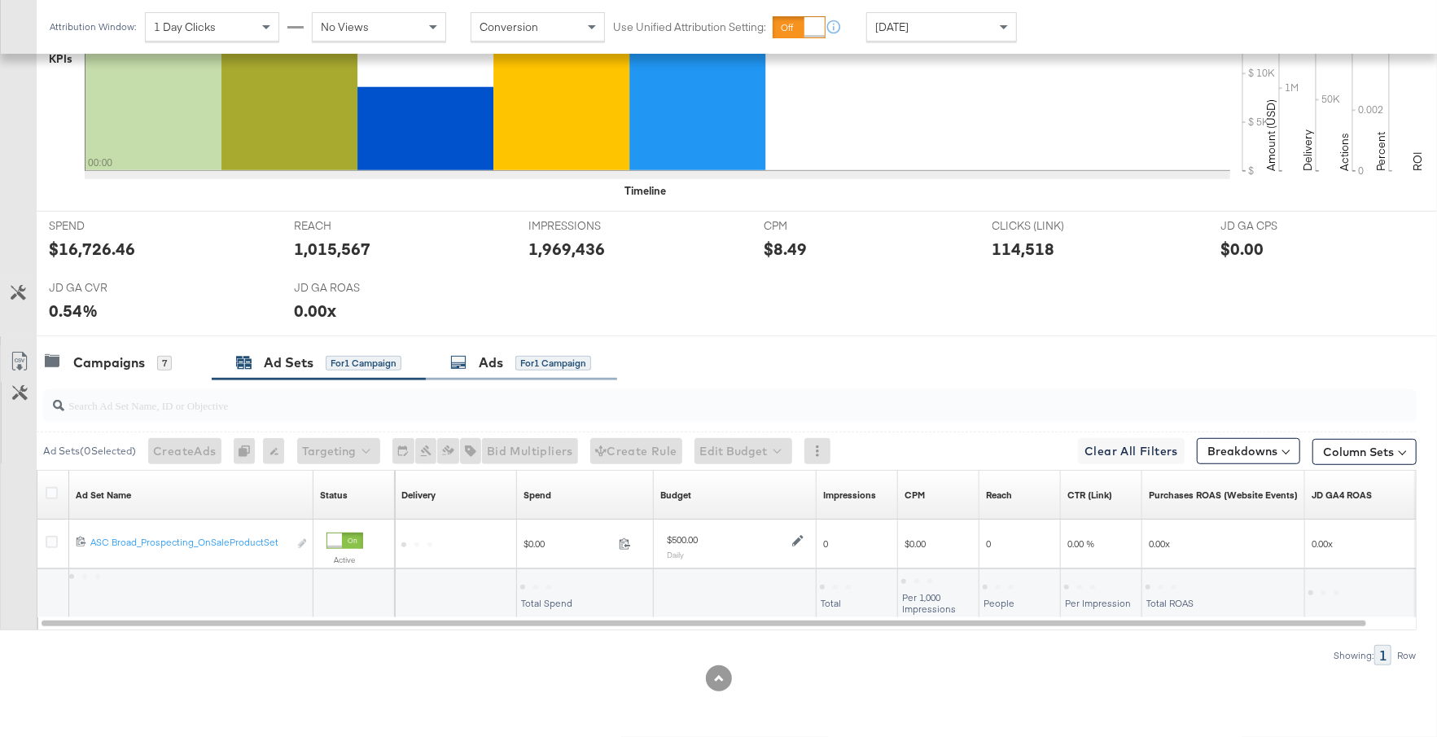
scroll to position [563, 0]
